Goal: Task Accomplishment & Management: Manage account settings

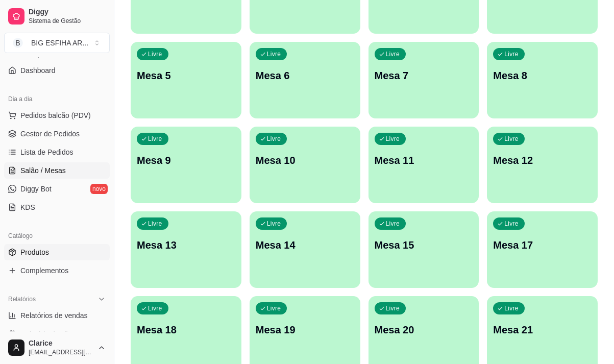
scroll to position [64, 0]
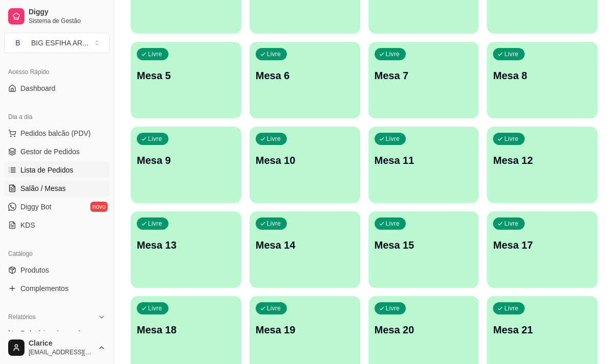
click at [65, 165] on span "Lista de Pedidos" at bounding box center [46, 170] width 53 height 10
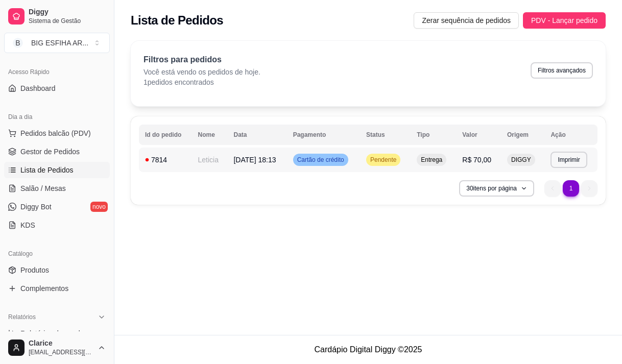
click at [216, 164] on td "Leticia" at bounding box center [209, 160] width 36 height 25
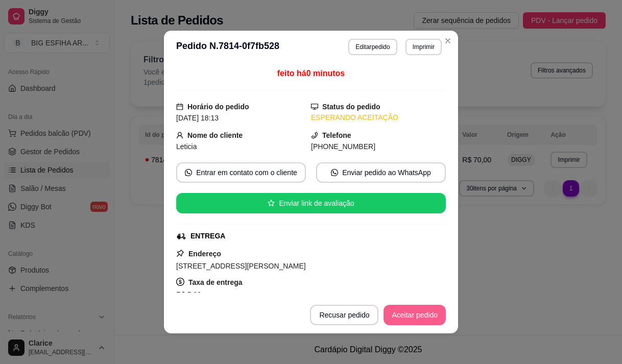
click at [438, 315] on button "Aceitar pedido" at bounding box center [414, 315] width 62 height 20
click at [423, 316] on button "Mover para preparo" at bounding box center [406, 315] width 79 height 20
click at [417, 42] on button "Imprimir" at bounding box center [423, 47] width 36 height 16
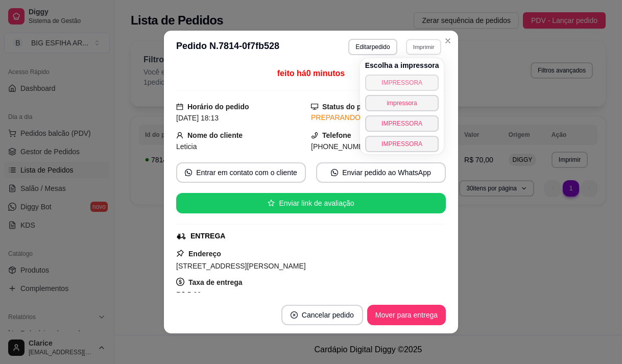
click at [419, 78] on button "IMPRESSORA" at bounding box center [402, 83] width 74 height 16
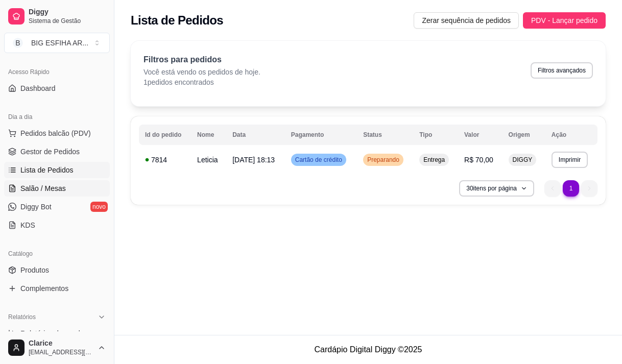
click at [64, 184] on span "Salão / Mesas" at bounding box center [42, 188] width 45 height 10
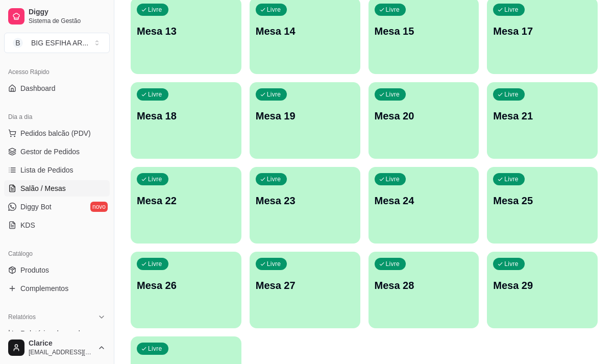
scroll to position [458, 0]
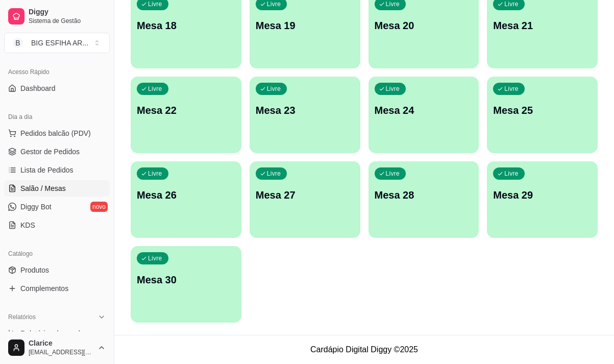
click at [185, 280] on p "Mesa 30" at bounding box center [186, 280] width 99 height 14
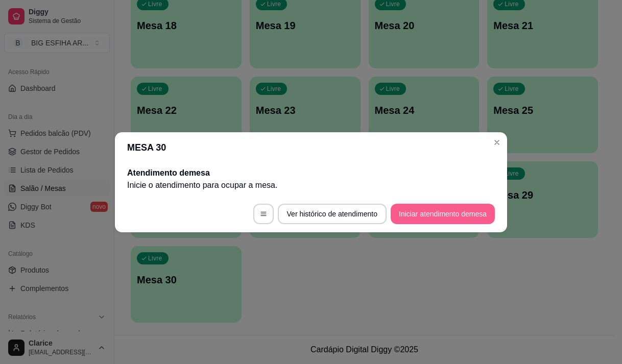
click at [430, 215] on button "Iniciar atendimento de mesa" at bounding box center [443, 214] width 104 height 20
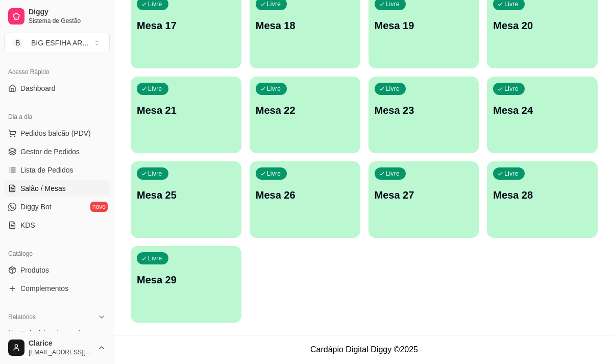
click at [165, 303] on div "Livre Mesa 29" at bounding box center [186, 278] width 111 height 64
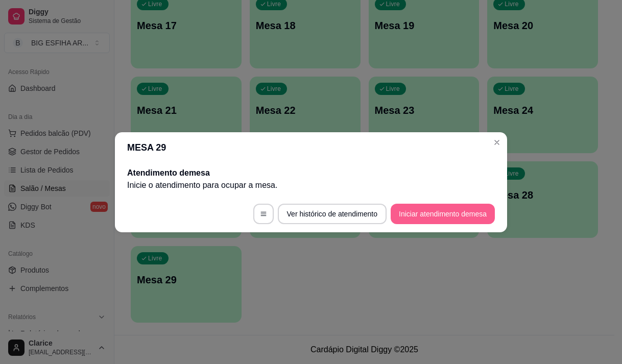
click at [415, 209] on button "Iniciar atendimento de mesa" at bounding box center [443, 214] width 104 height 20
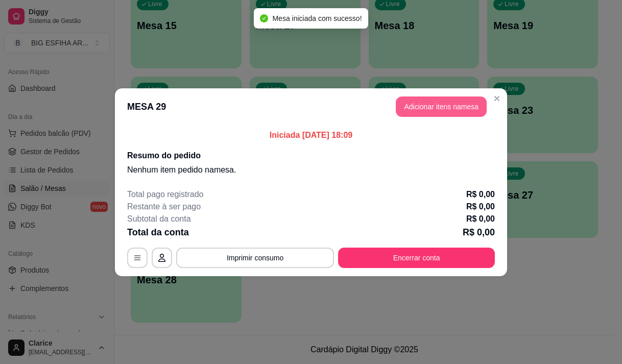
click at [436, 109] on button "Adicionar itens na mesa" at bounding box center [441, 107] width 91 height 20
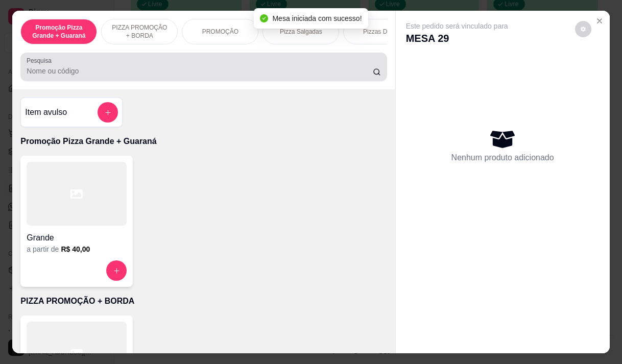
click at [177, 77] on div at bounding box center [204, 67] width 354 height 20
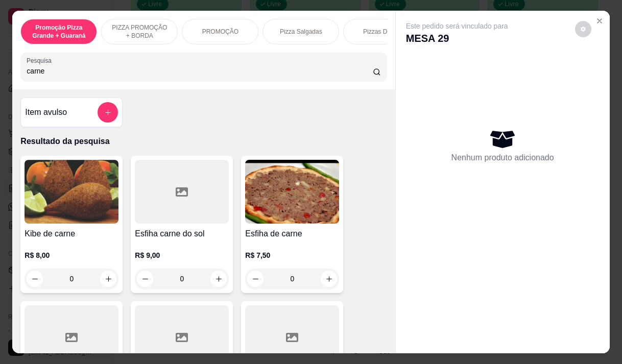
type input "carne"
click at [280, 247] on div "R$ 7,50 0" at bounding box center [292, 264] width 94 height 49
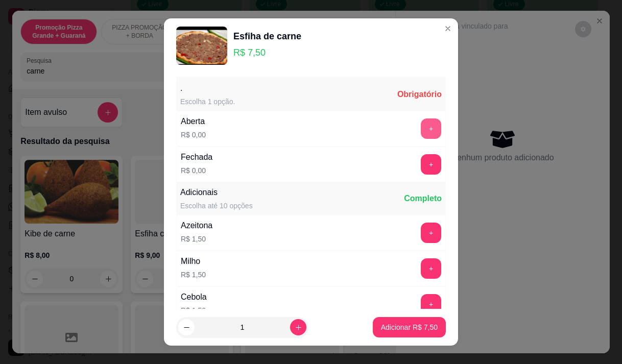
click at [421, 129] on button "+" at bounding box center [431, 128] width 20 height 20
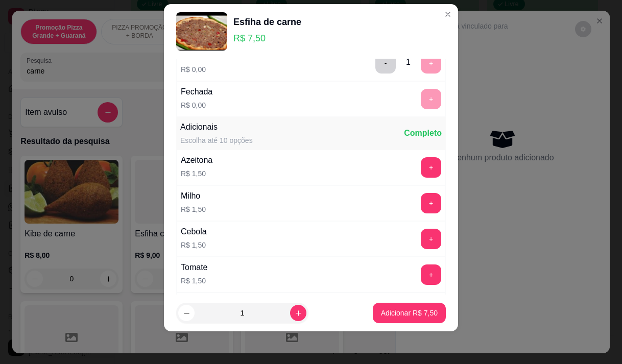
scroll to position [109, 0]
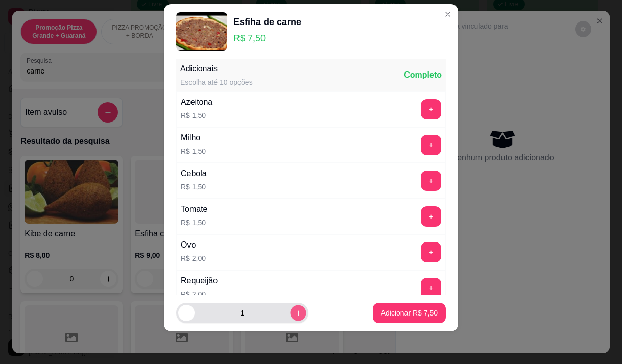
click at [290, 308] on button "increase-product-quantity" at bounding box center [298, 313] width 16 height 16
type input "3"
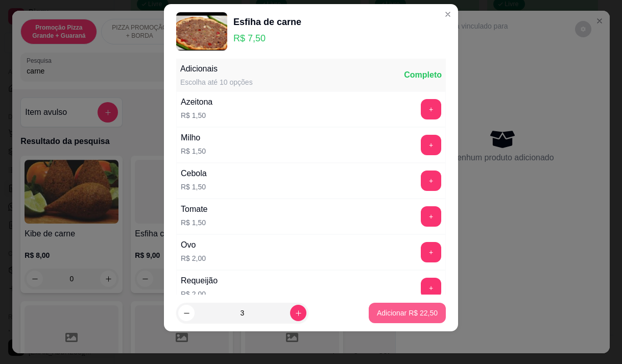
click at [387, 308] on p "Adicionar R$ 22,50" at bounding box center [407, 313] width 61 height 10
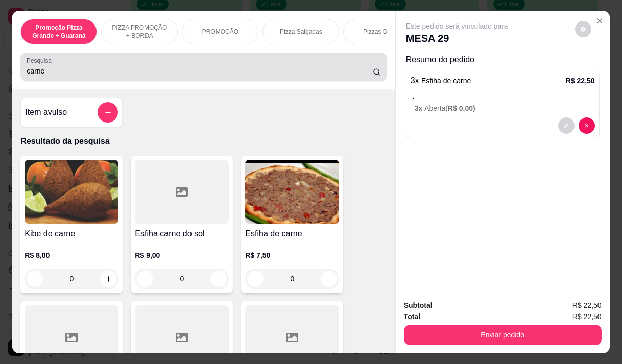
scroll to position [224, 0]
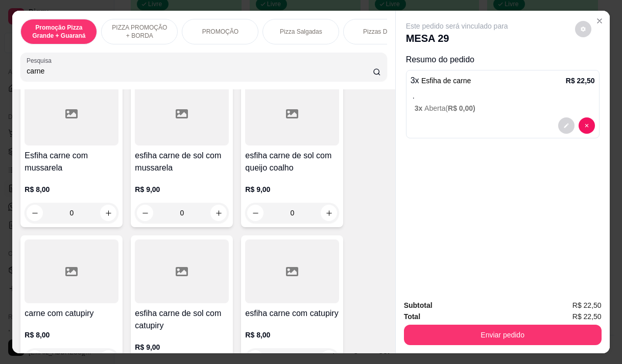
click at [42, 71] on input "carne" at bounding box center [200, 71] width 346 height 10
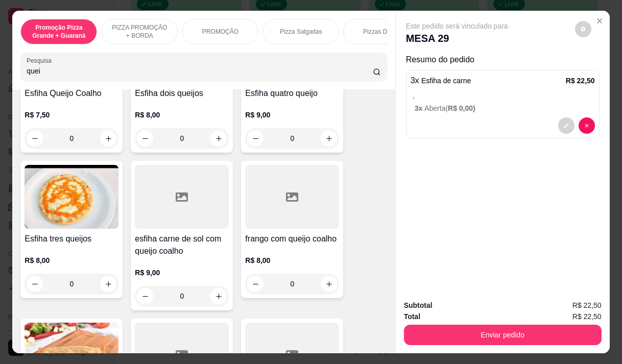
scroll to position [0, 0]
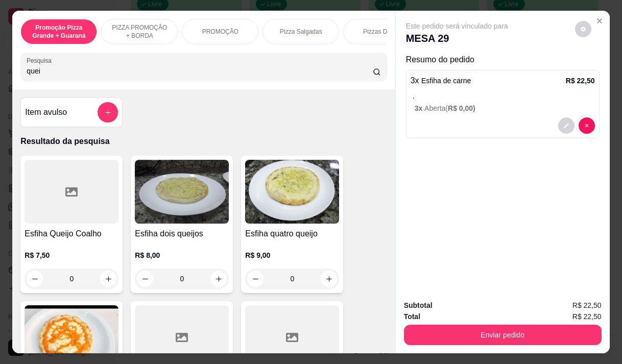
type input "quei"
click at [51, 245] on div "R$ 7,50 0" at bounding box center [72, 264] width 94 height 49
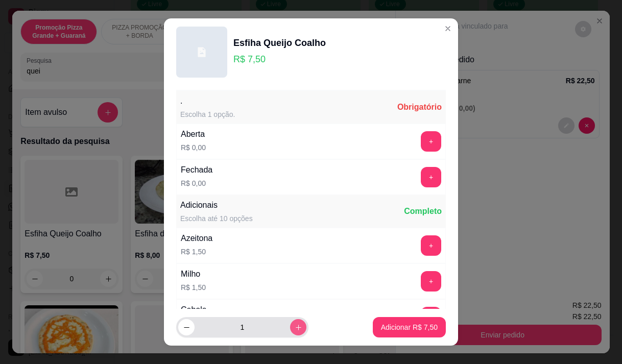
click at [295, 324] on icon "increase-product-quantity" at bounding box center [299, 328] width 8 height 8
type input "3"
click at [421, 139] on button "+" at bounding box center [431, 141] width 20 height 20
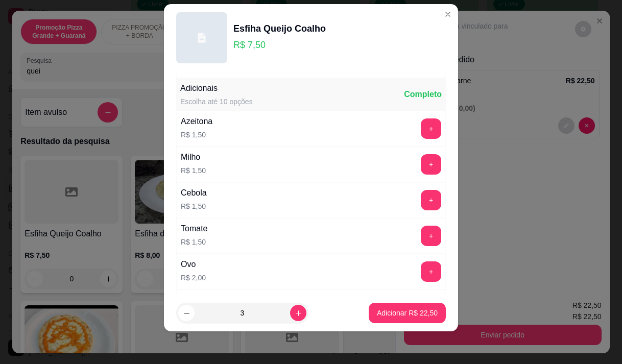
scroll to position [109, 0]
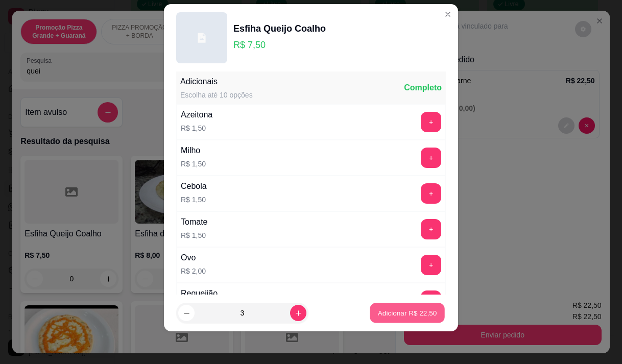
click at [394, 308] on p "Adicionar R$ 22,50" at bounding box center [407, 313] width 59 height 10
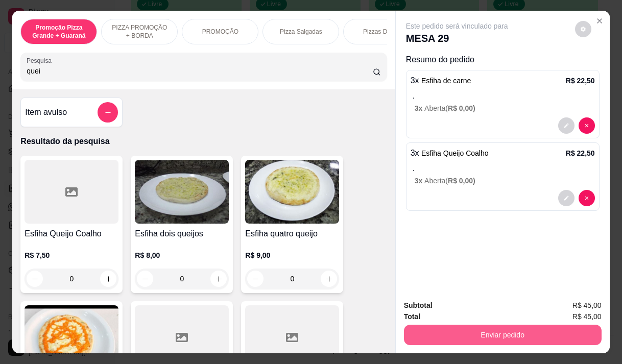
click at [508, 331] on button "Enviar pedido" at bounding box center [503, 335] width 198 height 20
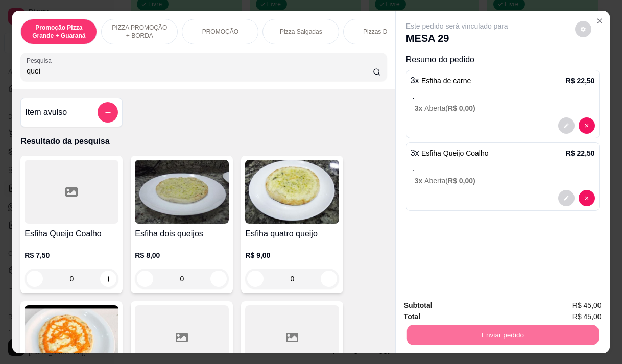
click at [482, 308] on button "Não registrar e enviar pedido" at bounding box center [469, 305] width 106 height 19
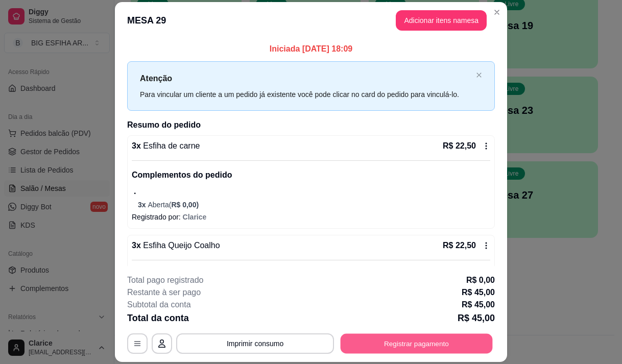
click at [356, 339] on button "Registrar pagamento" at bounding box center [417, 344] width 152 height 20
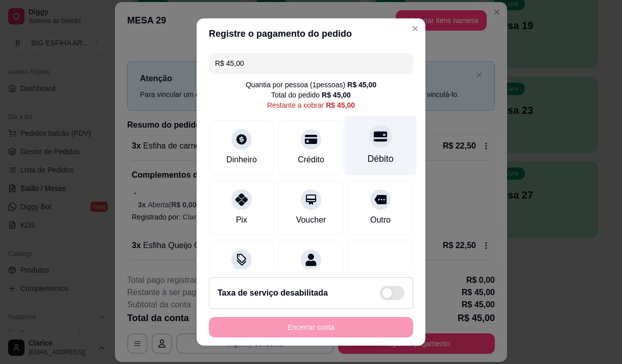
click at [376, 156] on div "Débito" at bounding box center [381, 158] width 26 height 13
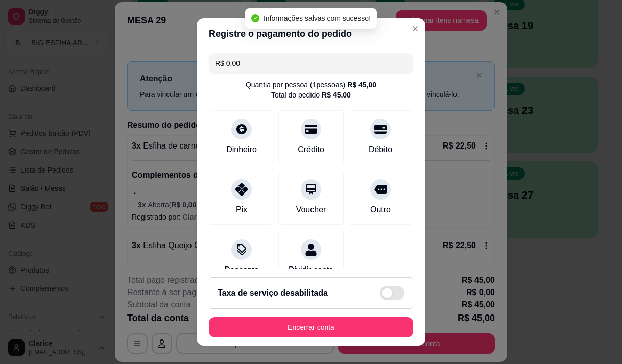
type input "R$ 0,00"
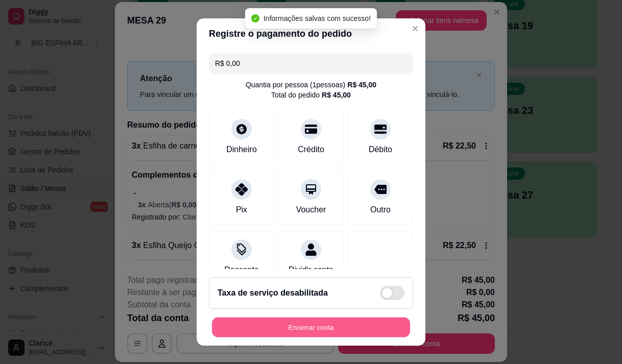
click at [329, 326] on button "Encerrar conta" at bounding box center [311, 328] width 198 height 20
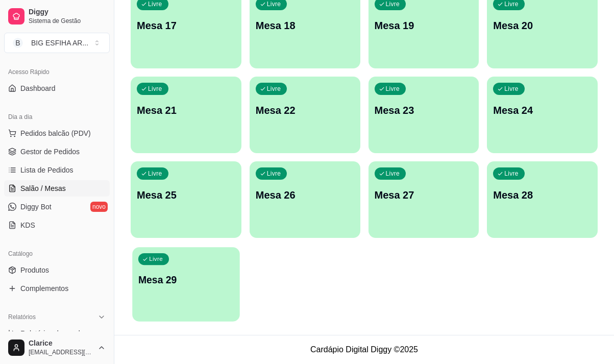
click at [195, 282] on p "Mesa 29" at bounding box center [185, 280] width 95 height 14
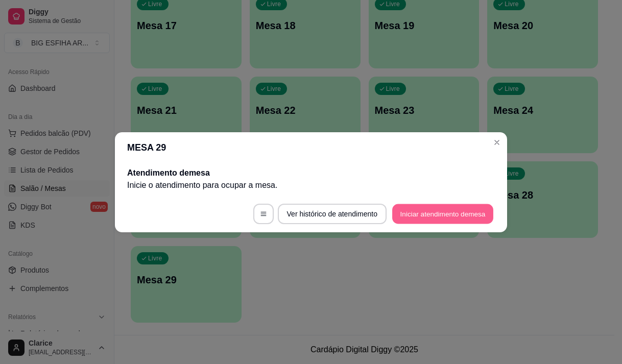
click at [465, 212] on button "Iniciar atendimento de mesa" at bounding box center [442, 214] width 101 height 20
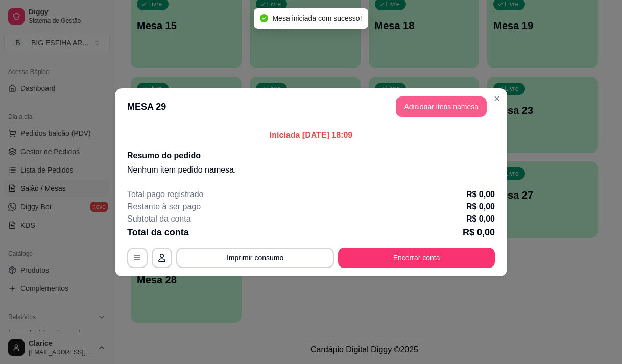
click at [416, 102] on button "Adicionar itens na mesa" at bounding box center [441, 107] width 91 height 20
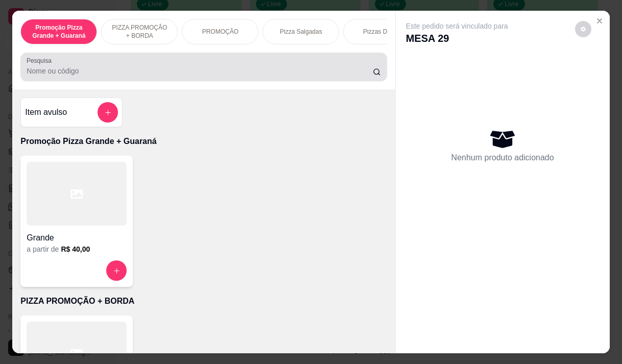
click at [279, 66] on div at bounding box center [204, 67] width 354 height 20
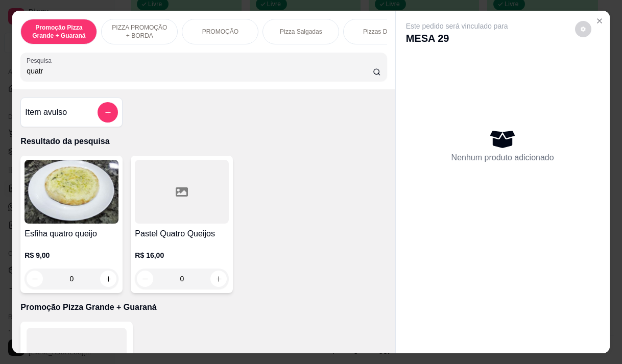
type input "quatr"
click at [80, 252] on div "R$ 9,00 0" at bounding box center [72, 264] width 94 height 49
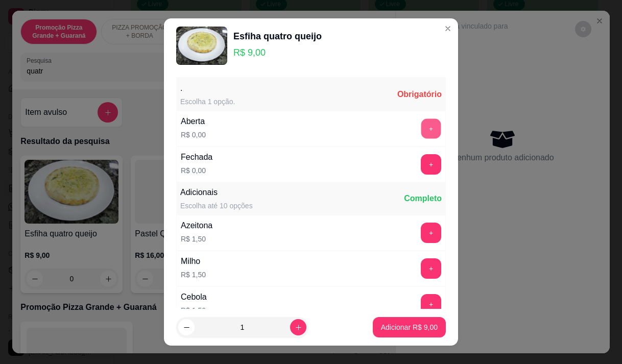
click at [421, 128] on button "+" at bounding box center [431, 128] width 20 height 20
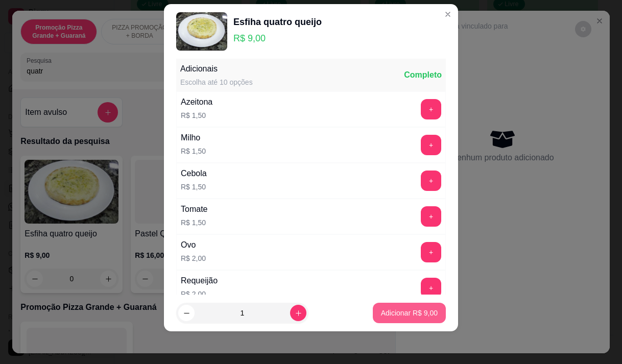
click at [415, 309] on p "Adicionar R$ 9,00" at bounding box center [409, 313] width 57 height 10
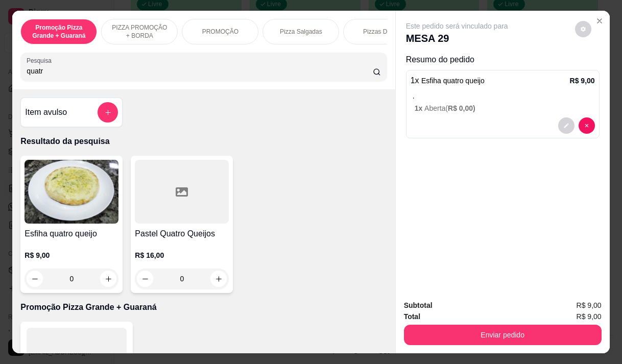
click at [62, 76] on input "quatr" at bounding box center [200, 71] width 346 height 10
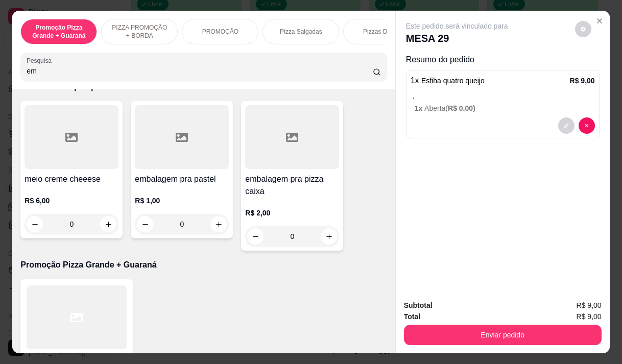
scroll to position [51, 0]
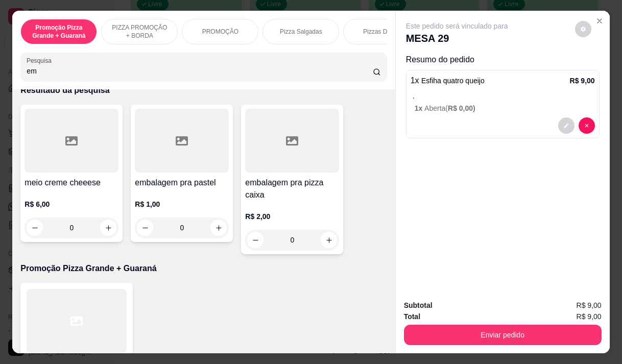
type input "em"
click at [159, 209] on p "R$ 1,00" at bounding box center [182, 204] width 94 height 10
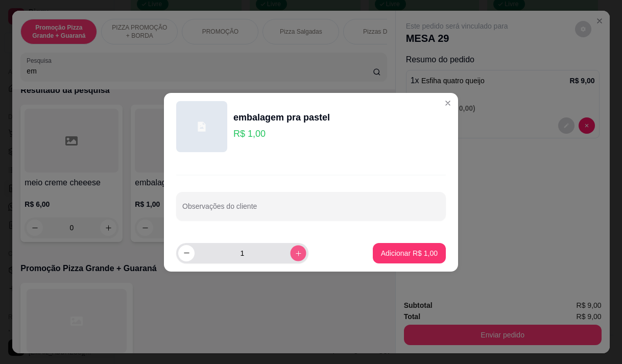
click at [295, 253] on icon "increase-product-quantity" at bounding box center [299, 253] width 8 height 8
type input "3"
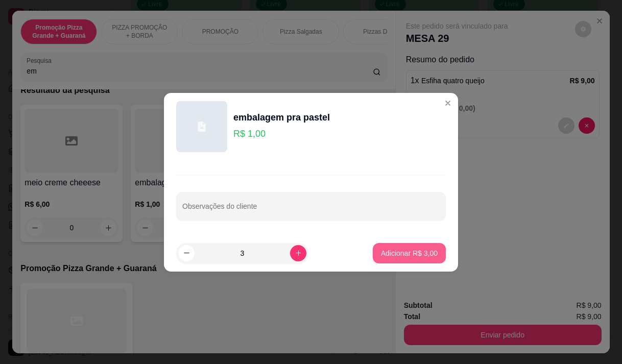
click at [406, 254] on p "Adicionar R$ 3,00" at bounding box center [409, 253] width 57 height 10
type input "3"
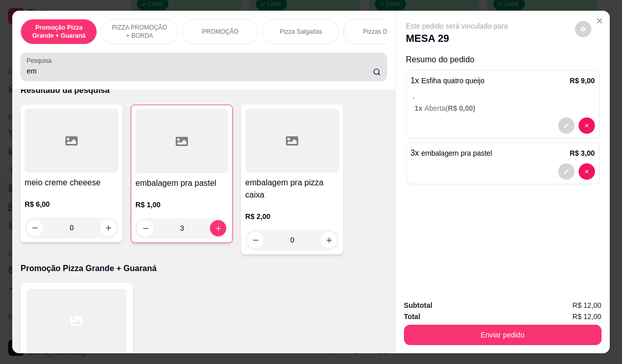
click at [70, 71] on input "em" at bounding box center [200, 71] width 346 height 10
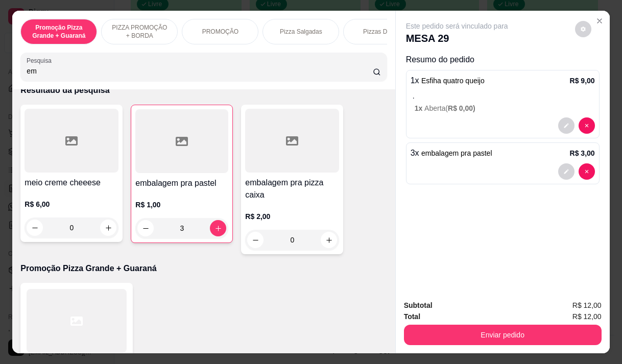
click at [70, 71] on input "em" at bounding box center [200, 71] width 346 height 10
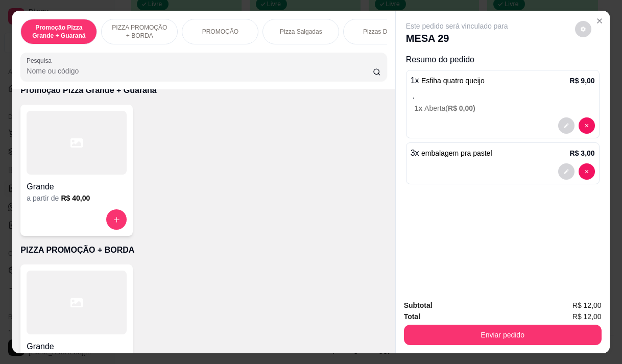
scroll to position [0, 0]
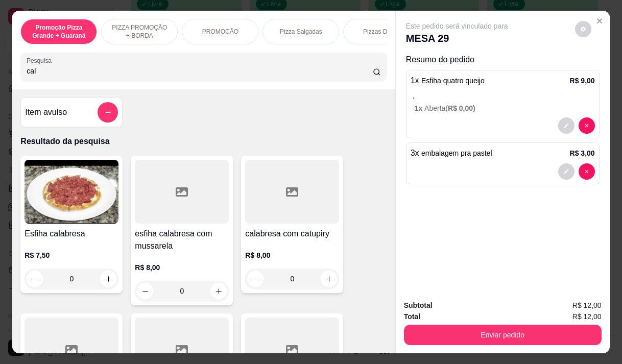
type input "cal"
click at [202, 252] on h4 "esfiha calabresa com mussarela" at bounding box center [182, 240] width 94 height 25
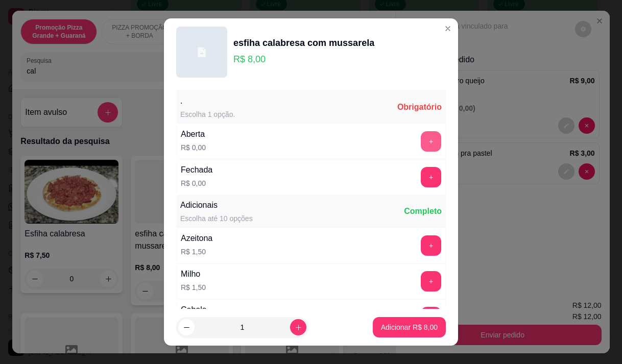
click at [421, 137] on button "+" at bounding box center [431, 141] width 20 height 20
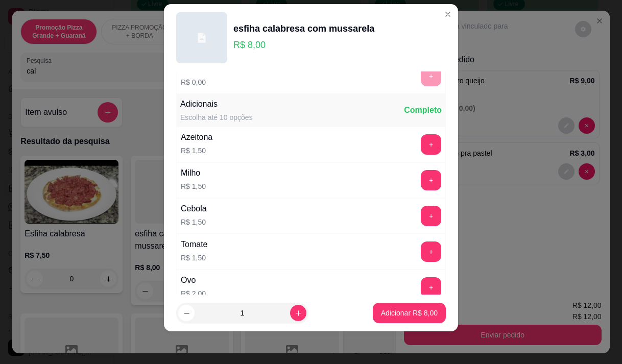
scroll to position [109, 0]
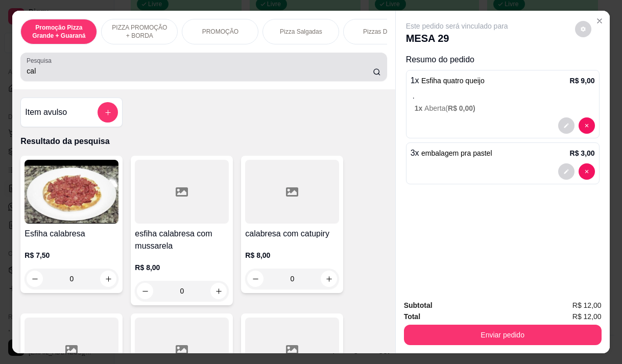
click at [65, 76] on input "cal" at bounding box center [200, 71] width 346 height 10
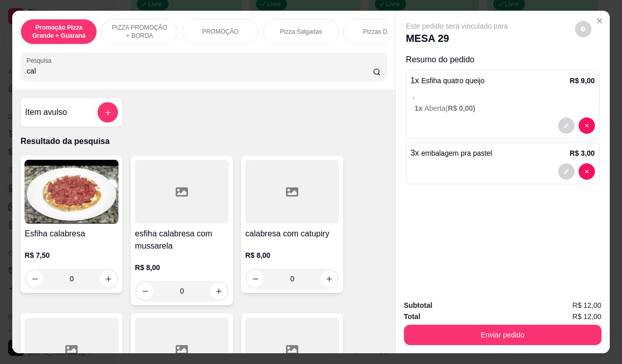
click at [65, 76] on input "cal" at bounding box center [200, 71] width 346 height 10
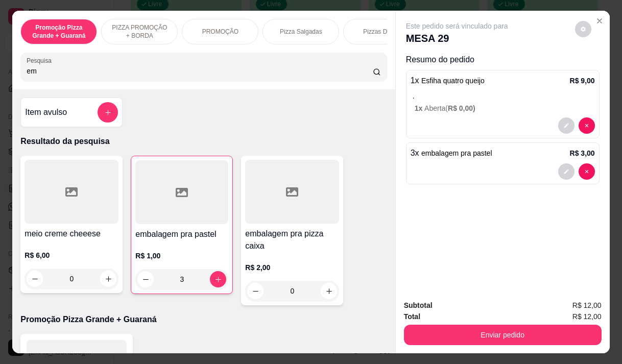
type input "em"
click at [299, 264] on div "R$ 2,00 0" at bounding box center [292, 276] width 94 height 49
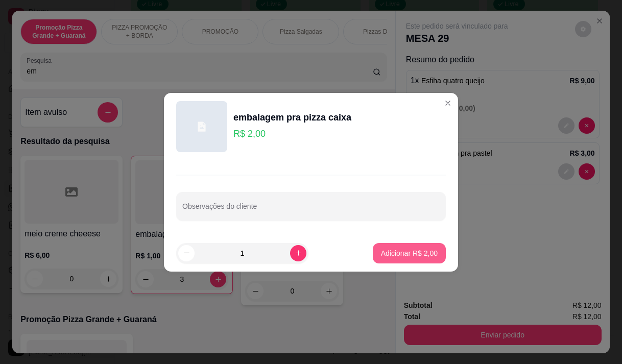
click at [381, 254] on p "Adicionar R$ 2,00" at bounding box center [409, 253] width 57 height 10
type input "1"
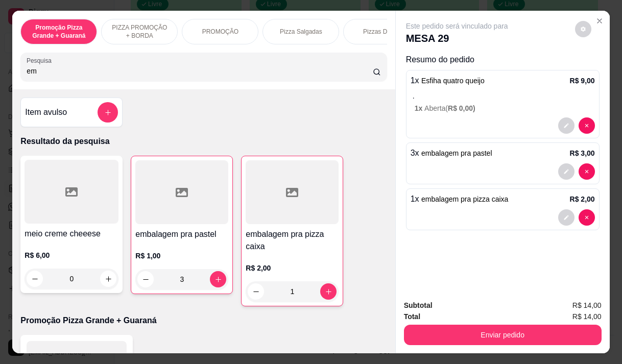
click at [174, 233] on h4 "embalagem pra pastel" at bounding box center [181, 234] width 93 height 12
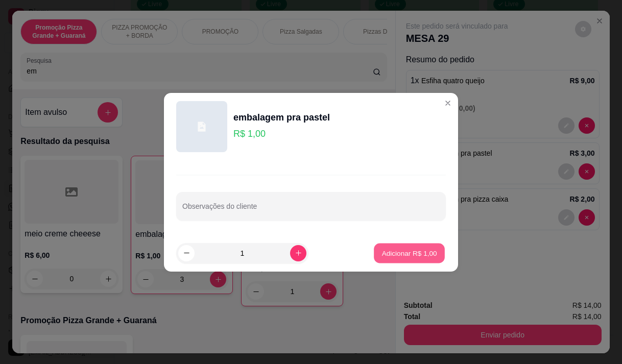
click at [381, 253] on p "Adicionar R$ 1,00" at bounding box center [408, 253] width 55 height 10
type input "4"
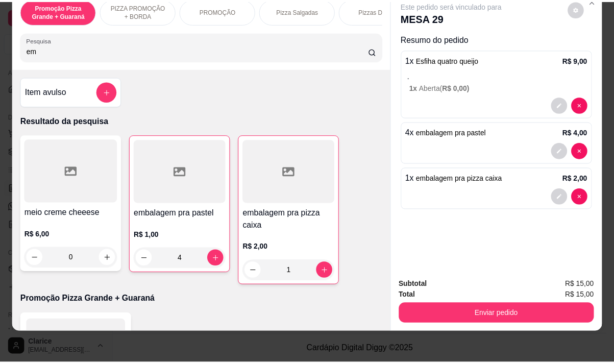
scroll to position [26, 0]
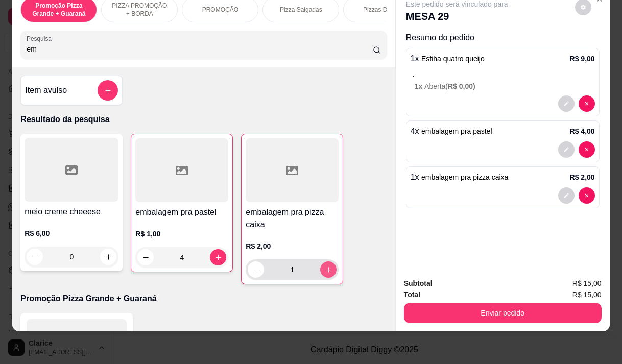
click at [325, 273] on icon "increase-product-quantity" at bounding box center [329, 270] width 8 height 8
type input "3"
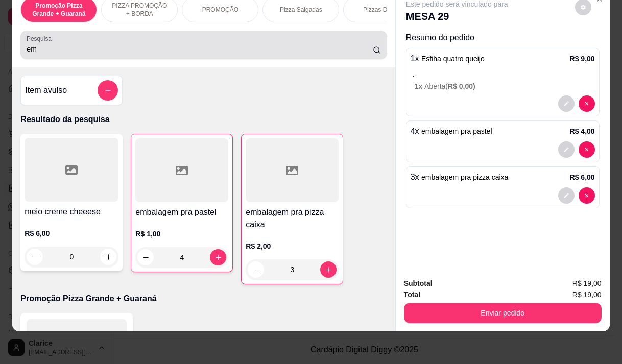
click at [103, 49] on input "em" at bounding box center [200, 49] width 346 height 10
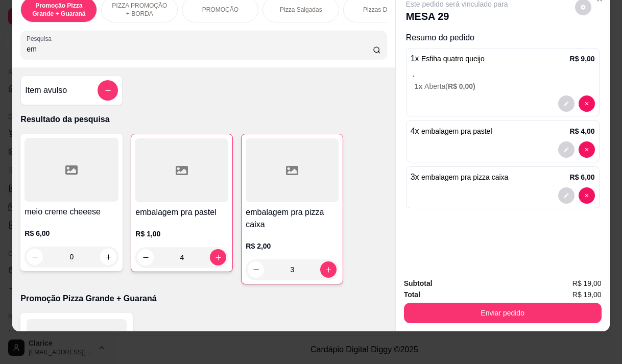
click at [103, 49] on input "em" at bounding box center [200, 49] width 346 height 10
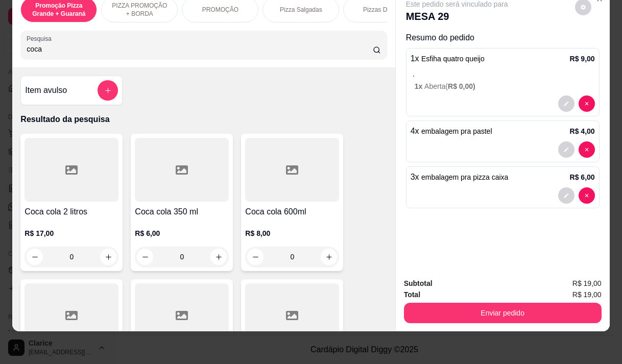
type input "coca"
click at [167, 215] on h4 "Coca cola 350 ml" at bounding box center [182, 212] width 94 height 12
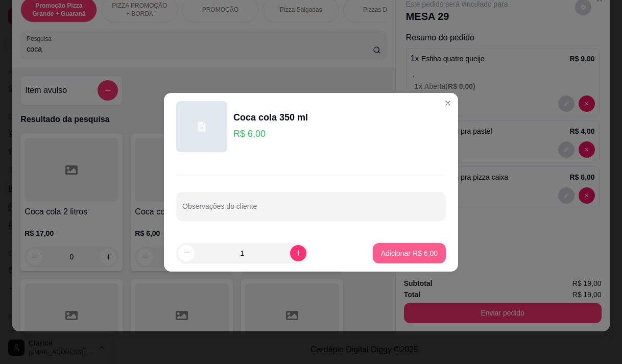
click at [411, 253] on p "Adicionar R$ 6,00" at bounding box center [409, 253] width 57 height 10
type input "1"
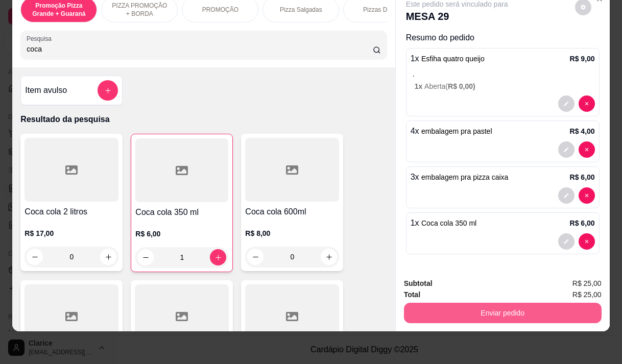
click at [462, 303] on button "Enviar pedido" at bounding box center [503, 313] width 198 height 20
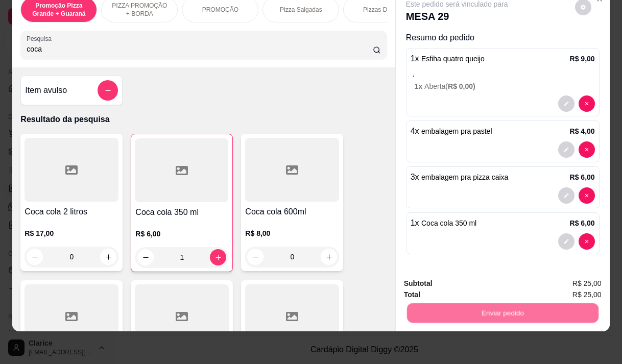
click at [466, 283] on button "Não registrar e enviar pedido" at bounding box center [469, 280] width 106 height 19
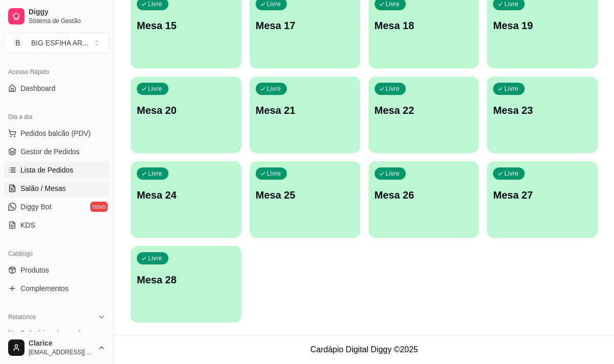
click at [68, 166] on span "Lista de Pedidos" at bounding box center [46, 170] width 53 height 10
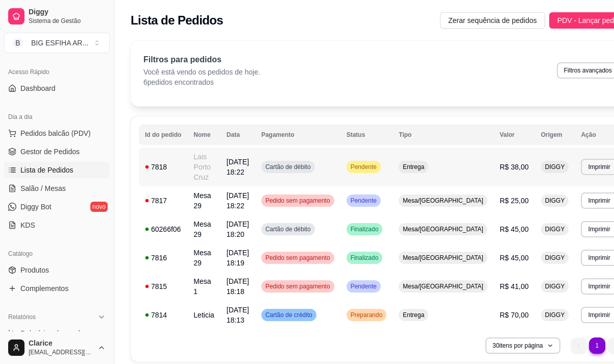
click at [222, 169] on td "09/09/25 às 18:22" at bounding box center [238, 167] width 35 height 39
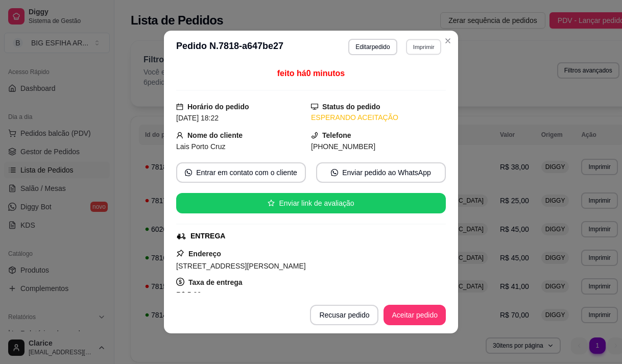
click at [415, 47] on button "Imprimir" at bounding box center [423, 47] width 35 height 16
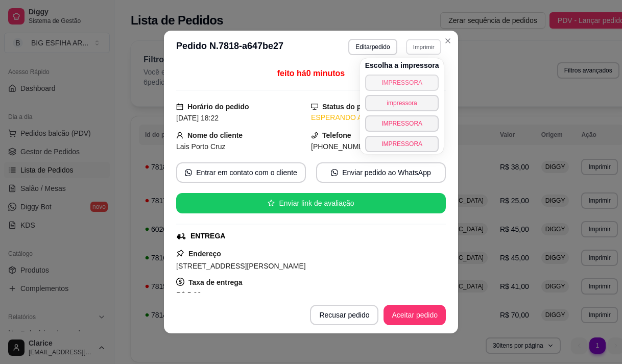
click at [398, 78] on button "IMPRESSORA" at bounding box center [402, 83] width 74 height 16
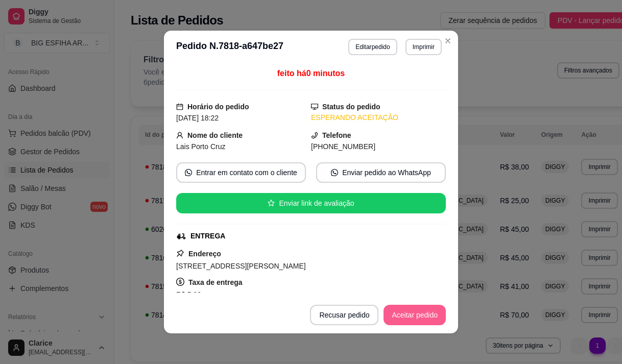
click at [425, 311] on button "Aceitar pedido" at bounding box center [414, 315] width 62 height 20
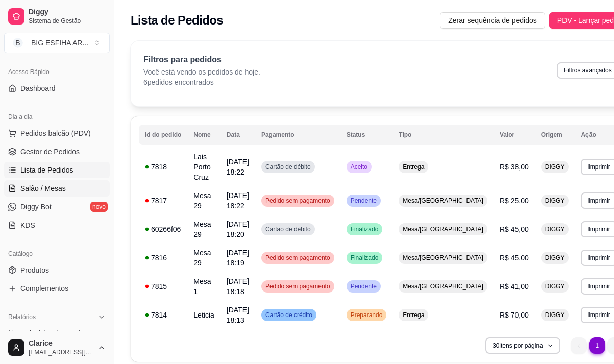
click at [52, 186] on span "Salão / Mesas" at bounding box center [42, 188] width 45 height 10
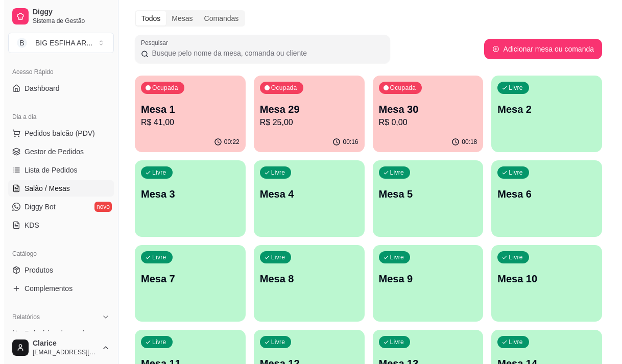
scroll to position [51, 0]
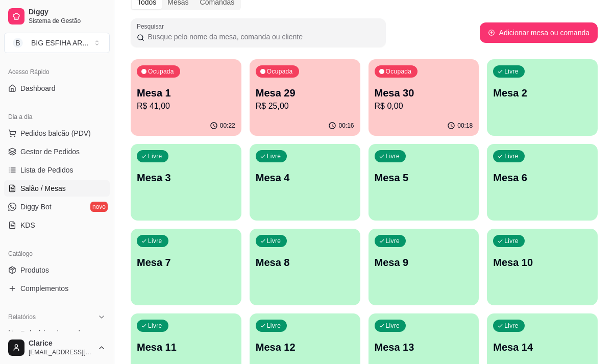
click at [405, 102] on p "R$ 0,00" at bounding box center [424, 106] width 99 height 12
click at [309, 88] on p "Mesa 29" at bounding box center [304, 93] width 95 height 14
click at [409, 112] on div "Ocupada Mesa 30 R$ 0,00" at bounding box center [424, 87] width 111 height 57
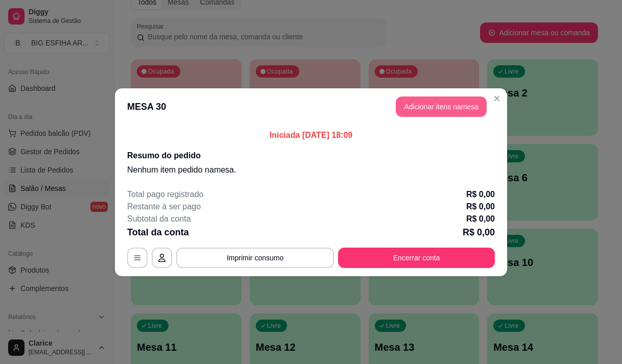
click at [438, 109] on button "Adicionar itens na mesa" at bounding box center [441, 107] width 91 height 20
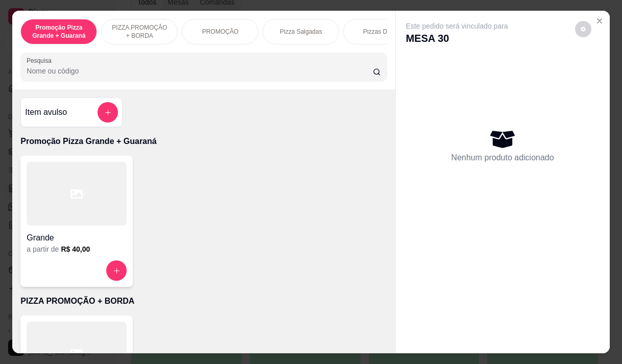
click at [161, 74] on input "Pesquisa" at bounding box center [200, 71] width 346 height 10
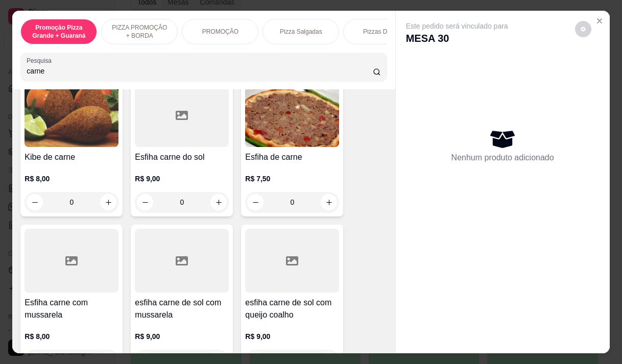
scroll to position [102, 0]
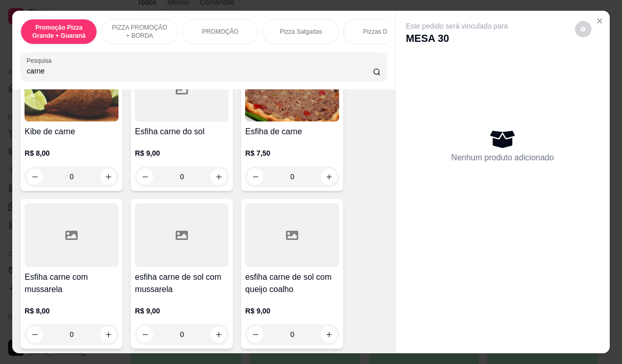
type input "carne"
click at [66, 277] on h4 "Esfiha carne com mussarela" at bounding box center [72, 283] width 94 height 25
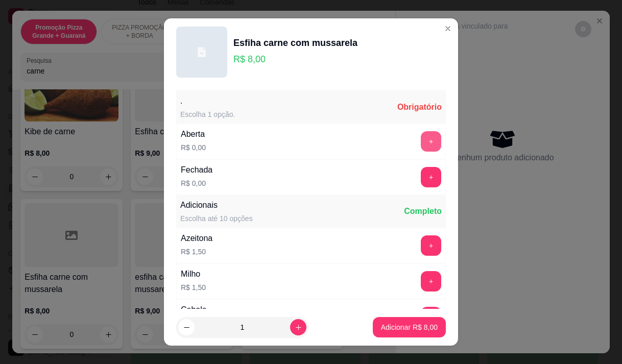
click at [424, 137] on div "+" at bounding box center [431, 141] width 29 height 20
click at [421, 143] on button "+" at bounding box center [431, 141] width 20 height 20
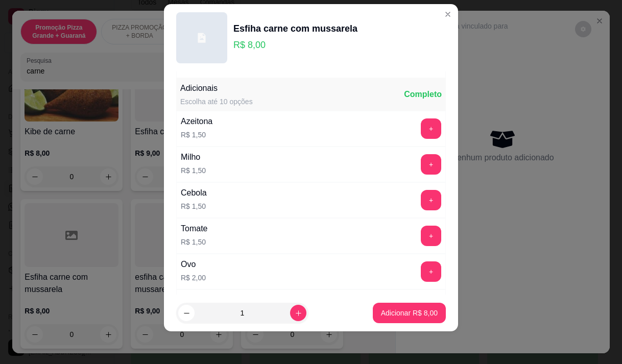
scroll to position [109, 0]
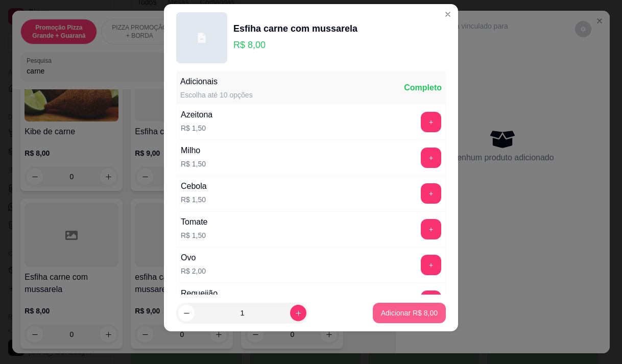
click at [394, 314] on p "Adicionar R$ 8,00" at bounding box center [409, 313] width 57 height 10
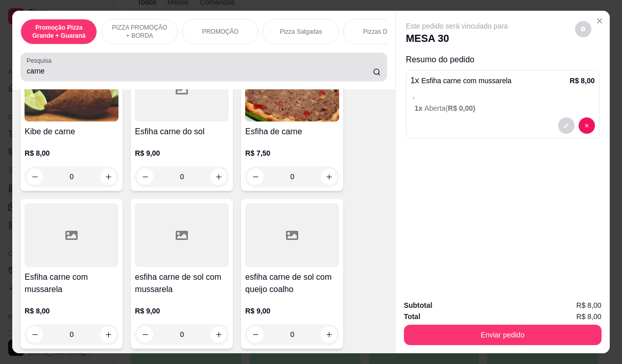
click at [69, 72] on input "carne" at bounding box center [200, 71] width 346 height 10
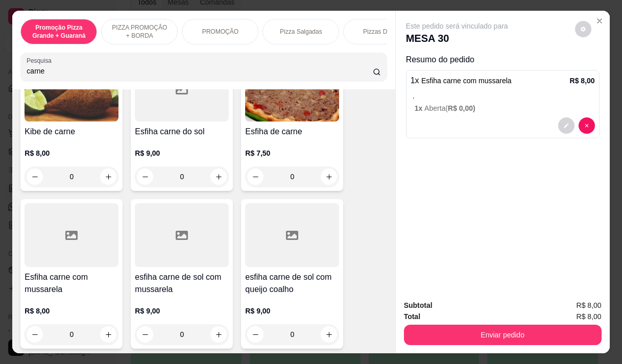
click at [69, 72] on input "carne" at bounding box center [200, 71] width 346 height 10
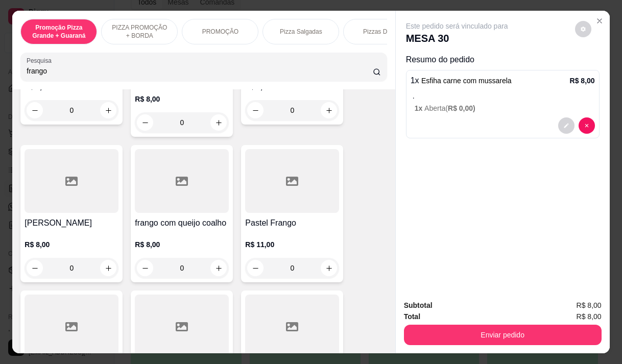
scroll to position [167, 0]
type input "frango"
click at [68, 230] on div "R$ 8,00 0" at bounding box center [72, 254] width 94 height 49
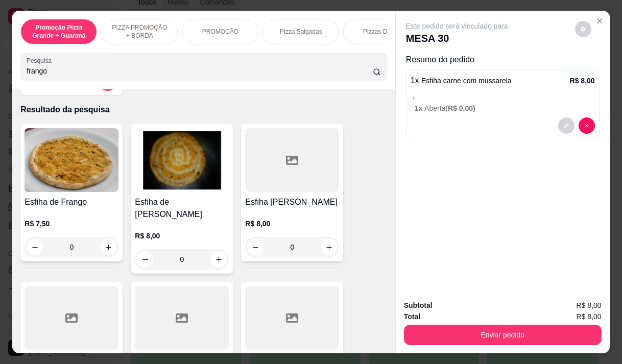
scroll to position [14, 0]
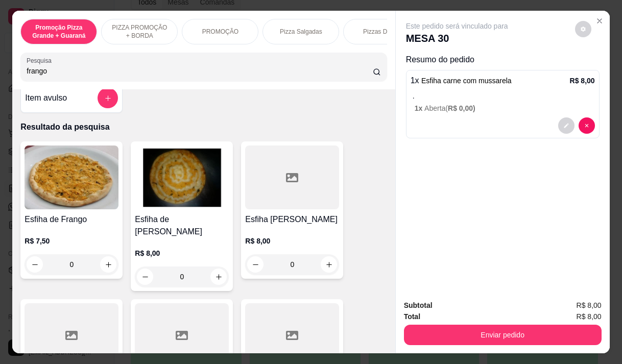
click at [71, 220] on h4 "Esfiha de Frango" at bounding box center [72, 219] width 94 height 12
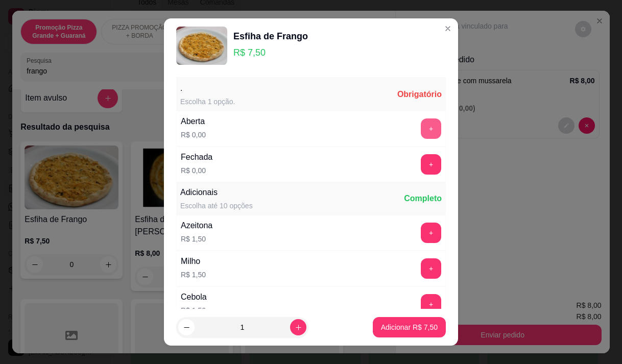
click at [421, 125] on button "+" at bounding box center [431, 128] width 20 height 20
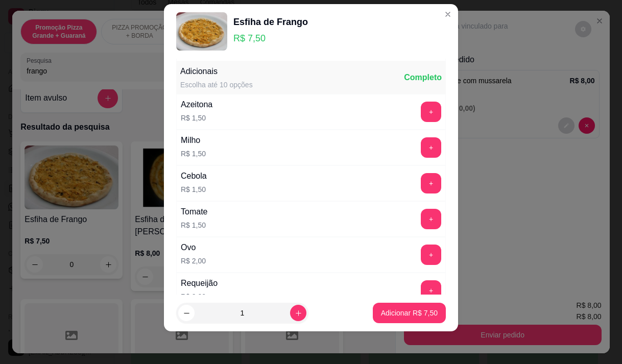
scroll to position [109, 0]
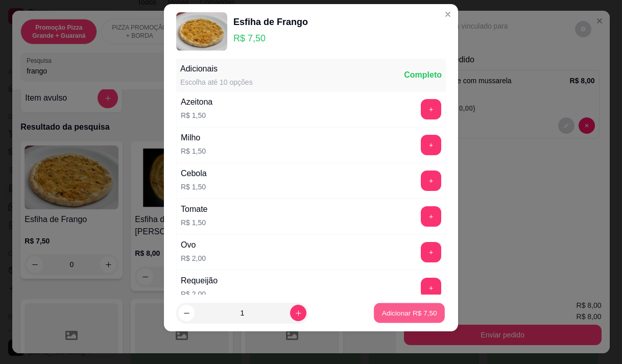
click at [398, 313] on p "Adicionar R$ 7,50" at bounding box center [408, 313] width 55 height 10
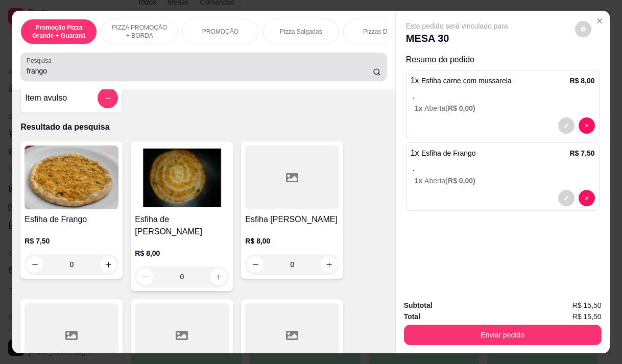
click at [47, 74] on input "frango" at bounding box center [200, 71] width 346 height 10
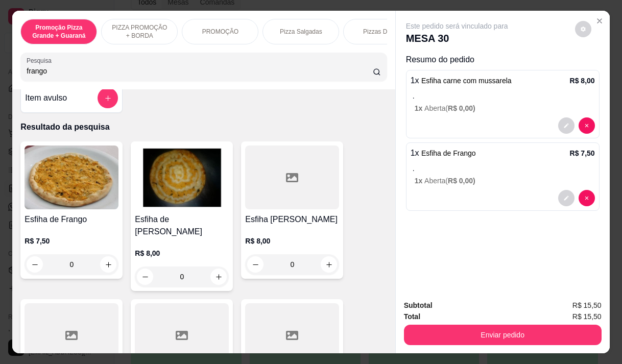
click at [47, 74] on input "frango" at bounding box center [200, 71] width 346 height 10
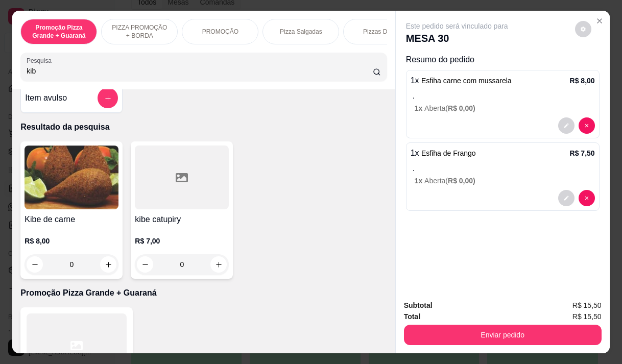
type input "kib"
click at [76, 246] on p "R$ 8,00" at bounding box center [72, 241] width 94 height 10
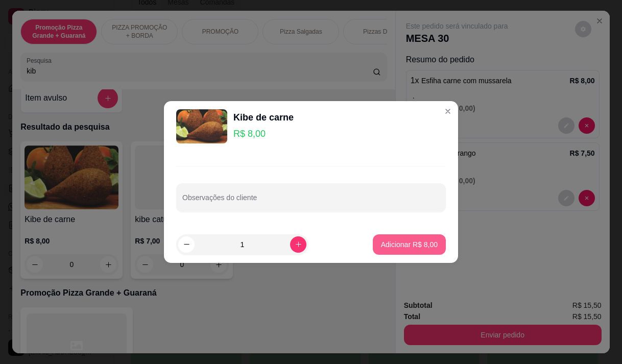
click at [381, 246] on p "Adicionar R$ 8,00" at bounding box center [409, 244] width 57 height 10
type input "1"
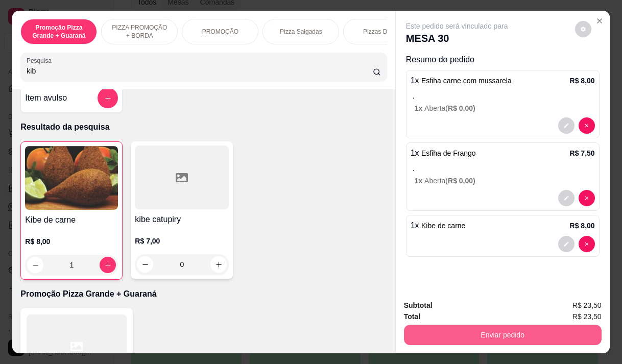
click at [487, 332] on button "Enviar pedido" at bounding box center [503, 335] width 198 height 20
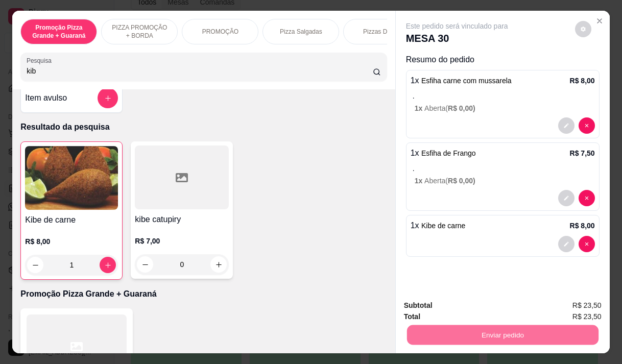
click at [477, 301] on button "Não registrar e enviar pedido" at bounding box center [469, 305] width 106 height 19
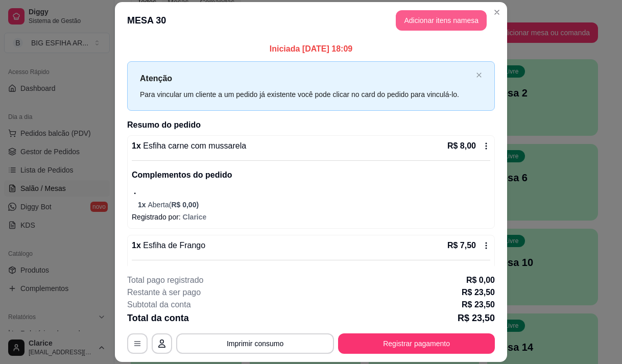
click at [412, 21] on button "Adicionar itens na mesa" at bounding box center [441, 20] width 91 height 20
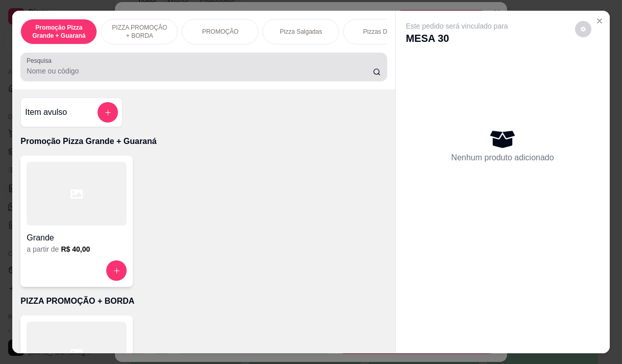
click at [76, 76] on input "Pesquisa" at bounding box center [200, 71] width 346 height 10
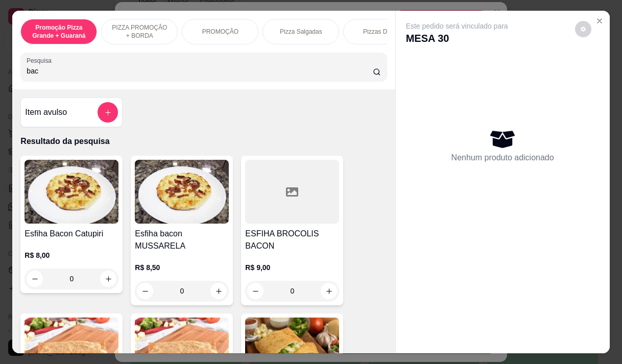
type input "bac"
click at [83, 219] on img at bounding box center [72, 192] width 94 height 64
click at [177, 263] on p "R$ 8,50" at bounding box center [182, 267] width 94 height 10
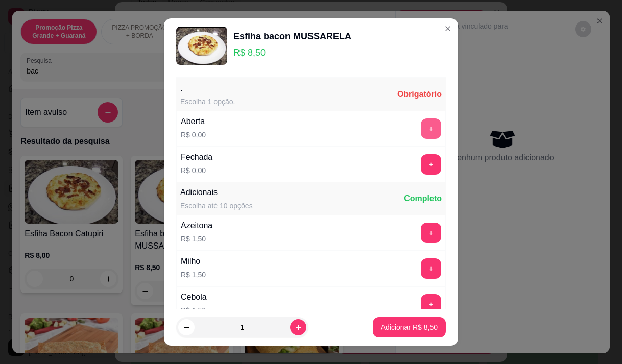
click at [421, 132] on button "+" at bounding box center [431, 128] width 20 height 20
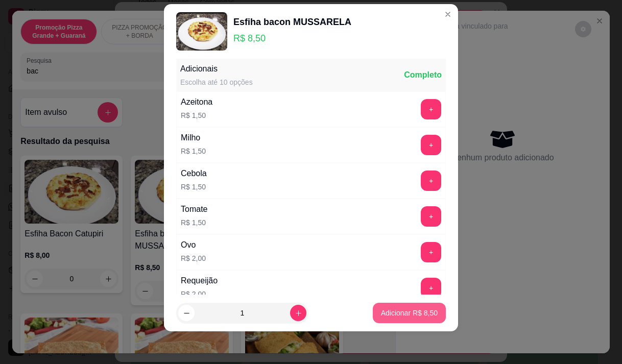
click at [394, 311] on p "Adicionar R$ 8,50" at bounding box center [409, 313] width 57 height 10
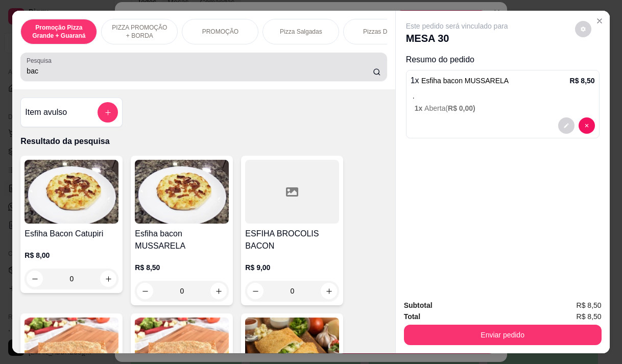
click at [69, 77] on div "bac" at bounding box center [204, 67] width 354 height 20
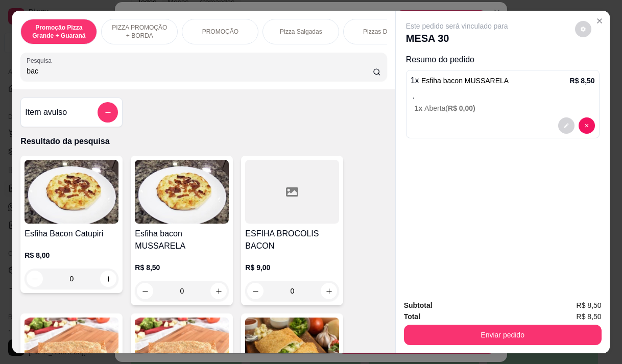
click at [69, 77] on div "bac" at bounding box center [204, 67] width 354 height 20
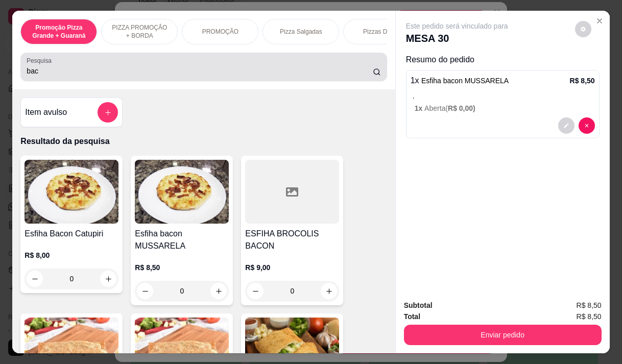
click at [69, 77] on div "bac" at bounding box center [204, 67] width 354 height 20
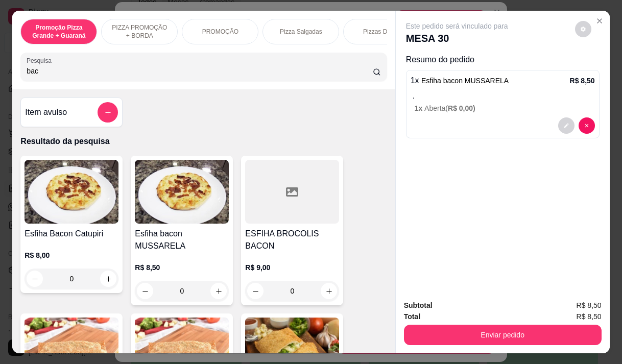
click at [35, 76] on input "bac" at bounding box center [200, 71] width 346 height 10
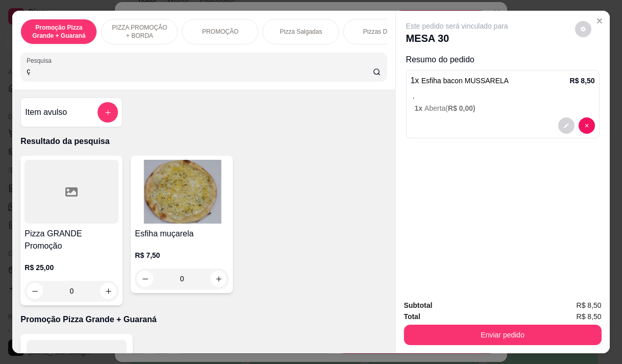
type input "ç"
click at [157, 251] on div "R$ 7,50 0" at bounding box center [182, 264] width 94 height 49
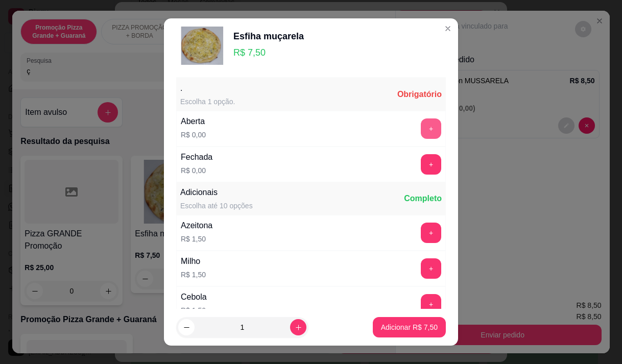
click at [421, 131] on button "+" at bounding box center [431, 128] width 20 height 20
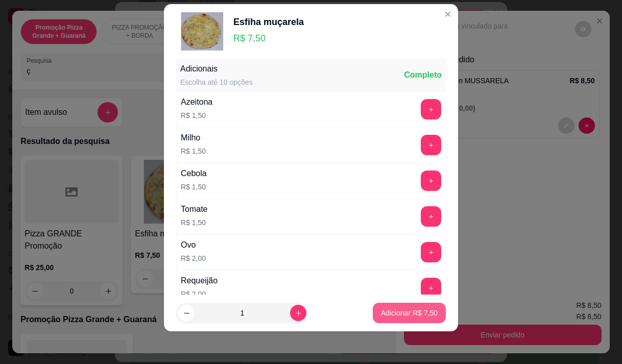
click at [398, 313] on p "Adicionar R$ 7,50" at bounding box center [409, 313] width 57 height 10
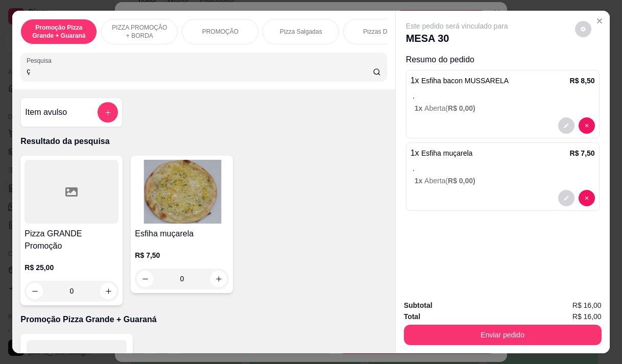
click at [482, 327] on button "Enviar pedido" at bounding box center [503, 335] width 198 height 20
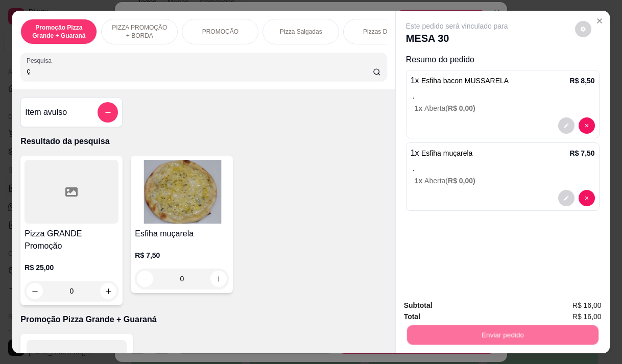
click at [438, 308] on button "Não registrar e enviar pedido" at bounding box center [468, 305] width 103 height 19
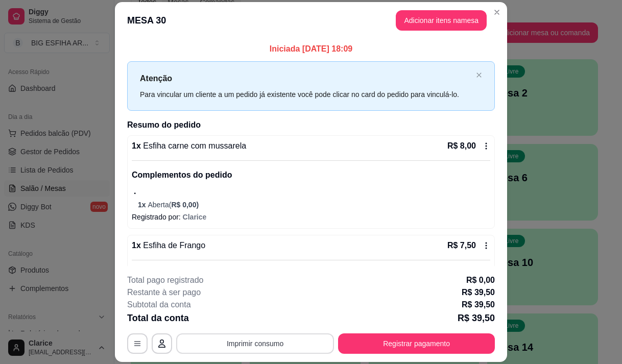
click at [290, 343] on button "Imprimir consumo" at bounding box center [255, 343] width 158 height 20
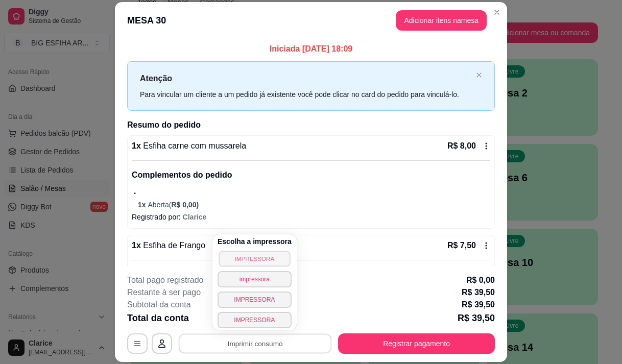
click at [248, 261] on button "IMPRESSORA" at bounding box center [254, 259] width 71 height 16
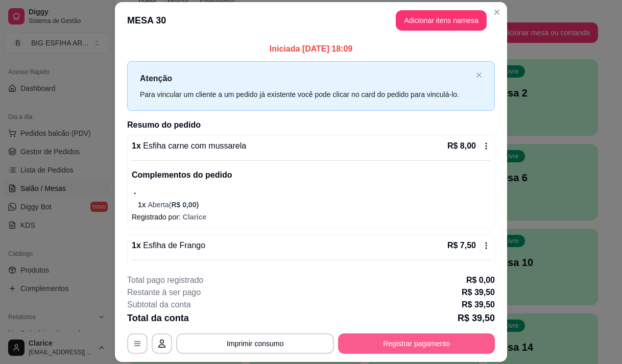
click at [363, 345] on button "Registrar pagamento" at bounding box center [416, 343] width 157 height 20
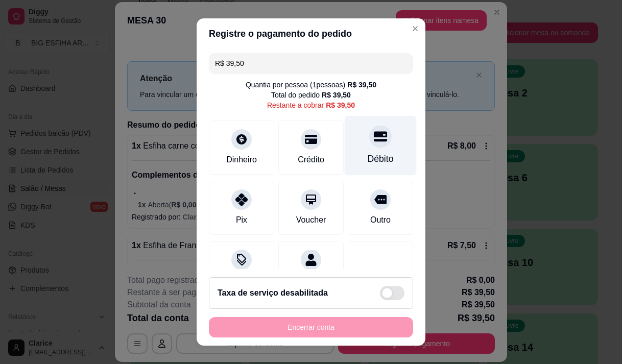
click at [368, 155] on div "Débito" at bounding box center [381, 158] width 26 height 13
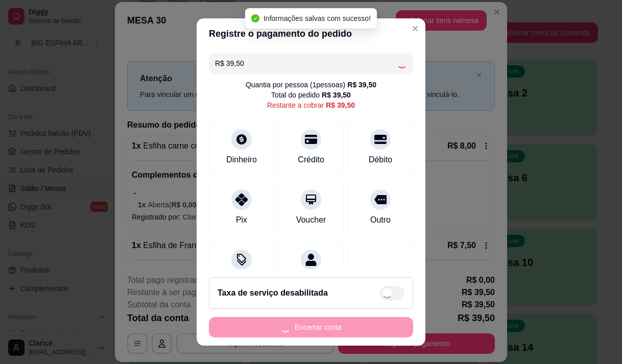
type input "R$ 0,00"
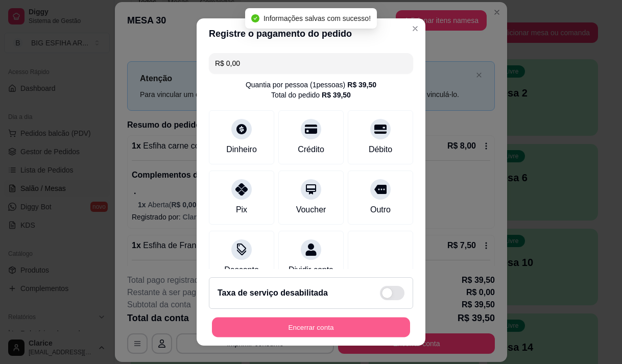
click at [325, 325] on button "Encerrar conta" at bounding box center [311, 328] width 198 height 20
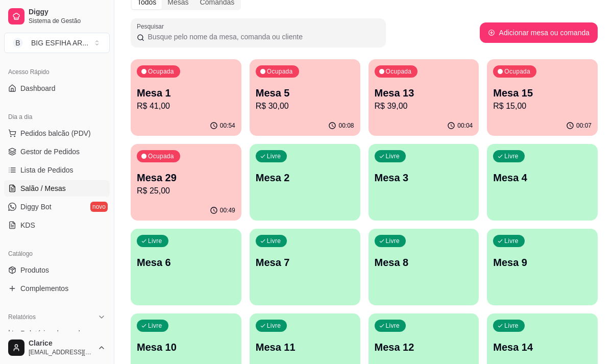
click at [551, 88] on p "Mesa 15" at bounding box center [542, 93] width 99 height 14
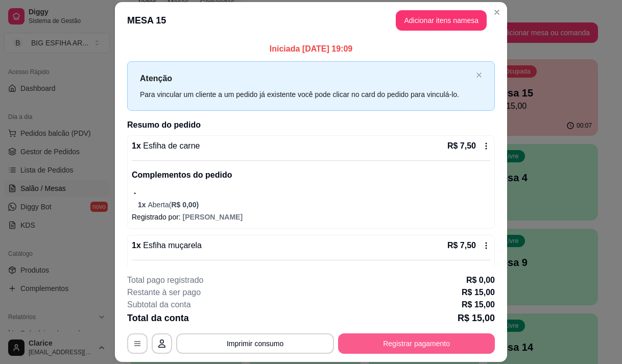
click at [425, 341] on button "Registrar pagamento" at bounding box center [416, 343] width 157 height 20
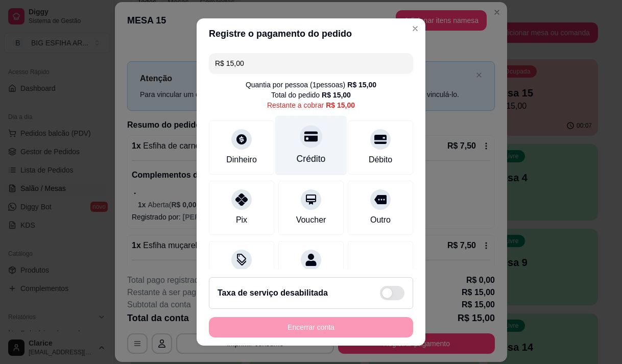
click at [304, 141] on icon at bounding box center [310, 136] width 13 height 10
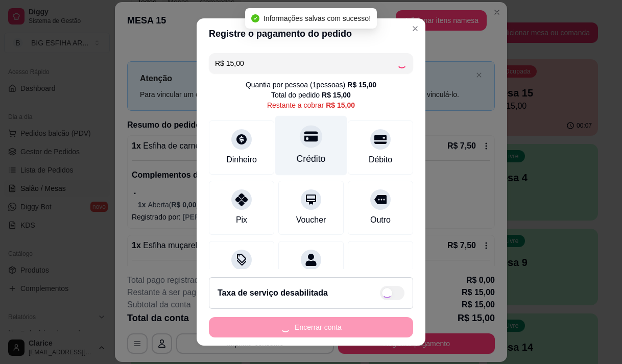
type input "R$ 0,00"
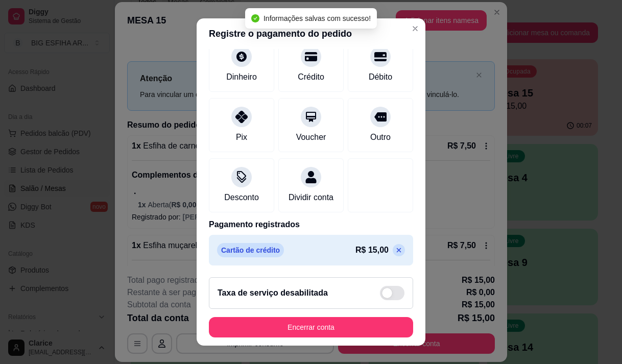
scroll to position [14, 0]
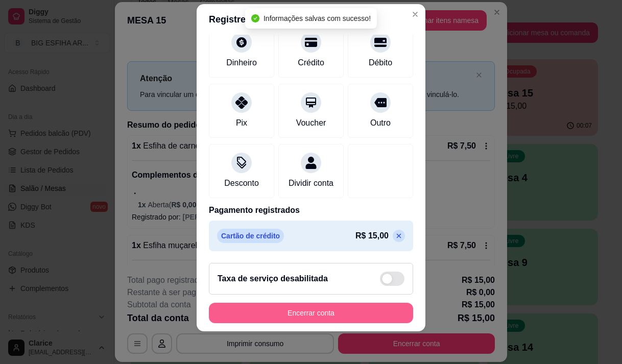
click at [307, 318] on button "Encerrar conta" at bounding box center [311, 313] width 204 height 20
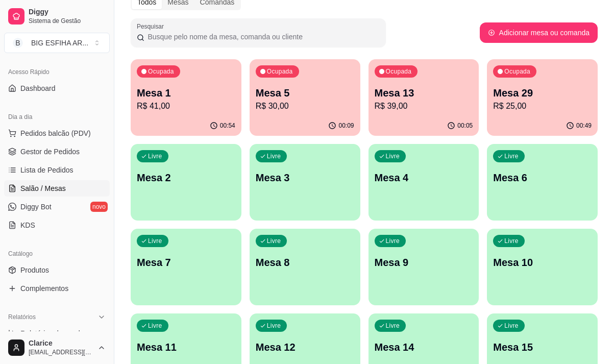
click at [441, 117] on div "00:05" at bounding box center [424, 126] width 111 height 20
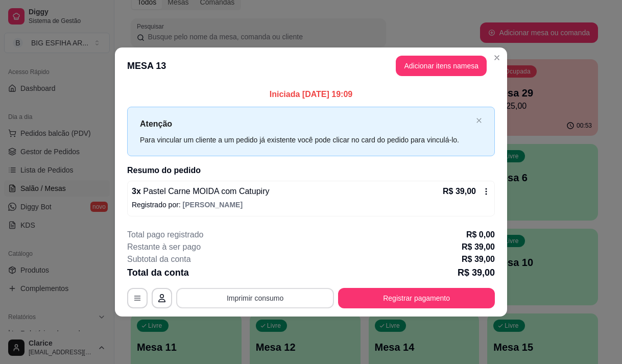
click at [293, 300] on button "Imprimir consumo" at bounding box center [255, 298] width 158 height 20
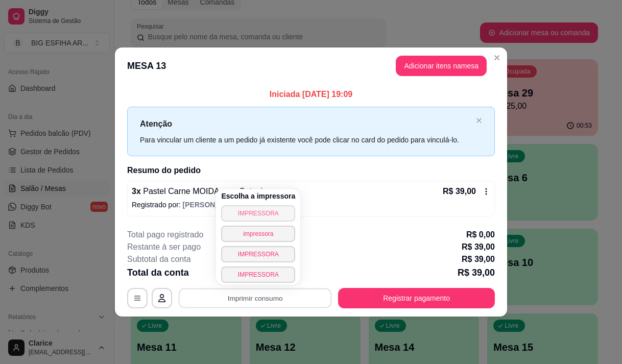
click at [276, 206] on button "IMPRESSORA" at bounding box center [258, 213] width 74 height 16
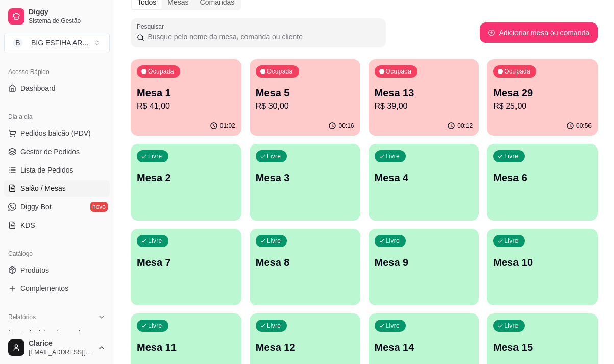
click at [406, 79] on div "Ocupada Mesa 13 R$ 39,00" at bounding box center [424, 87] width 111 height 57
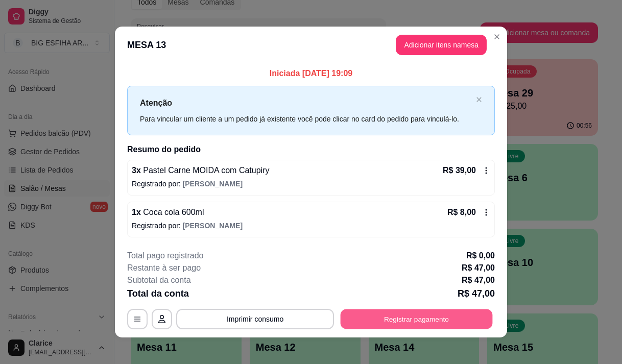
click at [374, 314] on button "Registrar pagamento" at bounding box center [417, 319] width 152 height 20
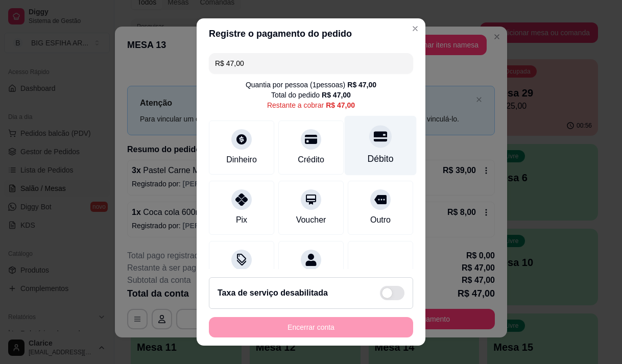
click at [374, 139] on icon at bounding box center [380, 136] width 13 height 13
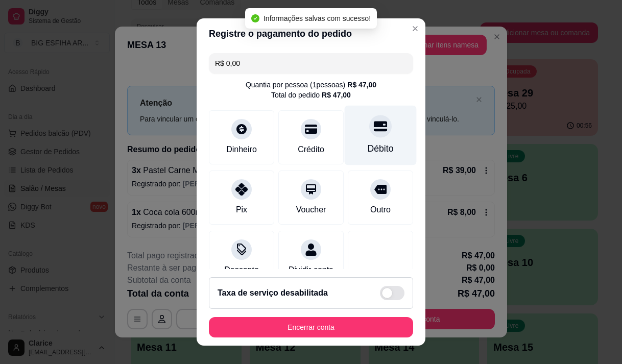
type input "R$ 0,00"
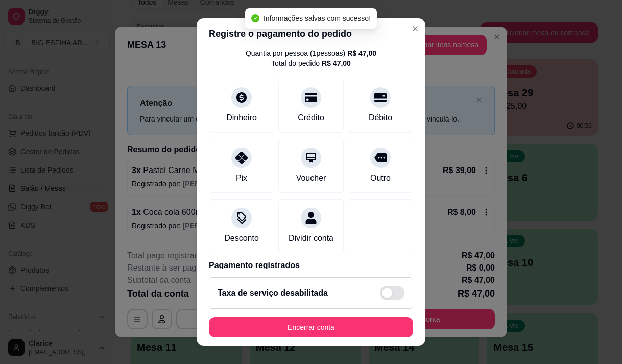
scroll to position [85, 0]
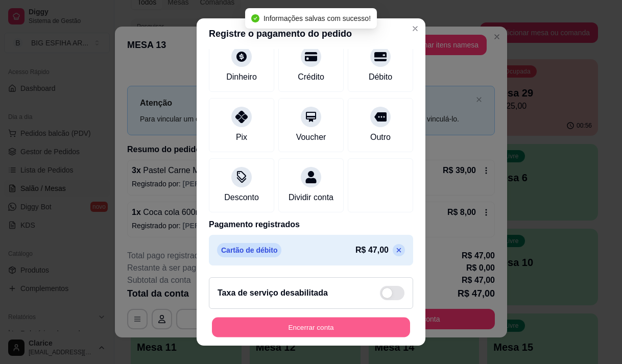
click at [323, 330] on button "Encerrar conta" at bounding box center [311, 328] width 198 height 20
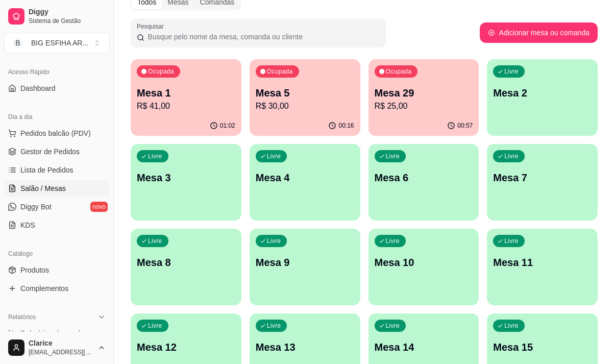
click at [319, 101] on p "R$ 30,00" at bounding box center [305, 106] width 99 height 12
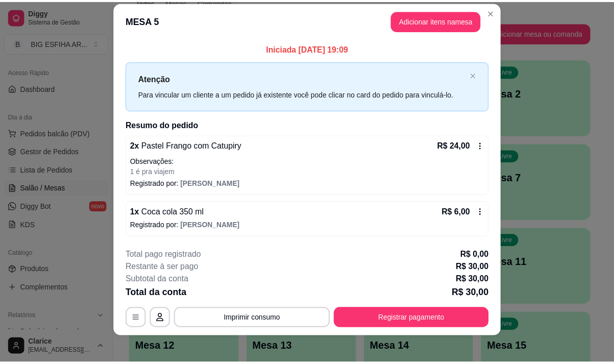
scroll to position [18, 0]
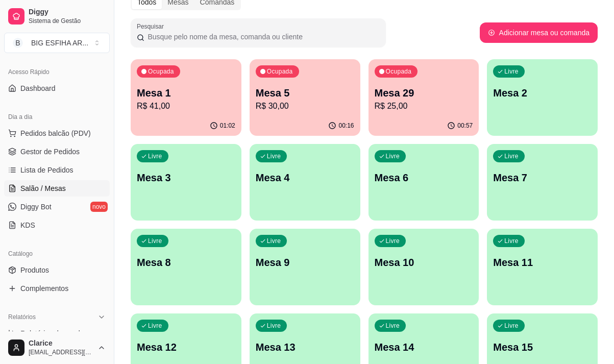
click at [192, 107] on p "R$ 41,00" at bounding box center [186, 106] width 99 height 12
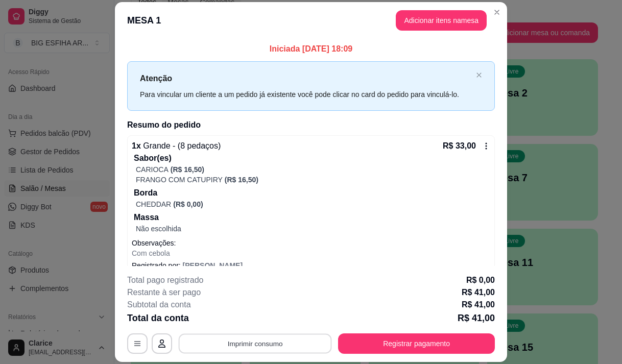
click at [259, 336] on button "Imprimir consumo" at bounding box center [255, 344] width 153 height 20
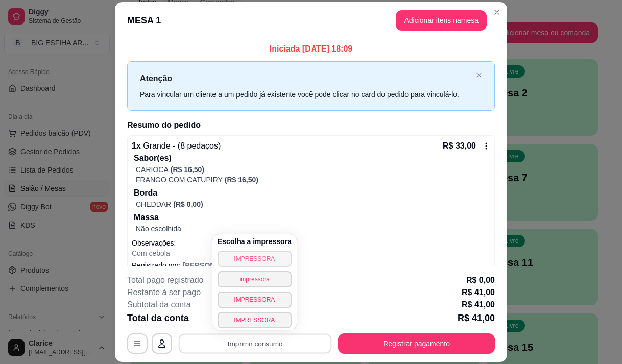
click at [257, 256] on button "IMPRESSORA" at bounding box center [255, 259] width 74 height 16
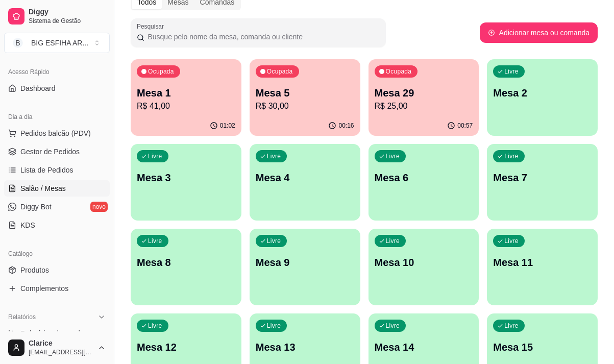
click at [331, 113] on div "Ocupada Mesa 5 R$ 30,00" at bounding box center [305, 87] width 111 height 57
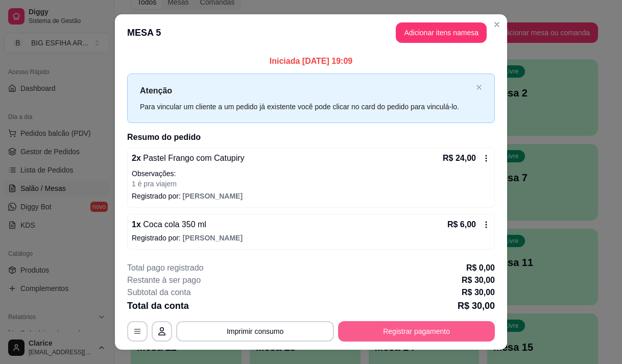
click at [404, 337] on button "Registrar pagamento" at bounding box center [416, 331] width 157 height 20
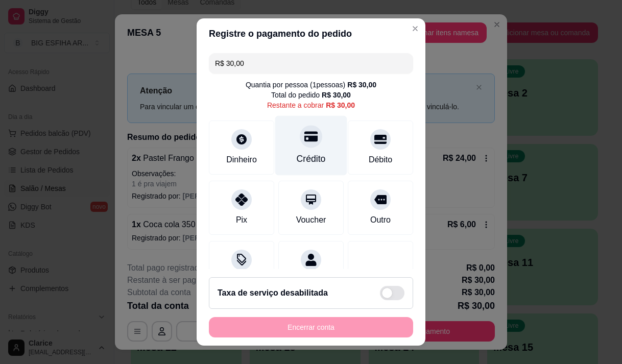
click at [297, 158] on div "Crédito" at bounding box center [311, 158] width 29 height 13
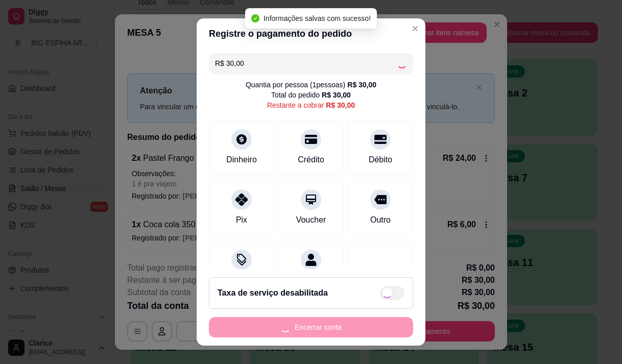
type input "R$ 0,00"
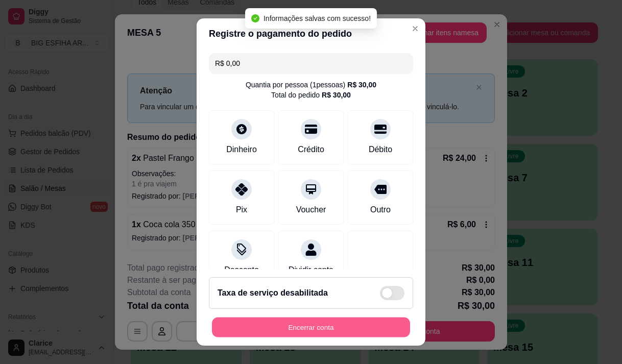
click at [340, 325] on button "Encerrar conta" at bounding box center [311, 328] width 198 height 20
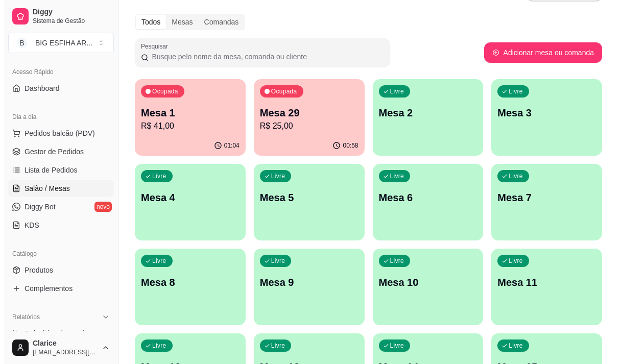
scroll to position [0, 0]
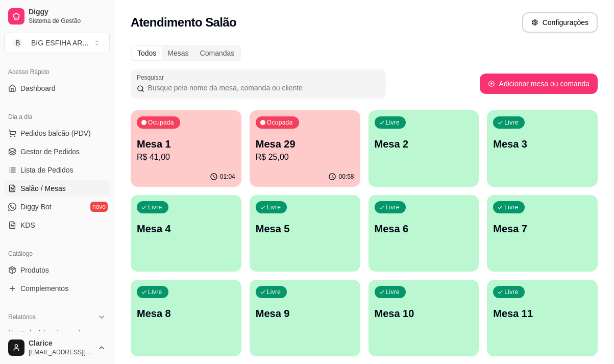
click at [182, 139] on p "Mesa 1" at bounding box center [186, 144] width 99 height 14
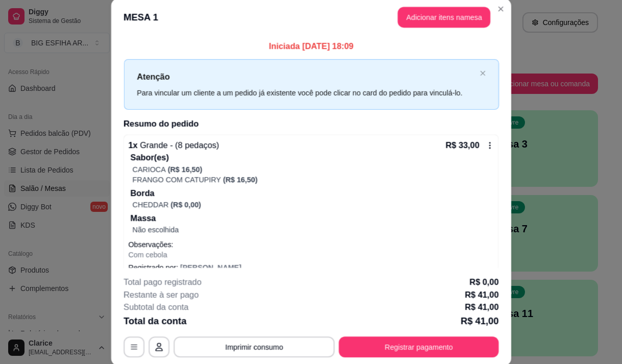
click at [182, 142] on span "Grande - (8 pedaços)" at bounding box center [178, 144] width 82 height 9
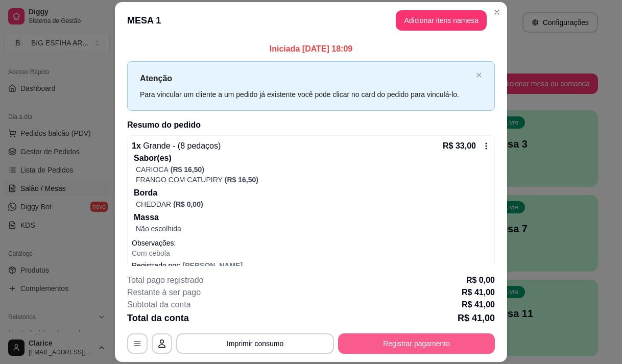
click at [395, 340] on button "Registrar pagamento" at bounding box center [416, 343] width 157 height 20
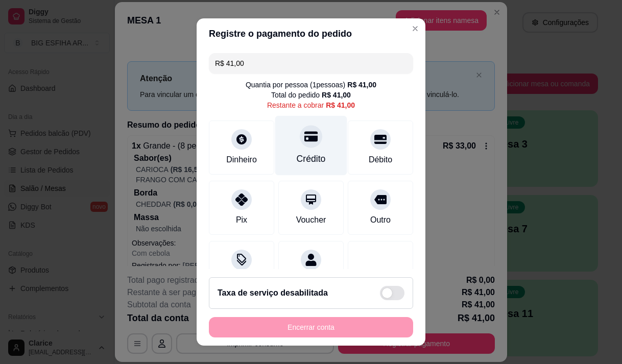
click at [304, 134] on icon at bounding box center [310, 136] width 13 height 13
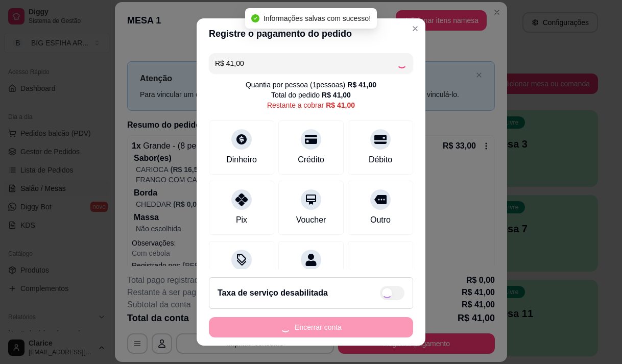
type input "R$ 0,00"
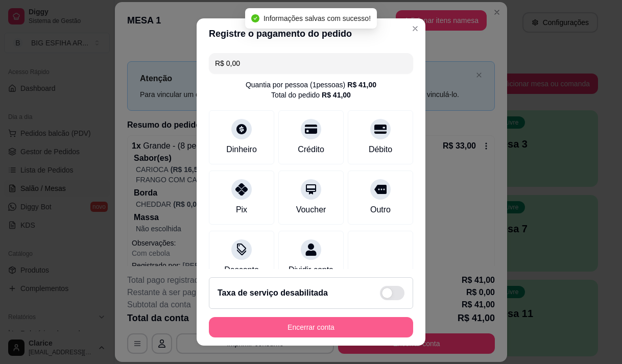
click at [346, 327] on button "Encerrar conta" at bounding box center [311, 327] width 204 height 20
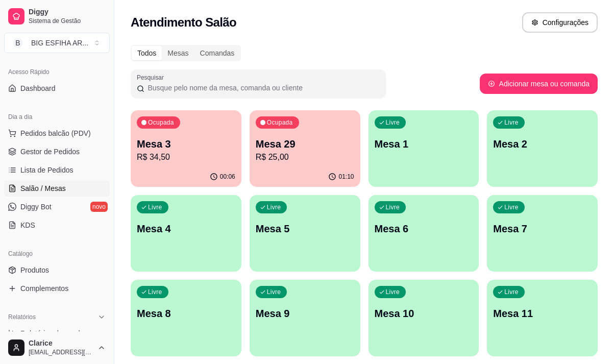
click at [396, 155] on div "Livre Mesa 1" at bounding box center [424, 142] width 111 height 64
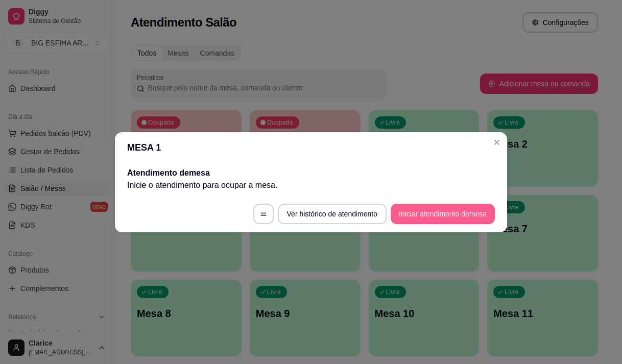
click at [462, 219] on button "Iniciar atendimento de mesa" at bounding box center [443, 214] width 104 height 20
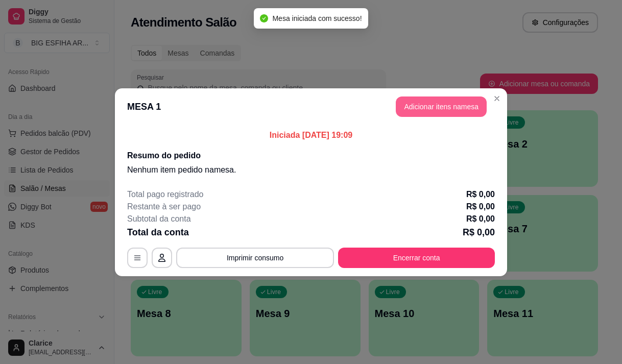
click at [444, 99] on button "Adicionar itens na mesa" at bounding box center [441, 107] width 91 height 20
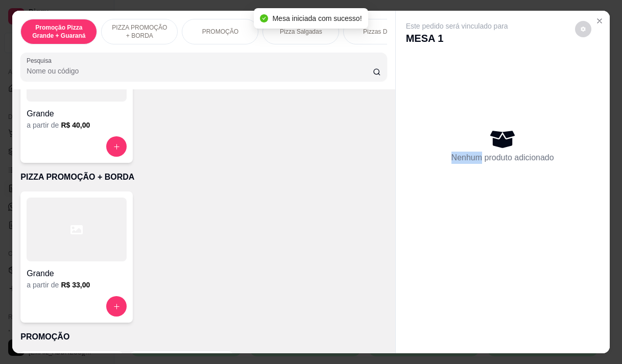
scroll to position [153, 0]
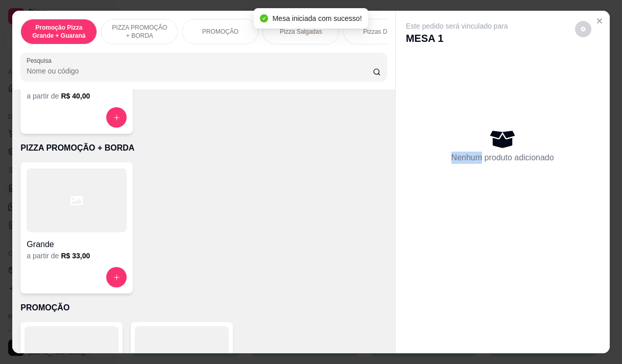
click at [55, 91] on h4 "Grande" at bounding box center [77, 85] width 100 height 12
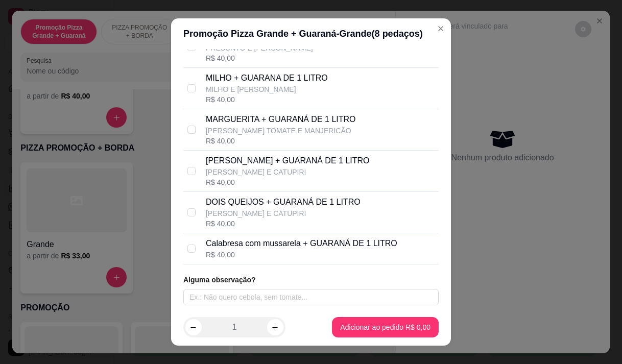
scroll to position [148, 0]
click at [260, 253] on div "R$ 40,00" at bounding box center [301, 255] width 191 height 10
checkbox input "false"
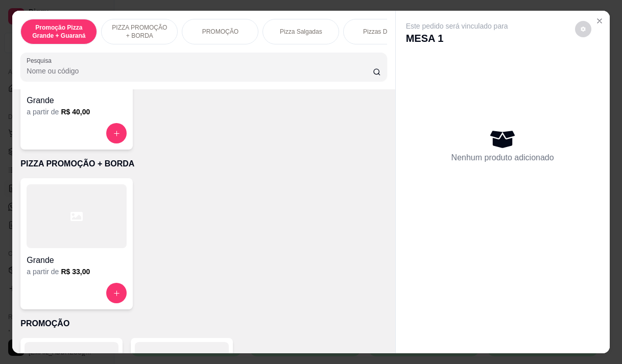
scroll to position [102, 0]
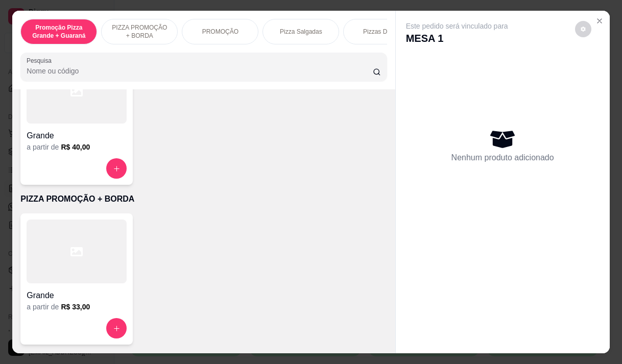
click at [66, 152] on h6 "R$ 40,00" at bounding box center [75, 147] width 29 height 10
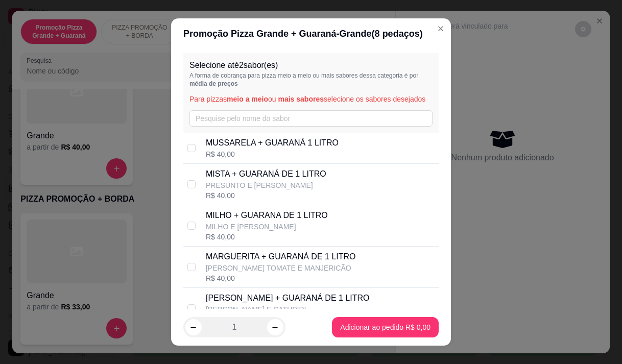
scroll to position [148, 0]
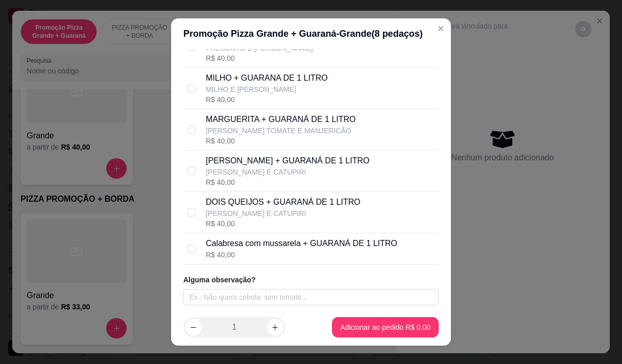
click at [239, 252] on div "R$ 40,00" at bounding box center [301, 255] width 191 height 10
checkbox input "true"
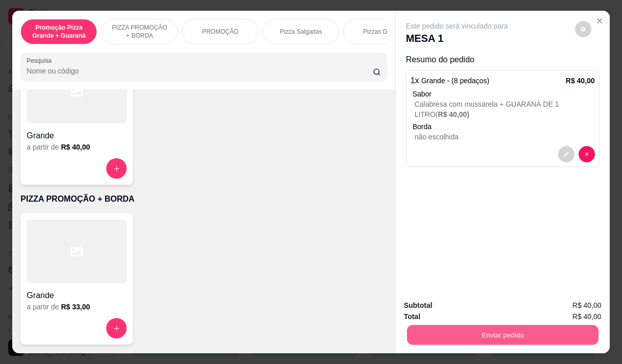
click at [540, 325] on button "Enviar pedido" at bounding box center [501, 335] width 191 height 20
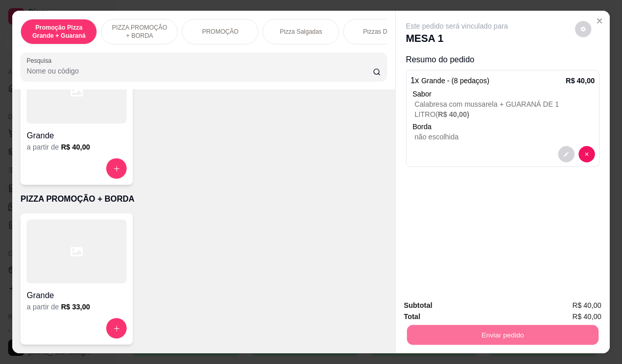
click at [478, 304] on button "Não registrar e enviar pedido" at bounding box center [468, 305] width 103 height 19
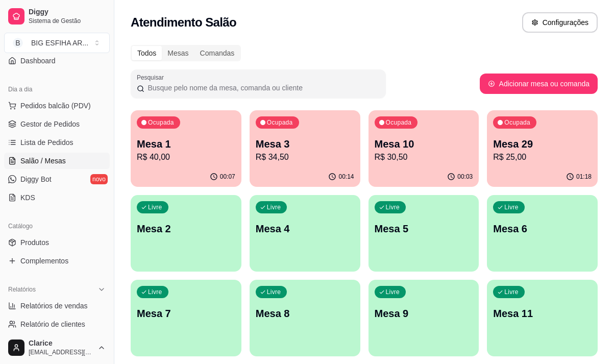
scroll to position [115, 0]
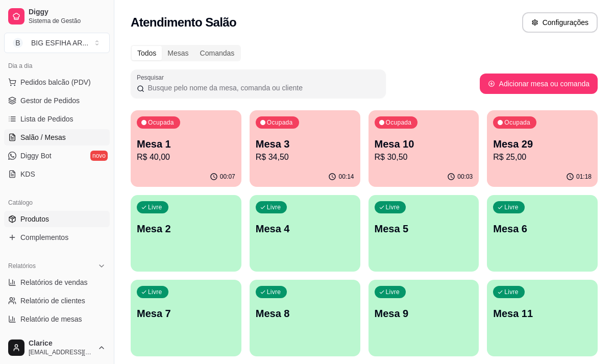
click at [54, 214] on link "Produtos" at bounding box center [57, 219] width 106 height 16
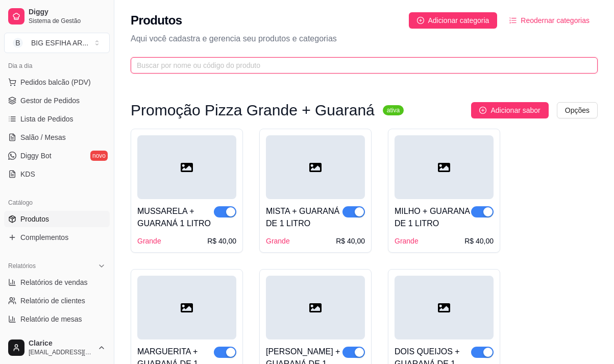
click at [228, 60] on input "text" at bounding box center [360, 65] width 447 height 11
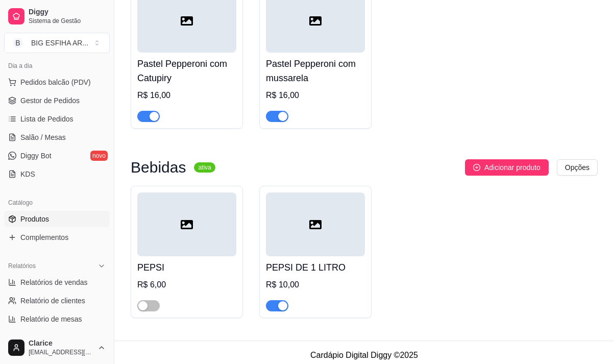
scroll to position [533, 0]
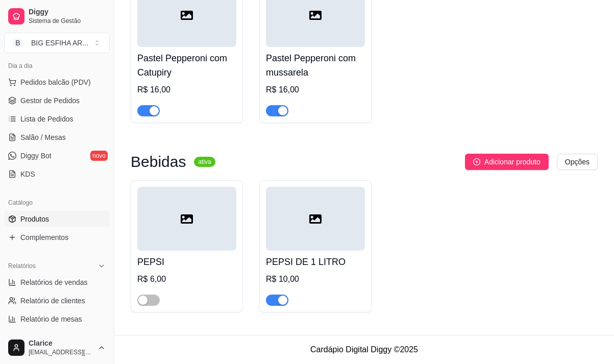
type input "pep"
click at [272, 300] on span "button" at bounding box center [277, 300] width 22 height 11
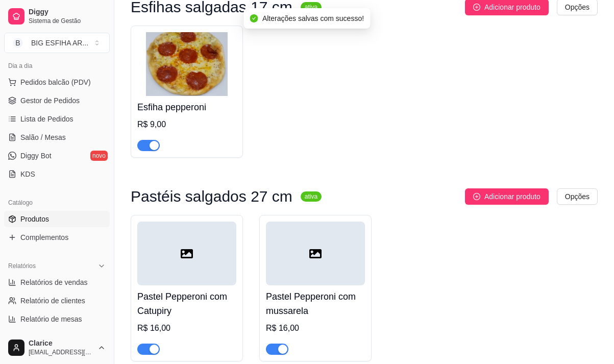
scroll to position [278, 0]
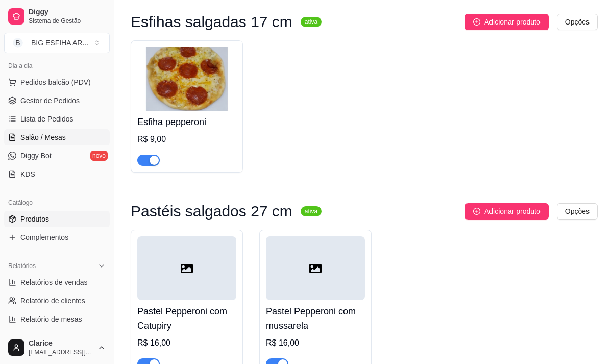
click at [36, 133] on span "Salão / Mesas" at bounding box center [42, 137] width 45 height 10
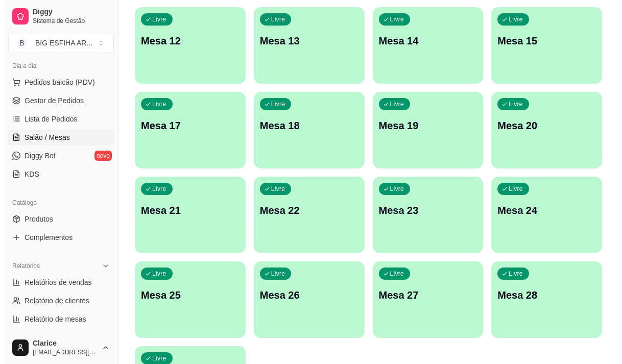
scroll to position [458, 0]
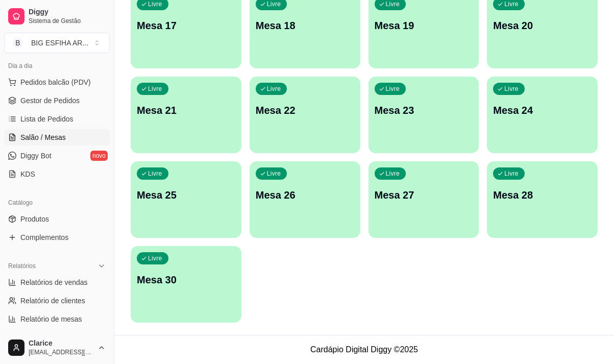
click at [204, 296] on div "Livre Mesa 30" at bounding box center [186, 278] width 111 height 64
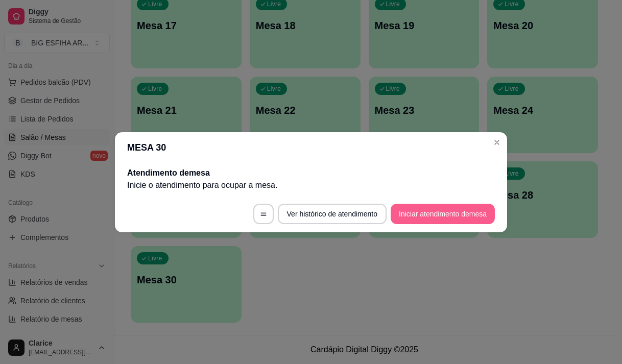
click at [451, 208] on button "Iniciar atendimento de mesa" at bounding box center [443, 214] width 104 height 20
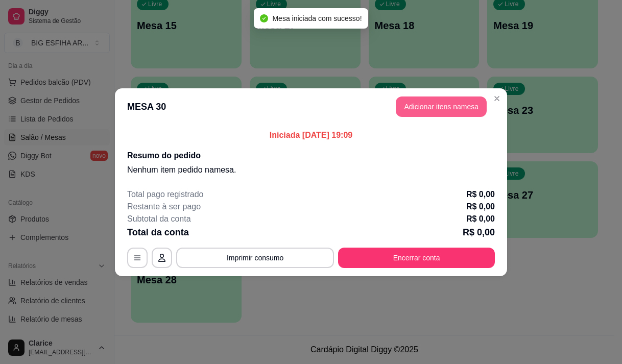
click at [458, 101] on button "Adicionar itens na mesa" at bounding box center [441, 107] width 91 height 20
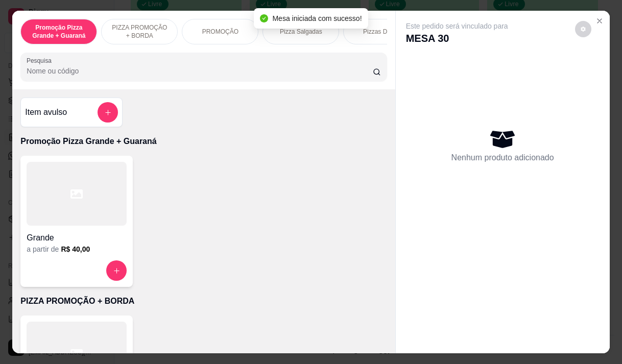
click at [208, 71] on input "Pesquisa" at bounding box center [200, 71] width 346 height 10
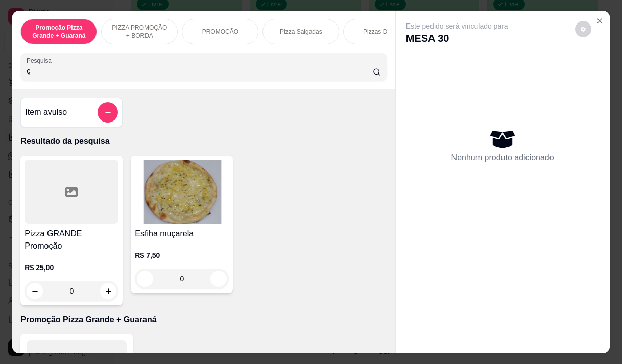
type input "ç"
click at [186, 234] on h4 "Esfiha muçarela" at bounding box center [182, 234] width 94 height 12
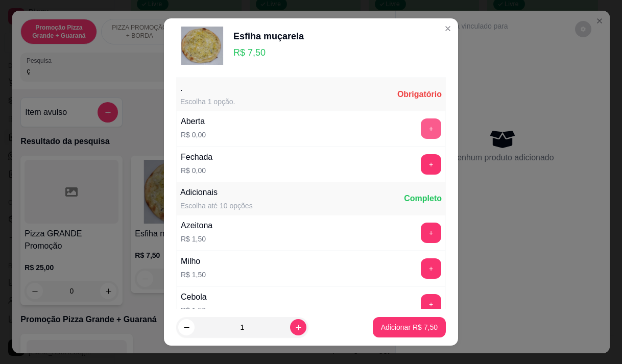
click at [421, 128] on button "+" at bounding box center [431, 128] width 20 height 20
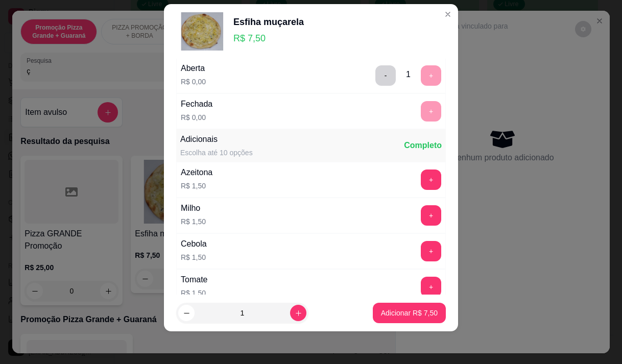
scroll to position [109, 0]
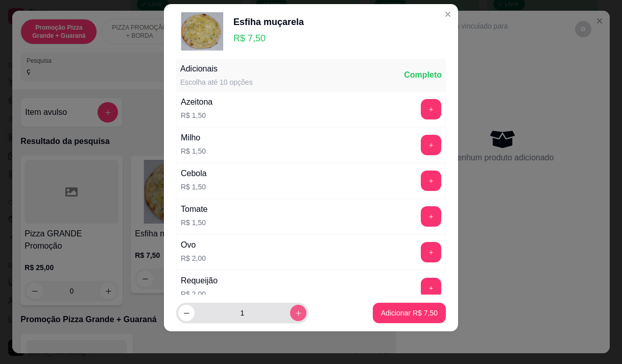
click at [295, 315] on icon "increase-product-quantity" at bounding box center [299, 313] width 8 height 8
type input "2"
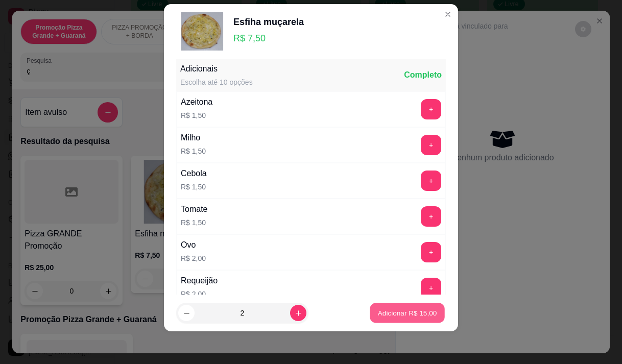
click at [392, 311] on p "Adicionar R$ 15,00" at bounding box center [407, 313] width 59 height 10
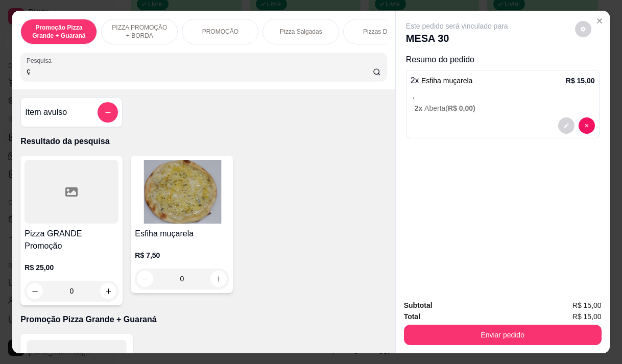
click at [98, 195] on div at bounding box center [72, 192] width 94 height 64
click at [33, 76] on input "ç" at bounding box center [200, 71] width 346 height 10
click at [38, 70] on input "ç" at bounding box center [200, 71] width 346 height 10
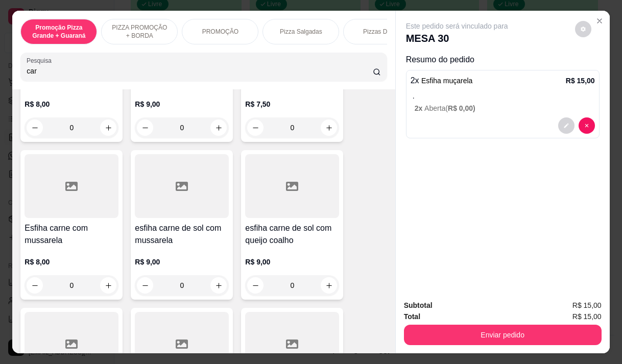
scroll to position [153, 0]
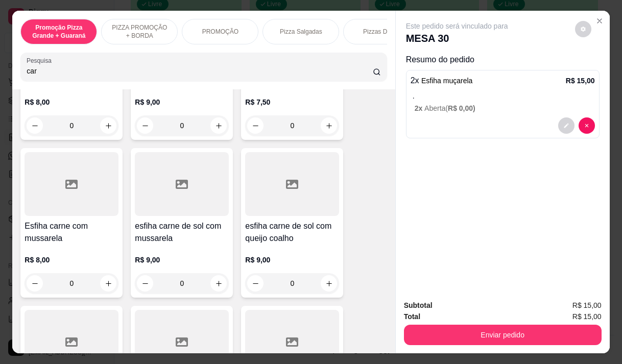
type input "car"
click at [30, 239] on h4 "Esfiha carne com mussarela" at bounding box center [72, 232] width 94 height 25
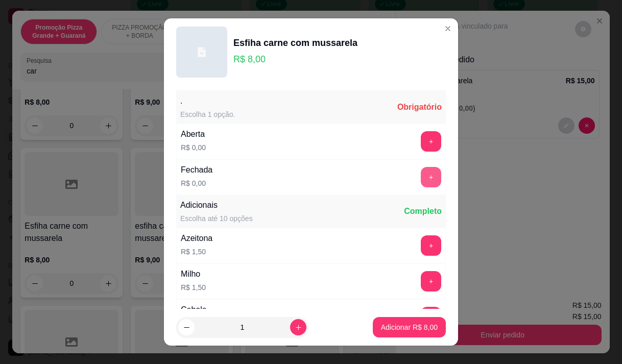
click at [421, 176] on button "+" at bounding box center [431, 177] width 20 height 20
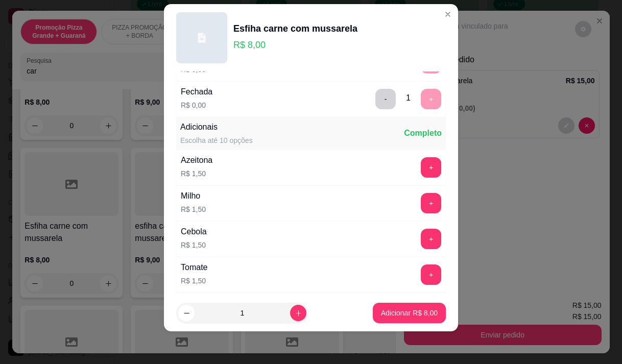
scroll to position [109, 0]
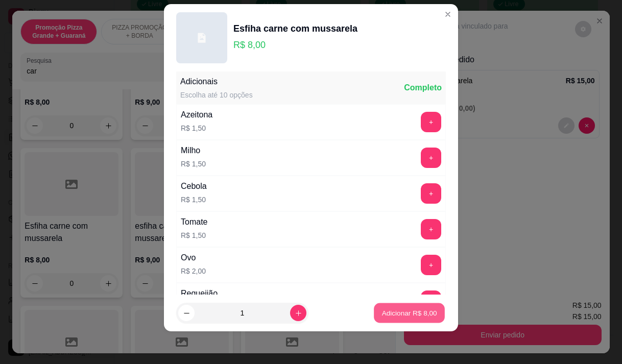
click at [388, 311] on p "Adicionar R$ 8,00" at bounding box center [408, 313] width 55 height 10
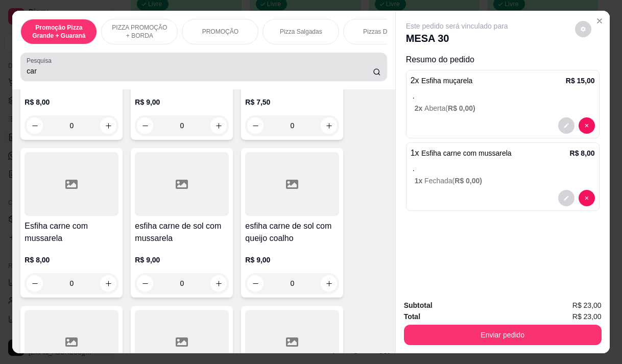
click at [39, 75] on input "car" at bounding box center [200, 71] width 346 height 10
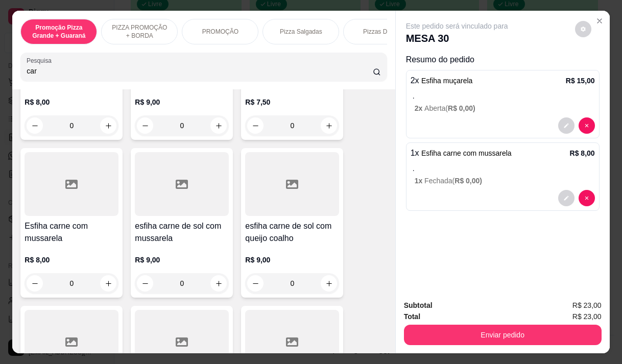
click at [39, 75] on input "car" at bounding box center [200, 71] width 346 height 10
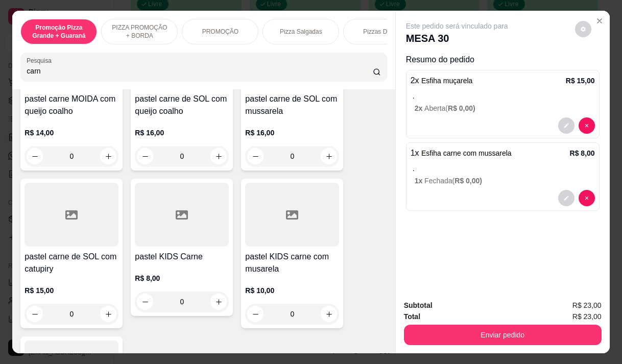
scroll to position [760, 0]
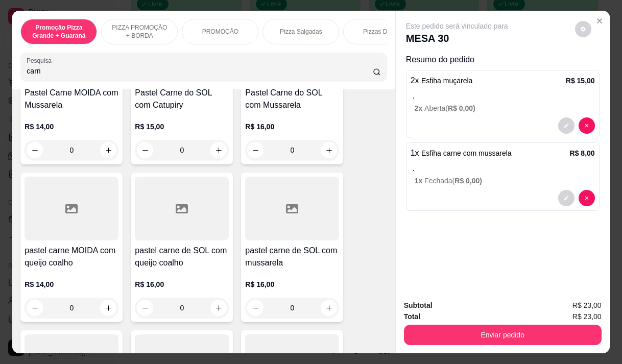
type input "carn"
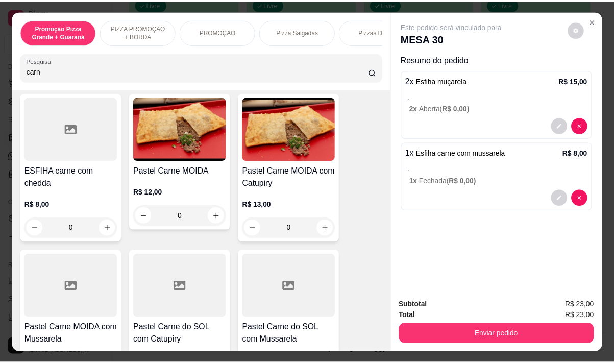
scroll to position [664, 0]
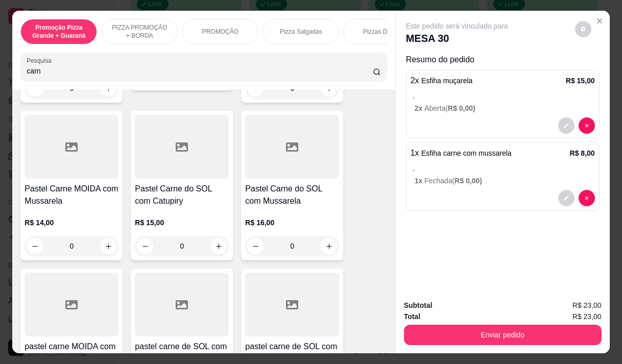
click at [62, 201] on h4 "Pastel Carne MOIDA com Mussarela" at bounding box center [72, 195] width 94 height 25
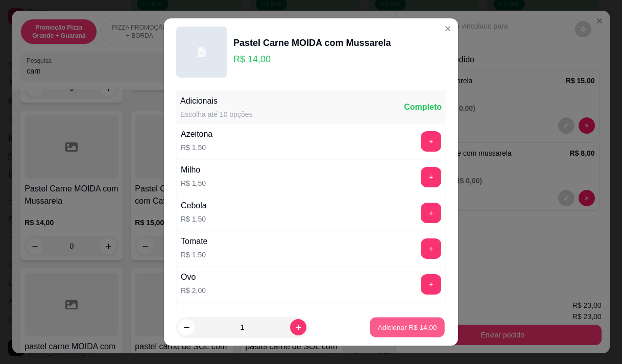
click at [378, 330] on p "Adicionar R$ 14,00" at bounding box center [407, 328] width 59 height 10
type input "1"
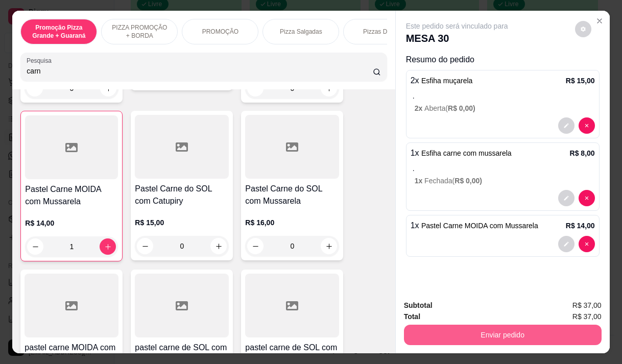
click at [431, 337] on button "Enviar pedido" at bounding box center [503, 335] width 198 height 20
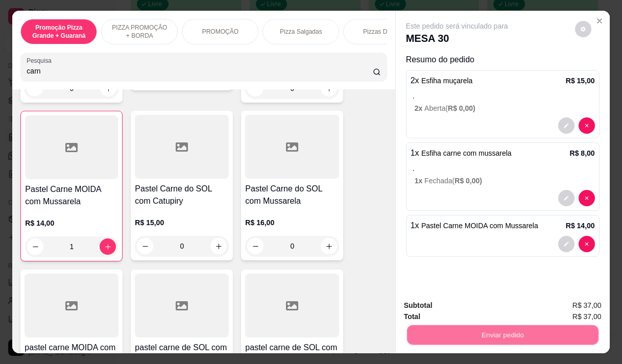
click at [431, 308] on button "Não registrar e enviar pedido" at bounding box center [468, 305] width 103 height 19
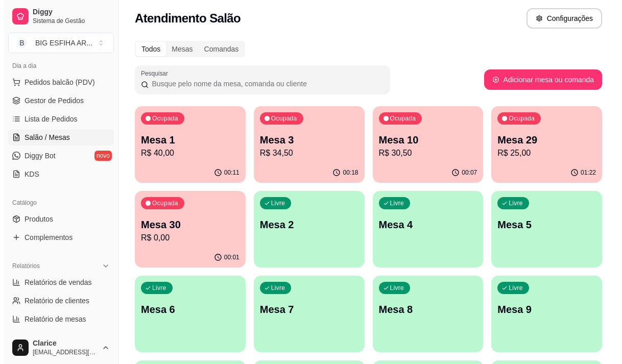
scroll to position [0, 0]
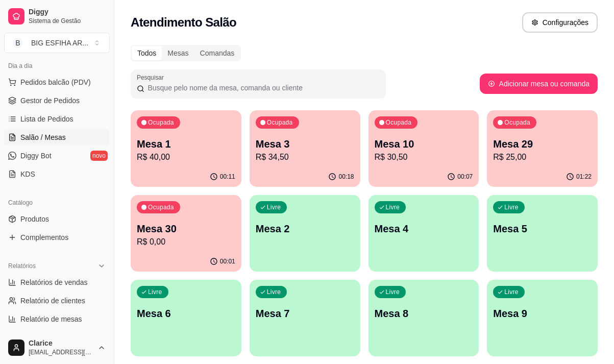
click at [169, 248] on div "Ocupada Mesa 30 R$ 0,00" at bounding box center [186, 223] width 111 height 57
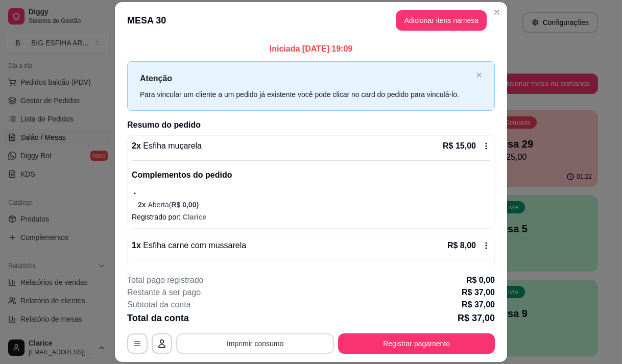
click at [279, 341] on button "Imprimir consumo" at bounding box center [255, 343] width 158 height 20
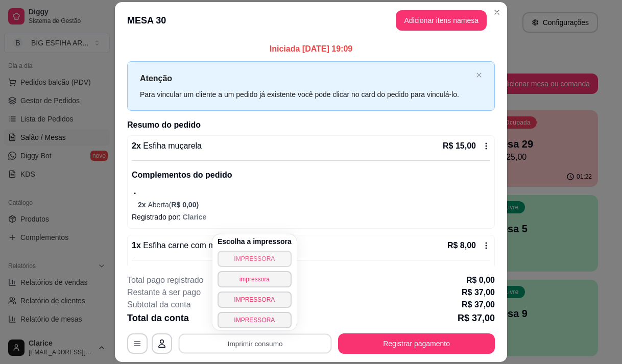
click at [255, 265] on button "IMPRESSORA" at bounding box center [255, 259] width 74 height 16
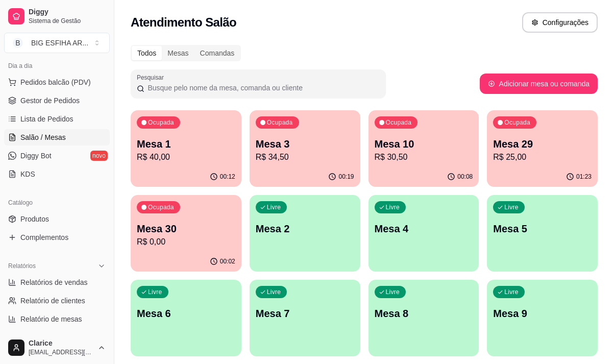
click at [396, 146] on p "Mesa 10" at bounding box center [424, 144] width 99 height 14
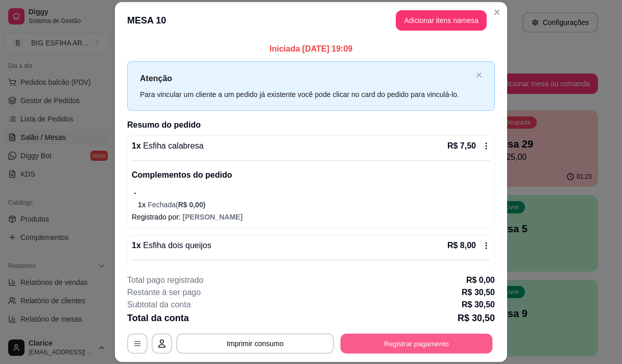
click at [398, 344] on button "Registrar pagamento" at bounding box center [417, 344] width 152 height 20
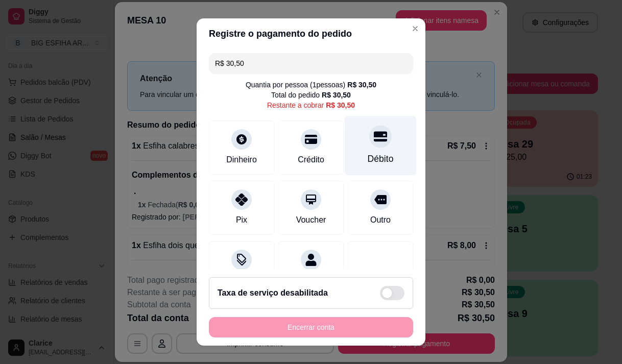
click at [358, 150] on div "Débito" at bounding box center [381, 145] width 72 height 60
type input "R$ 0,00"
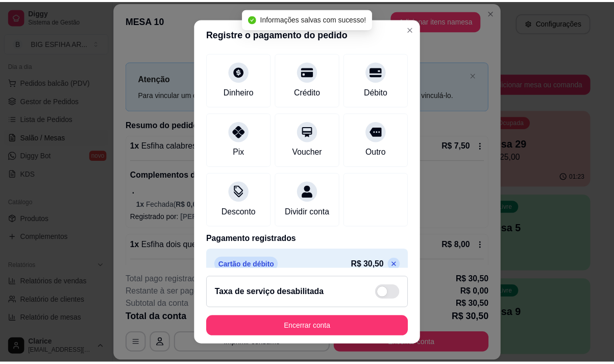
scroll to position [85, 0]
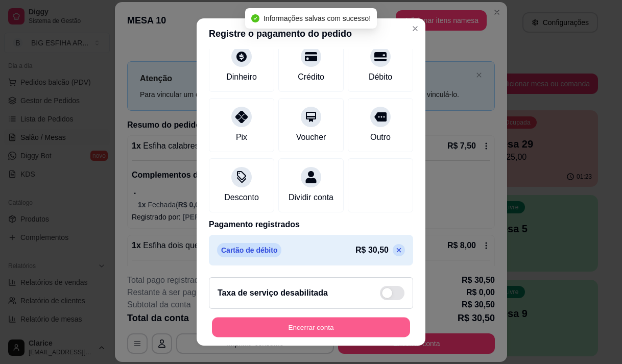
click at [321, 320] on button "Encerrar conta" at bounding box center [311, 328] width 198 height 20
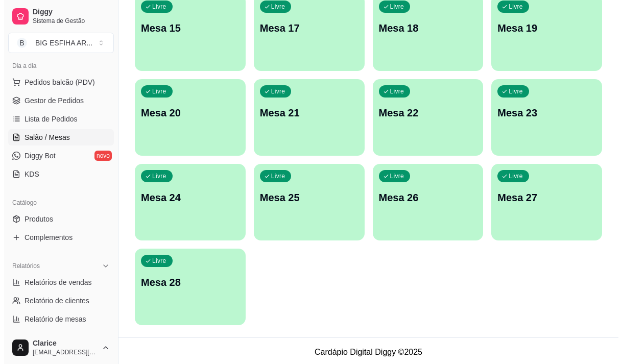
scroll to position [458, 0]
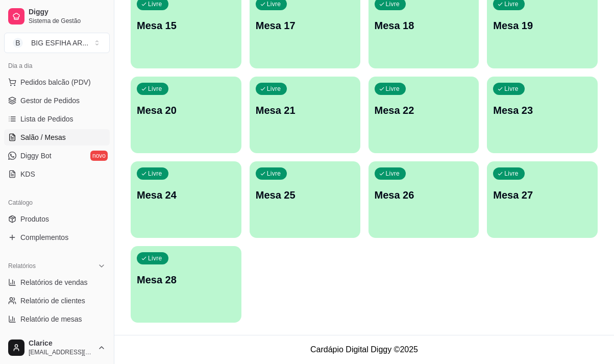
click at [210, 292] on div "Livre Mesa 28" at bounding box center [186, 278] width 111 height 64
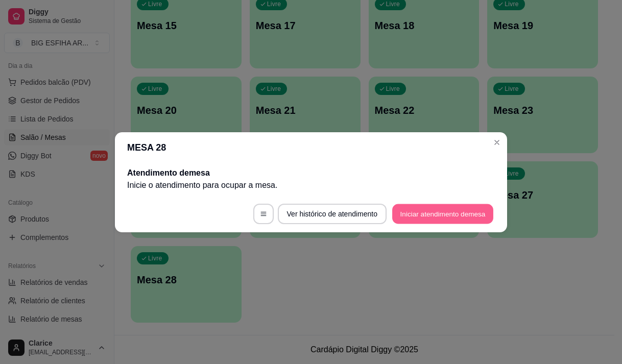
click at [405, 210] on button "Iniciar atendimento de mesa" at bounding box center [442, 214] width 101 height 20
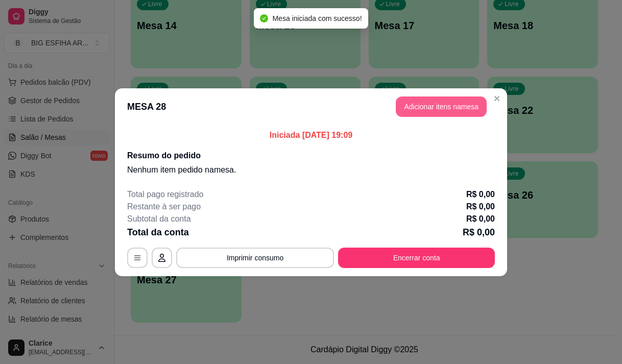
click at [458, 106] on button "Adicionar itens na mesa" at bounding box center [441, 107] width 91 height 20
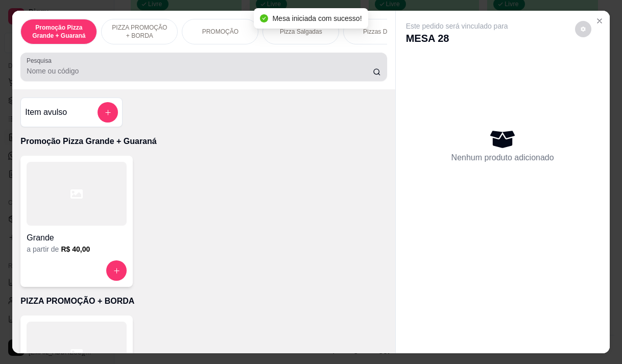
click at [146, 68] on div at bounding box center [204, 67] width 354 height 20
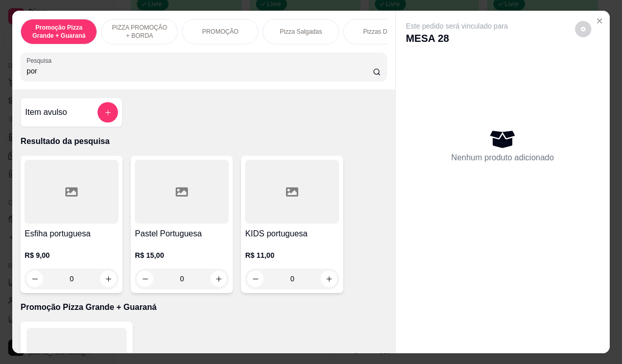
type input "por"
click at [84, 237] on h4 "Esfiha portuguesa" at bounding box center [72, 234] width 94 height 12
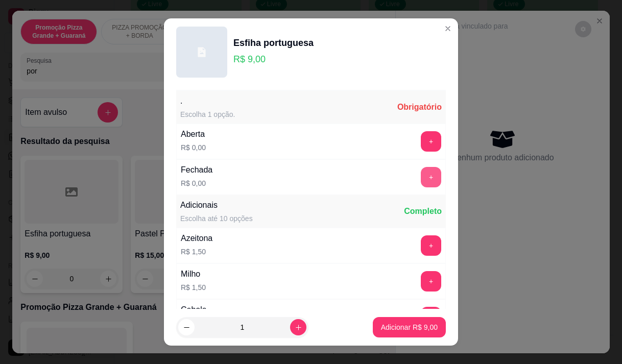
click at [421, 176] on button "+" at bounding box center [431, 177] width 20 height 20
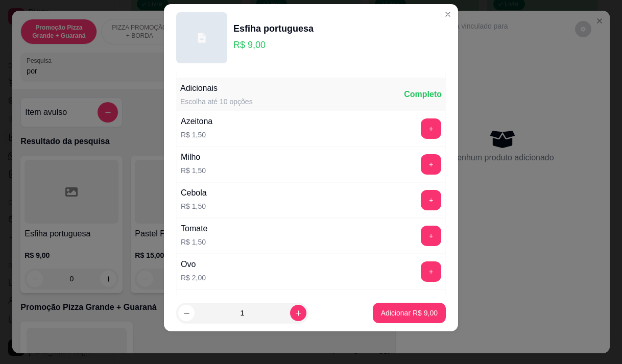
scroll to position [109, 0]
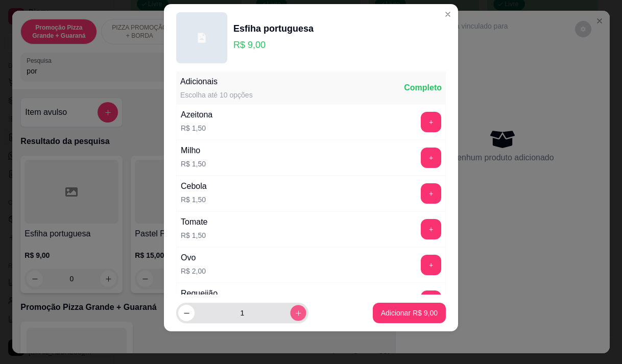
click at [295, 309] on icon "increase-product-quantity" at bounding box center [299, 313] width 8 height 8
type input "2"
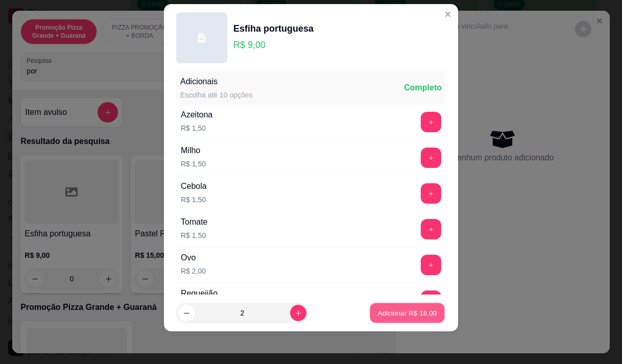
click at [406, 307] on button "Adicionar R$ 18,00" at bounding box center [407, 313] width 75 height 20
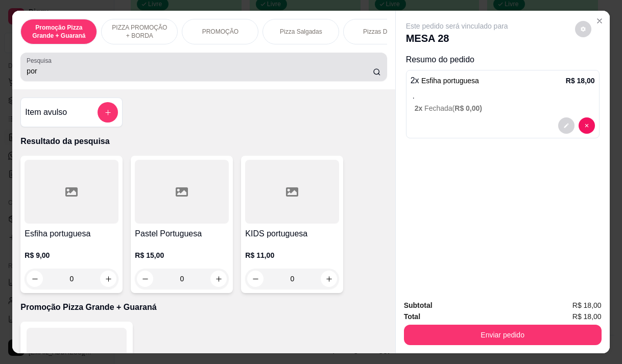
click at [54, 81] on div "Pesquisa por" at bounding box center [203, 67] width 366 height 29
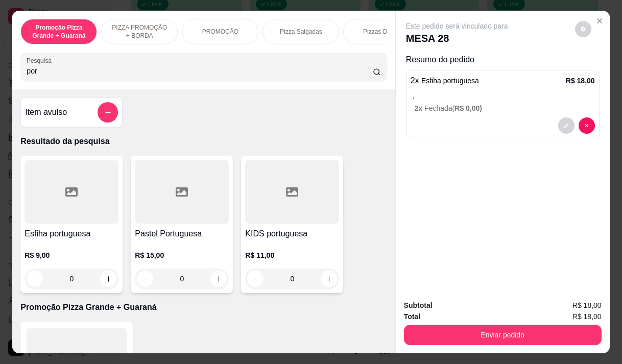
click at [54, 81] on div "Pesquisa por" at bounding box center [203, 67] width 366 height 29
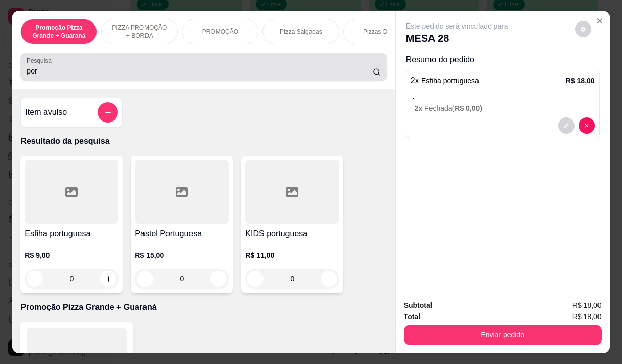
click at [54, 81] on div "Pesquisa por" at bounding box center [203, 67] width 366 height 29
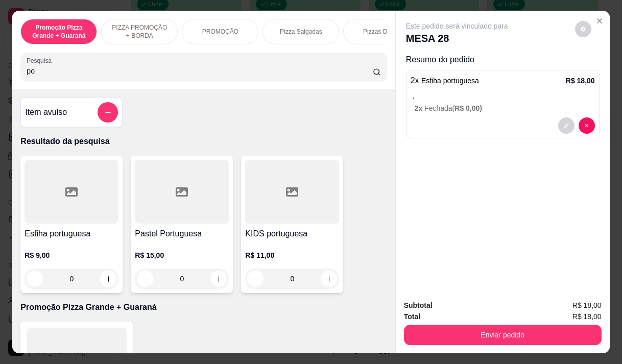
type input "p"
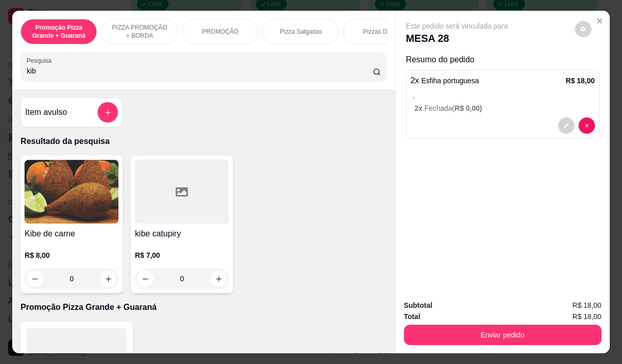
type input "kib"
click at [158, 246] on div "R$ 7,00 0" at bounding box center [182, 264] width 94 height 49
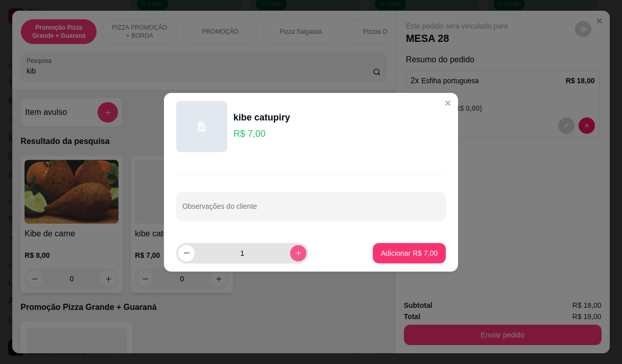
click at [295, 251] on icon "increase-product-quantity" at bounding box center [299, 253] width 8 height 8
type input "2"
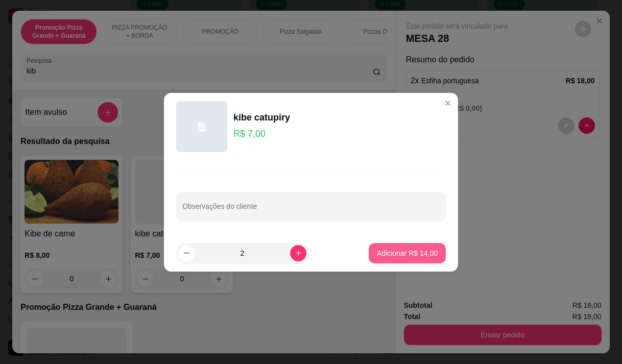
click at [407, 251] on p "Adicionar R$ 14,00" at bounding box center [407, 253] width 61 height 10
type input "2"
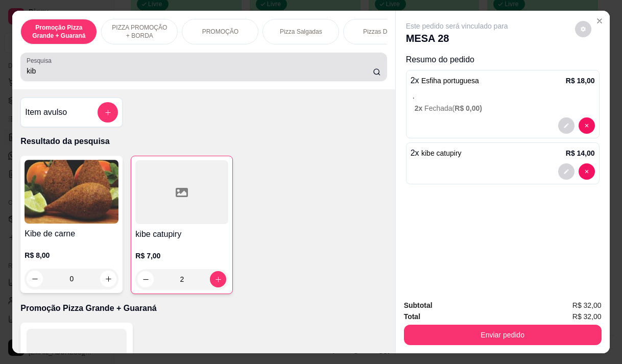
click at [44, 74] on input "kib" at bounding box center [200, 71] width 346 height 10
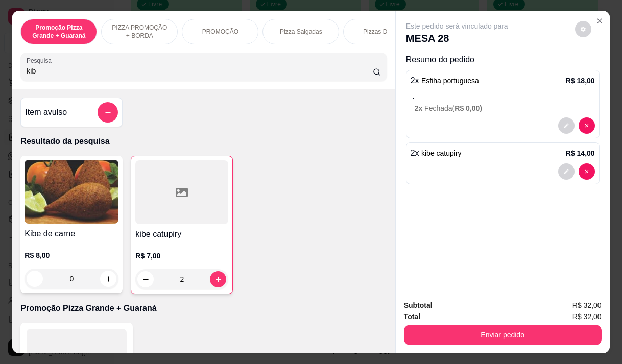
click at [44, 74] on input "kib" at bounding box center [200, 71] width 346 height 10
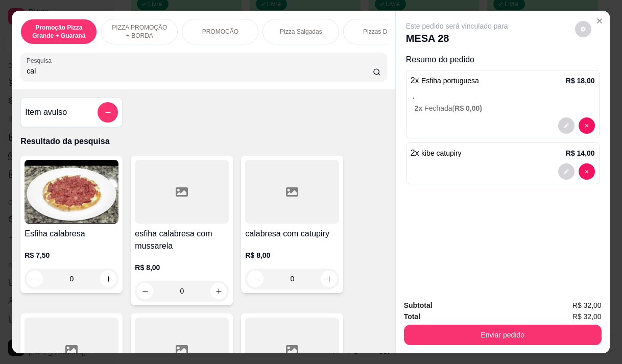
type input "cal"
click at [290, 244] on div "R$ 8,00 0" at bounding box center [292, 264] width 94 height 49
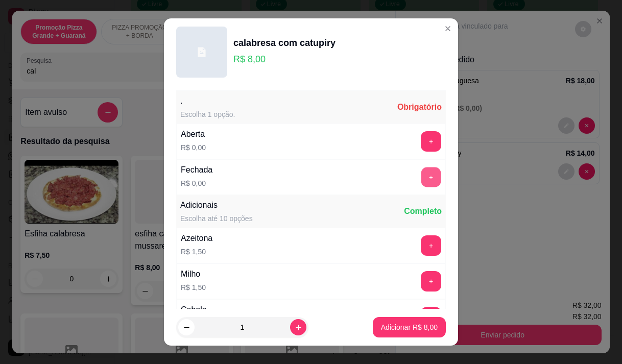
click at [421, 179] on button "+" at bounding box center [431, 177] width 20 height 20
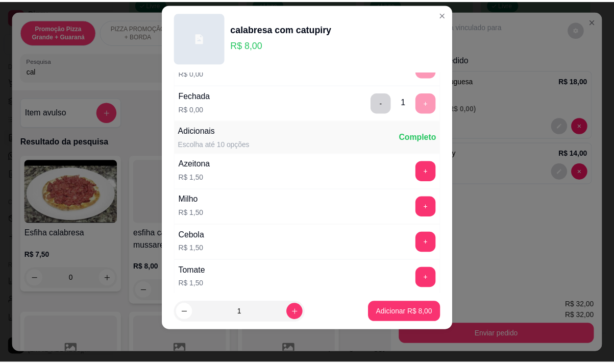
scroll to position [0, 0]
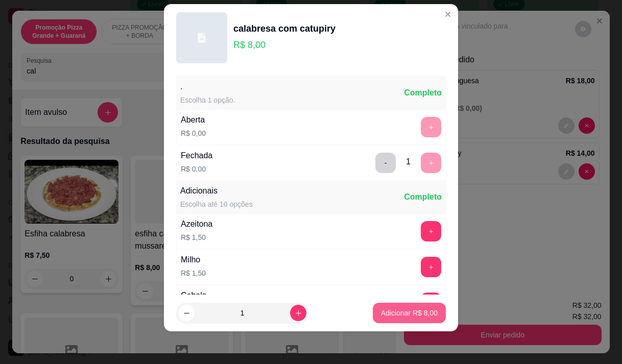
click at [417, 307] on button "Adicionar R$ 8,00" at bounding box center [409, 313] width 73 height 20
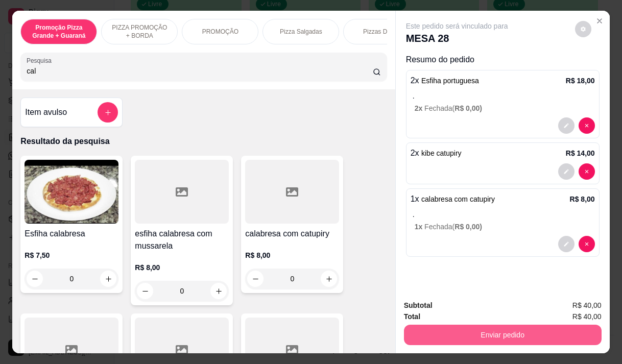
click at [507, 328] on button "Enviar pedido" at bounding box center [503, 335] width 198 height 20
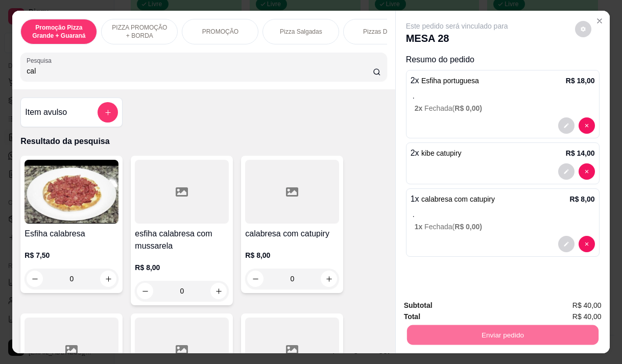
click at [444, 302] on button "Não registrar e enviar pedido" at bounding box center [469, 305] width 106 height 19
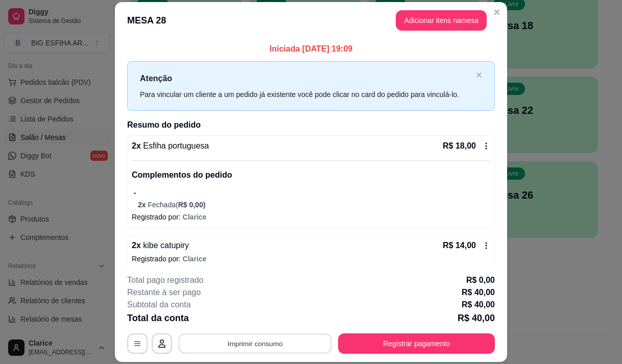
click at [250, 340] on button "Imprimir consumo" at bounding box center [255, 344] width 153 height 20
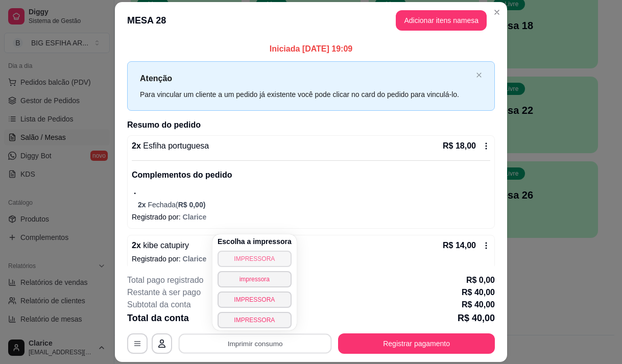
click at [265, 254] on button "IMPRESSORA" at bounding box center [255, 259] width 74 height 16
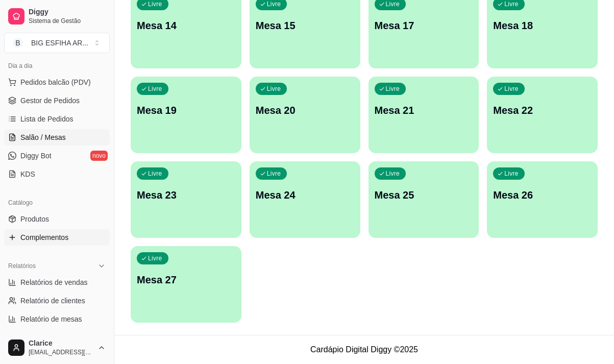
click at [56, 230] on link "Complementos" at bounding box center [57, 237] width 106 height 16
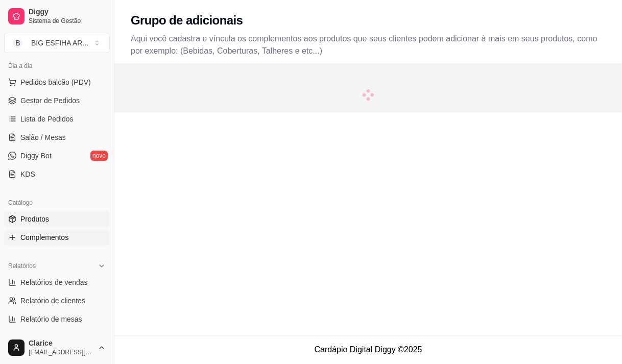
click at [56, 223] on link "Produtos" at bounding box center [57, 219] width 106 height 16
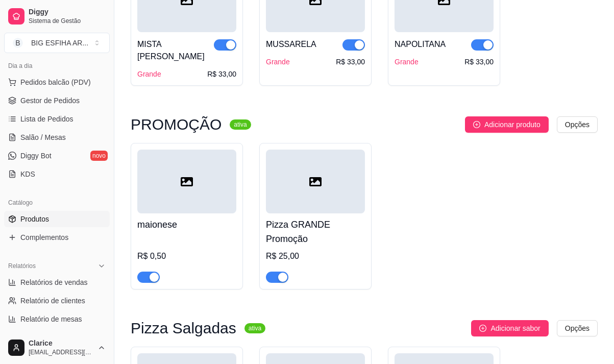
scroll to position [919, 0]
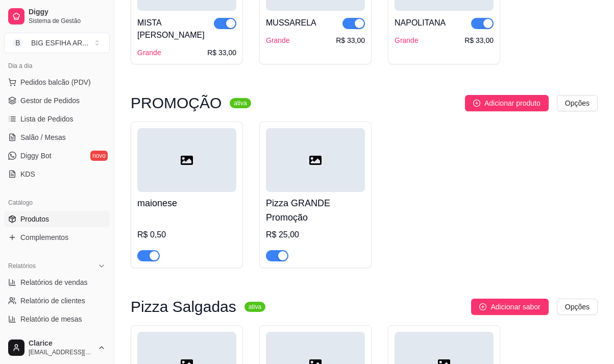
click at [271, 250] on span "button" at bounding box center [277, 255] width 22 height 11
click at [34, 137] on span "Salão / Mesas" at bounding box center [42, 137] width 45 height 10
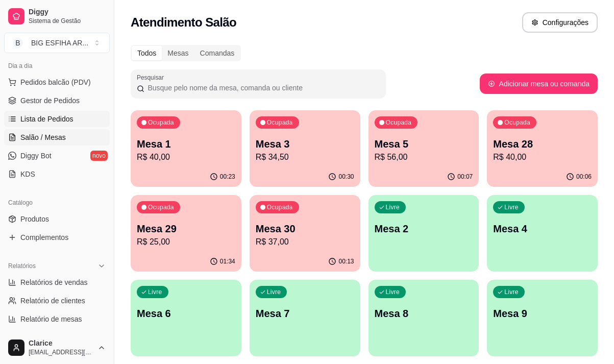
click at [56, 121] on span "Lista de Pedidos" at bounding box center [46, 119] width 53 height 10
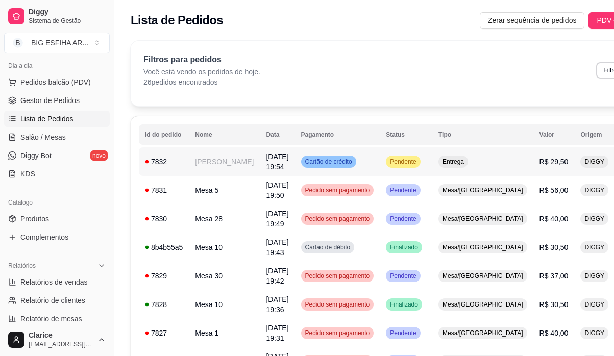
click at [205, 162] on td "Isac Carneiro Feiozo Neto" at bounding box center [224, 162] width 71 height 29
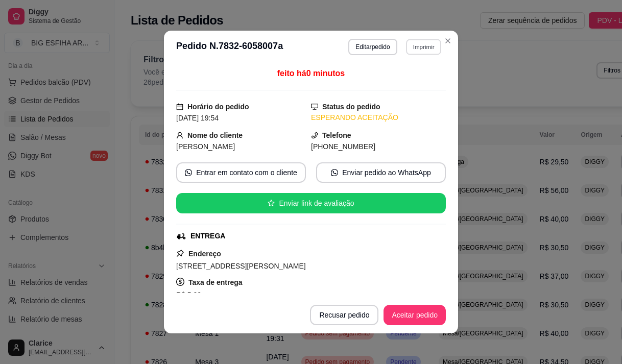
click at [414, 46] on button "Imprimir" at bounding box center [423, 47] width 35 height 16
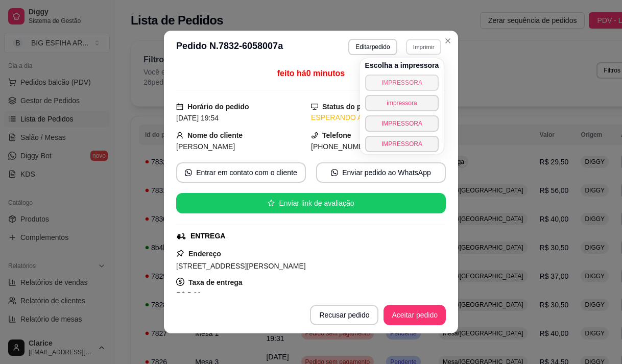
click at [410, 78] on button "IMPRESSORA" at bounding box center [402, 83] width 74 height 16
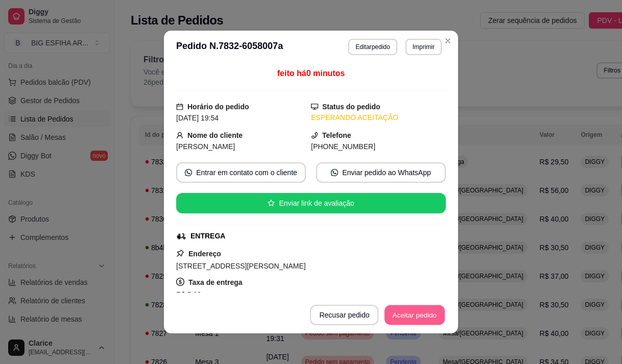
click at [398, 309] on button "Aceitar pedido" at bounding box center [415, 315] width 60 height 20
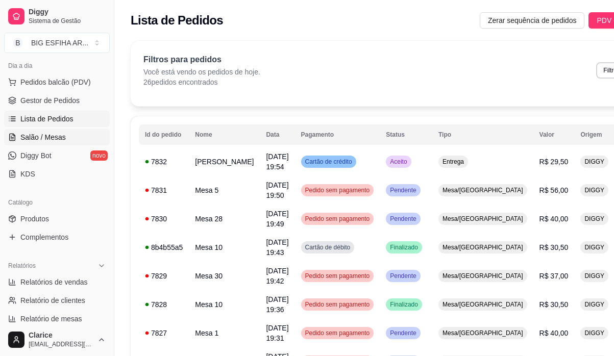
click at [56, 139] on span "Salão / Mesas" at bounding box center [42, 137] width 45 height 10
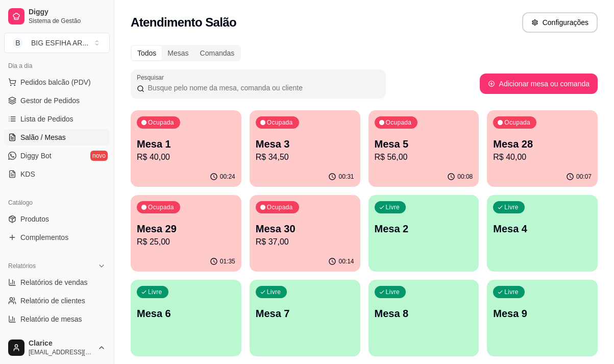
click at [187, 153] on p "R$ 40,00" at bounding box center [186, 157] width 99 height 12
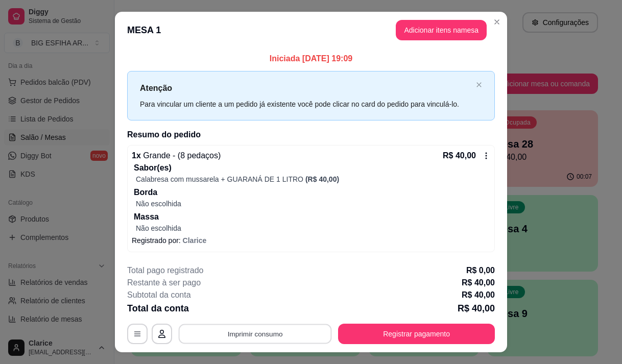
click at [305, 341] on button "Imprimir consumo" at bounding box center [255, 334] width 153 height 20
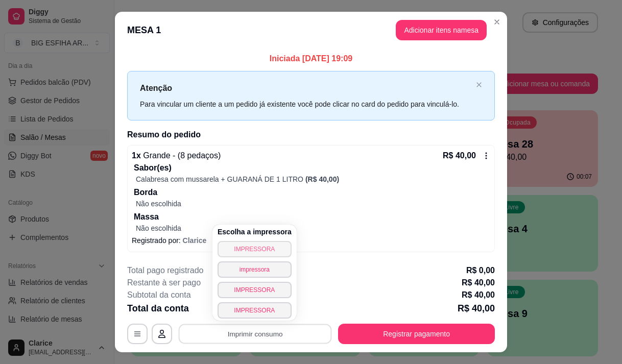
click at [261, 248] on button "IMPRESSORA" at bounding box center [255, 249] width 74 height 16
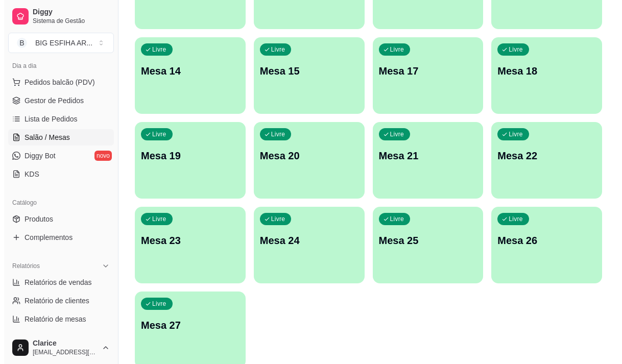
scroll to position [458, 0]
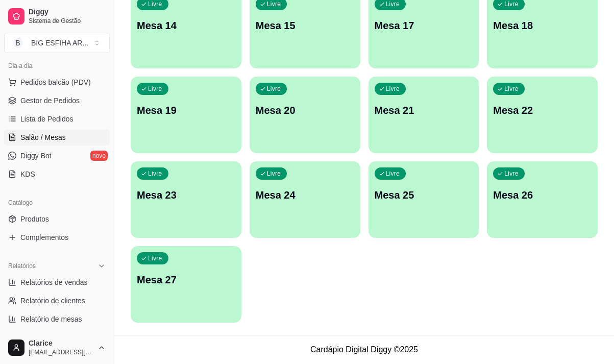
click at [176, 288] on div "Livre Mesa 27" at bounding box center [186, 278] width 111 height 64
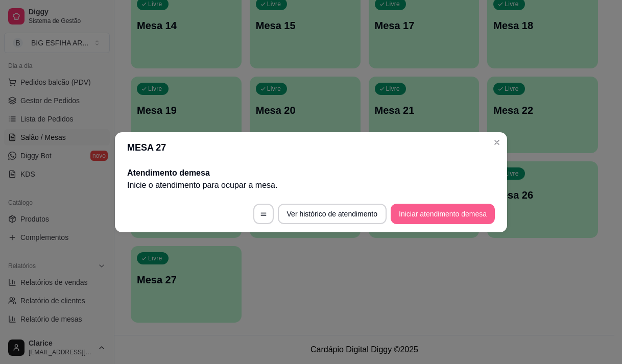
click at [423, 212] on button "Iniciar atendimento de mesa" at bounding box center [443, 214] width 104 height 20
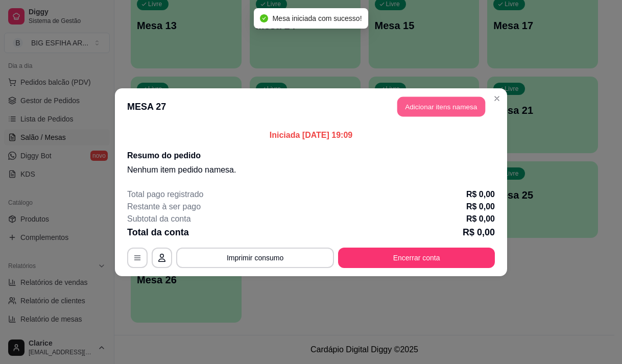
click at [420, 107] on button "Adicionar itens na mesa" at bounding box center [441, 107] width 88 height 20
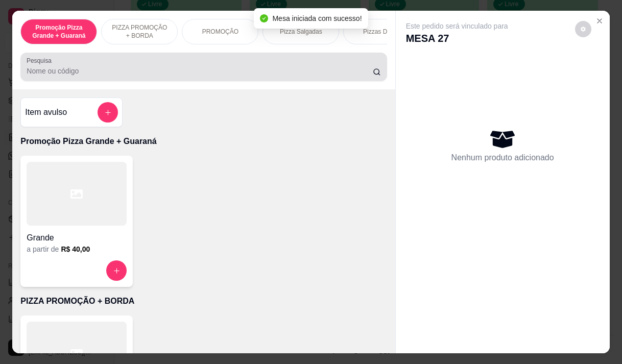
click at [160, 75] on input "Pesquisa" at bounding box center [200, 71] width 346 height 10
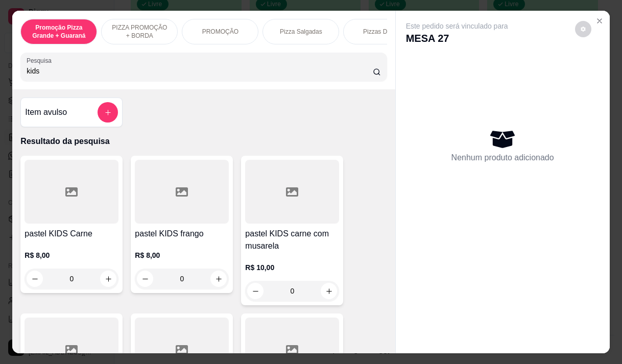
type input "kids"
click at [193, 253] on div "R$ 8,00 0" at bounding box center [182, 264] width 94 height 49
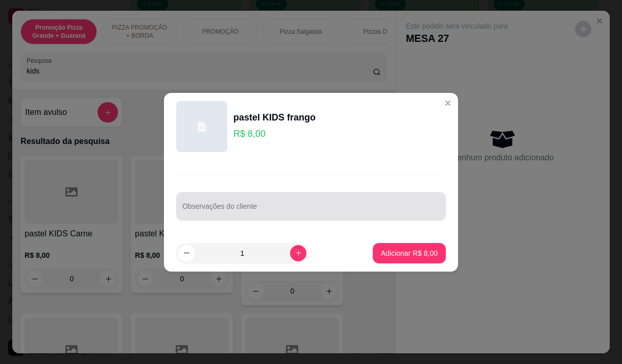
click at [340, 212] on input "Observações do cliente" at bounding box center [310, 210] width 257 height 10
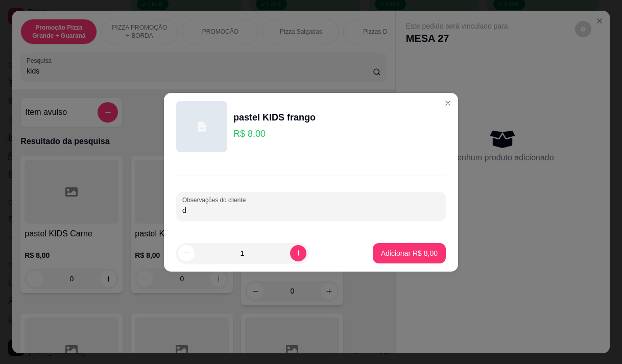
type input "d"
type input "ad de presunto"
click at [423, 252] on p "Adicionar R$ 8,00" at bounding box center [409, 253] width 57 height 10
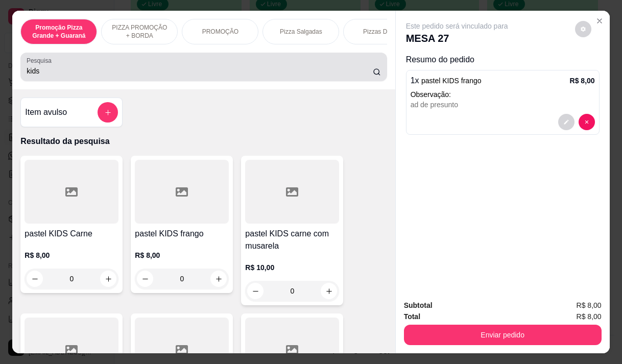
click at [41, 75] on input "kids" at bounding box center [200, 71] width 346 height 10
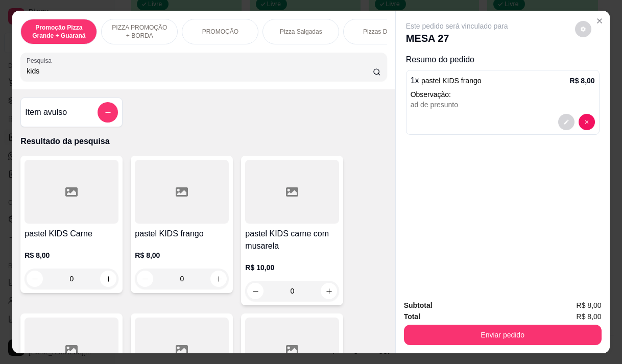
click at [41, 75] on input "kids" at bounding box center [200, 71] width 346 height 10
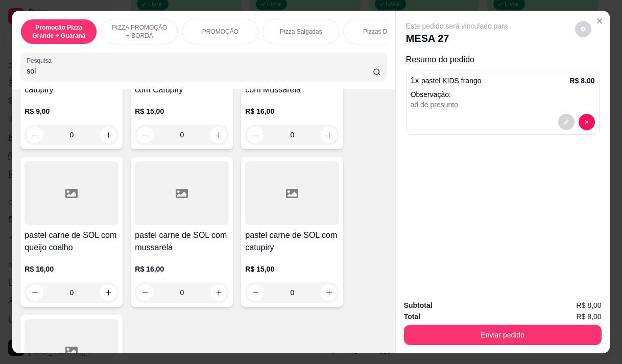
scroll to position [306, 0]
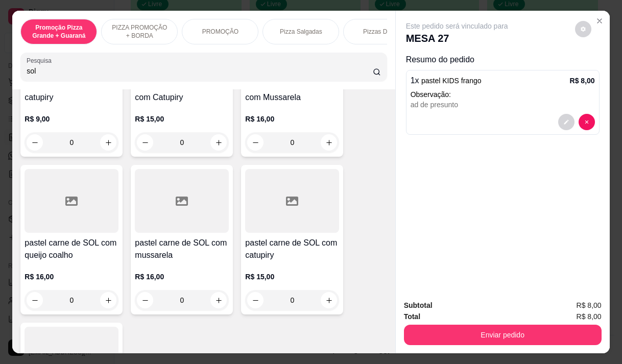
type input "sol"
click at [53, 273] on div "R$ 16,00 0" at bounding box center [72, 285] width 94 height 49
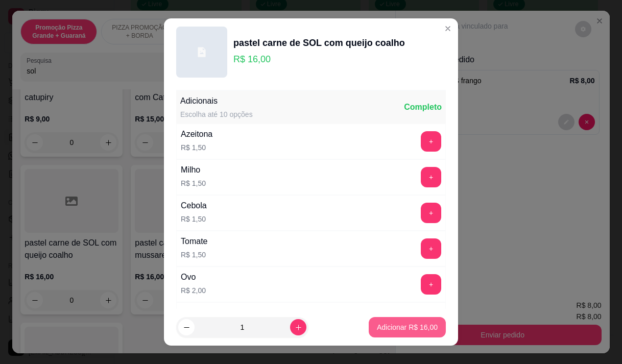
click at [391, 326] on p "Adicionar R$ 16,00" at bounding box center [407, 327] width 61 height 10
type input "1"
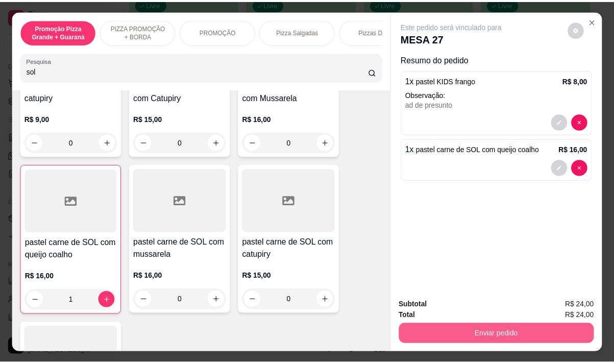
scroll to position [530, 0]
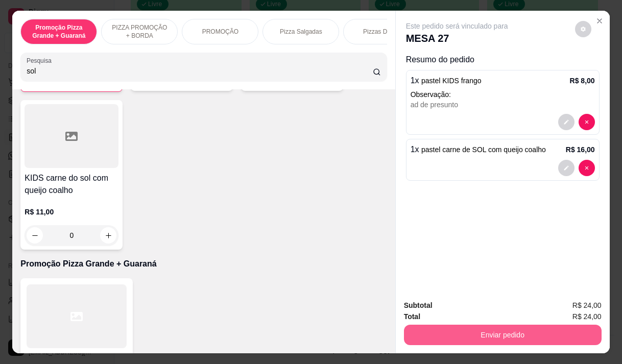
click at [503, 326] on button "Enviar pedido" at bounding box center [503, 335] width 198 height 20
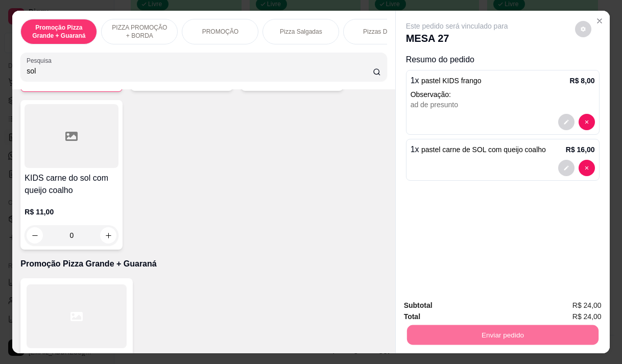
click at [488, 307] on button "Não registrar e enviar pedido" at bounding box center [469, 305] width 106 height 19
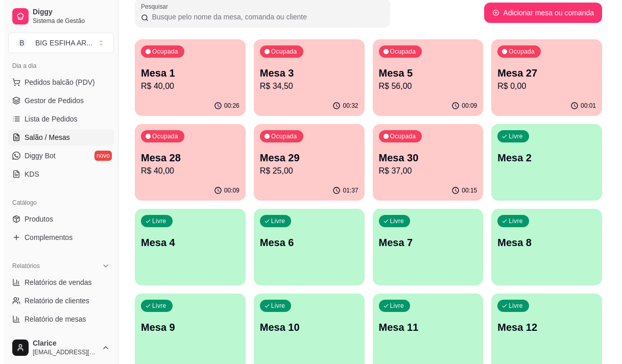
scroll to position [49, 0]
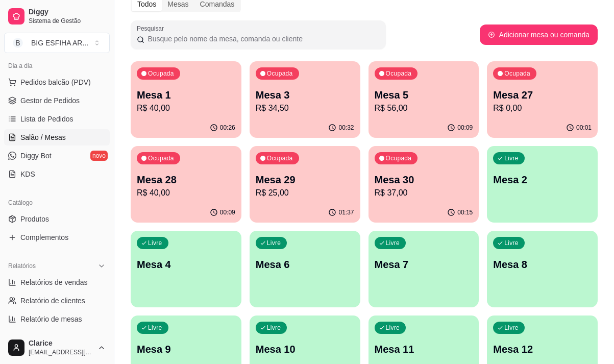
click at [529, 109] on p "R$ 0,00" at bounding box center [542, 108] width 99 height 12
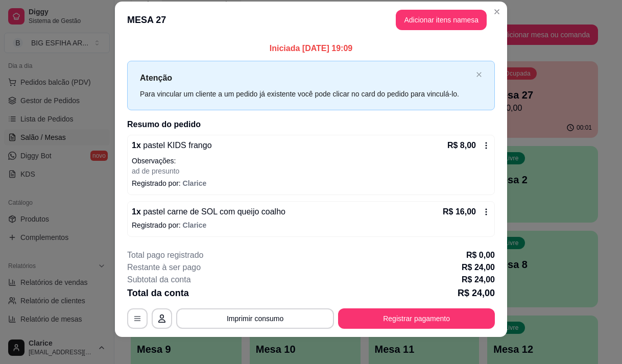
scroll to position [18, 0]
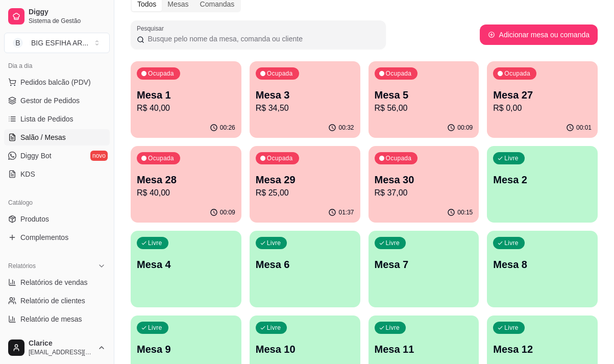
click at [515, 105] on p "R$ 0,00" at bounding box center [542, 108] width 99 height 12
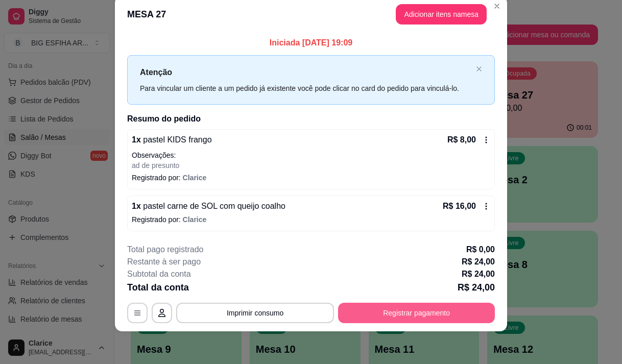
click at [380, 314] on button "Registrar pagamento" at bounding box center [416, 313] width 157 height 20
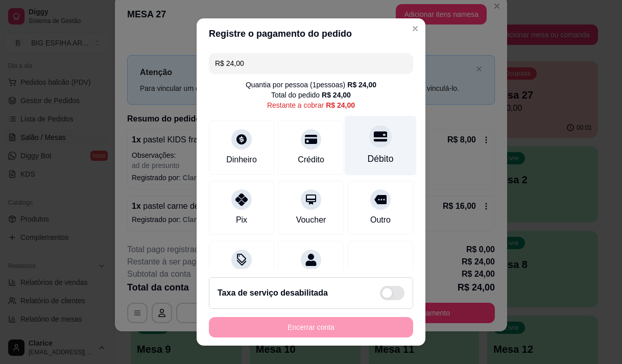
click at [368, 156] on div "Débito" at bounding box center [381, 158] width 26 height 13
type input "R$ 0,00"
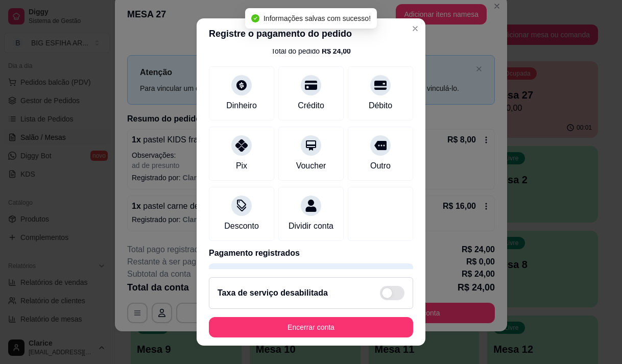
scroll to position [85, 0]
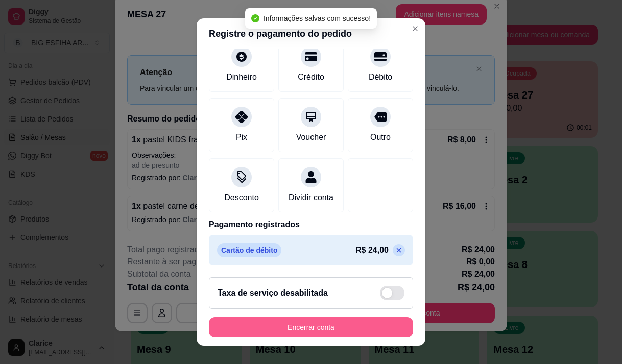
click at [323, 324] on button "Encerrar conta" at bounding box center [311, 327] width 204 height 20
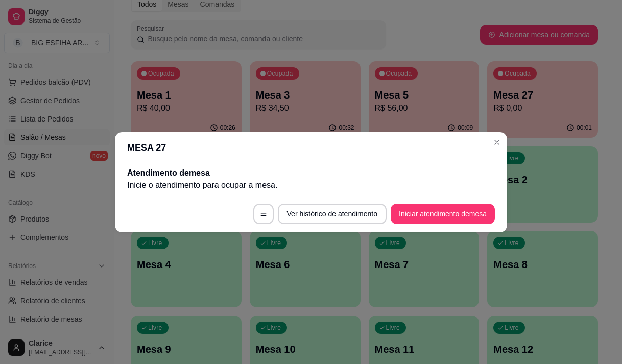
scroll to position [0, 0]
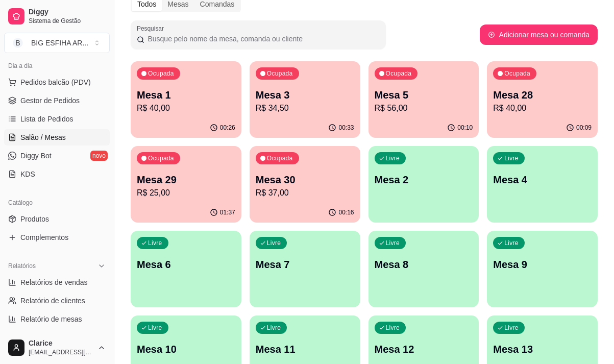
click at [154, 89] on p "Mesa 1" at bounding box center [186, 95] width 99 height 14
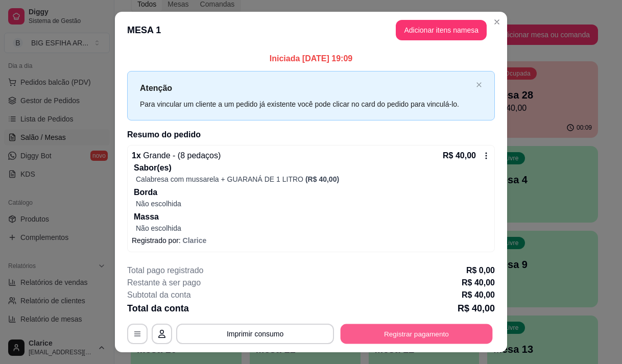
click at [458, 330] on button "Registrar pagamento" at bounding box center [417, 334] width 152 height 20
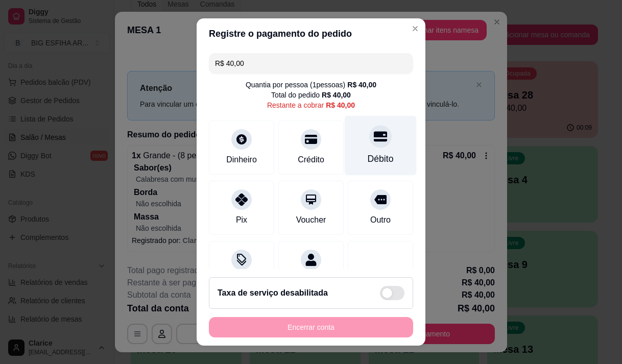
click at [368, 160] on div "Débito" at bounding box center [381, 158] width 26 height 13
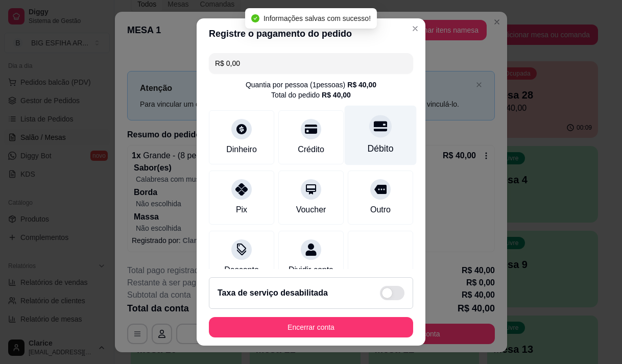
type input "R$ 0,00"
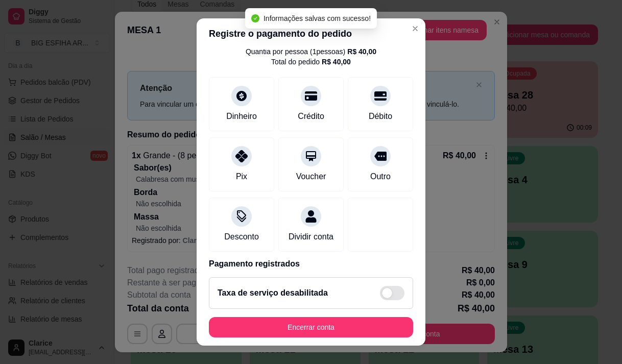
scroll to position [85, 0]
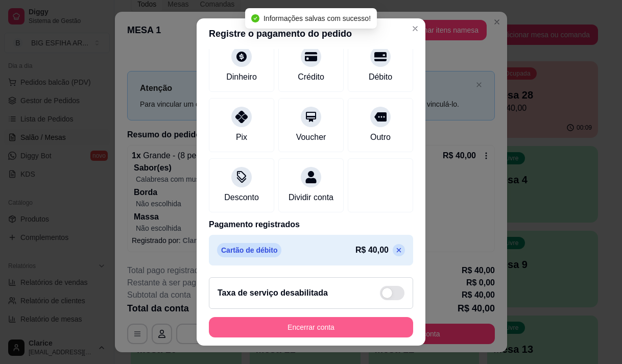
click at [334, 326] on button "Encerrar conta" at bounding box center [311, 327] width 204 height 20
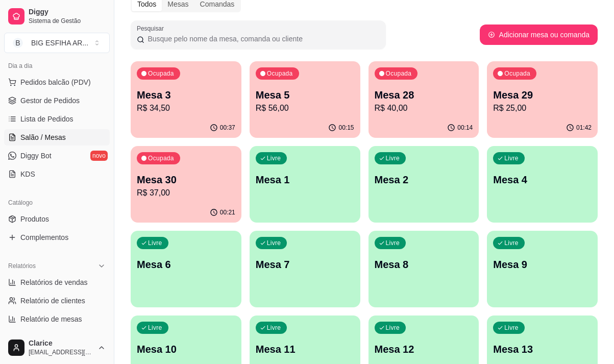
click at [169, 200] on div "Ocupada Mesa 30 R$ 37,00" at bounding box center [186, 174] width 111 height 57
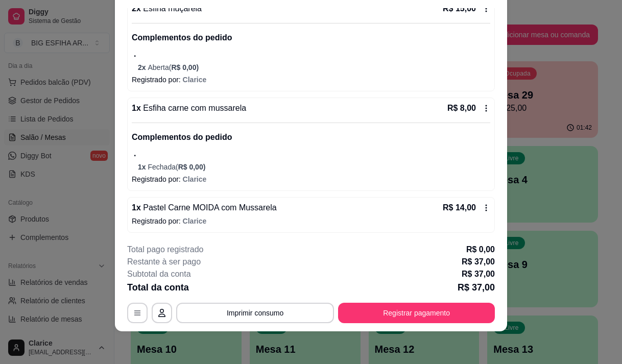
scroll to position [108, 0]
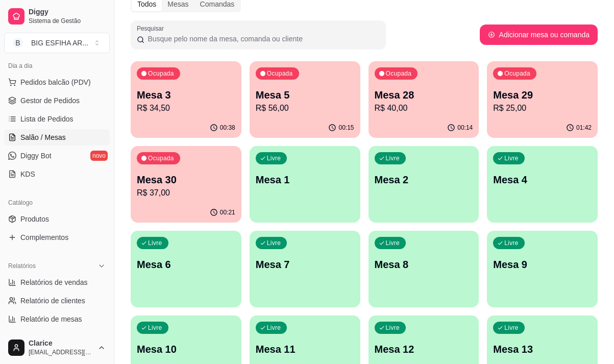
click at [531, 103] on p "R$ 25,00" at bounding box center [542, 108] width 99 height 12
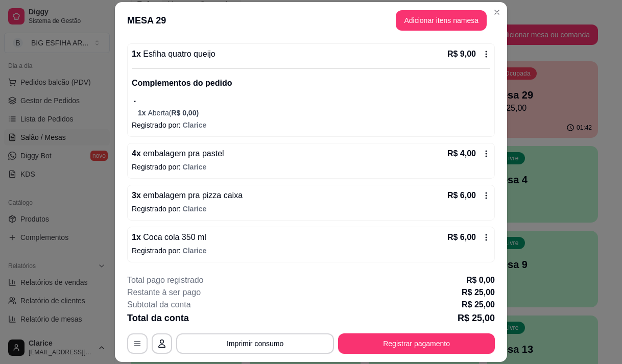
scroll to position [31, 0]
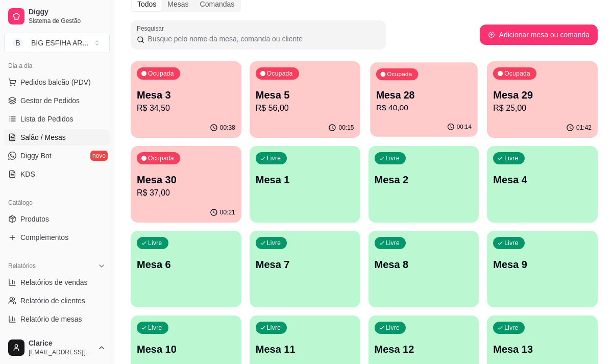
click at [416, 111] on p "R$ 40,00" at bounding box center [423, 108] width 95 height 12
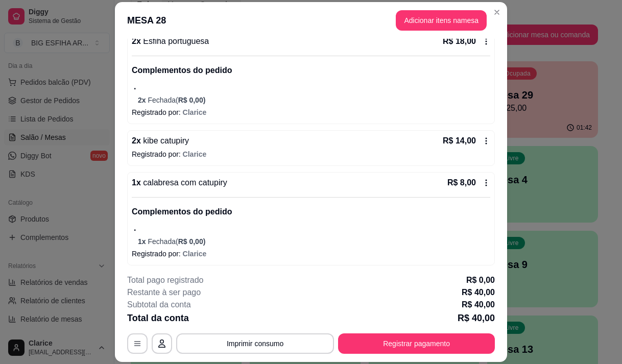
scroll to position [108, 0]
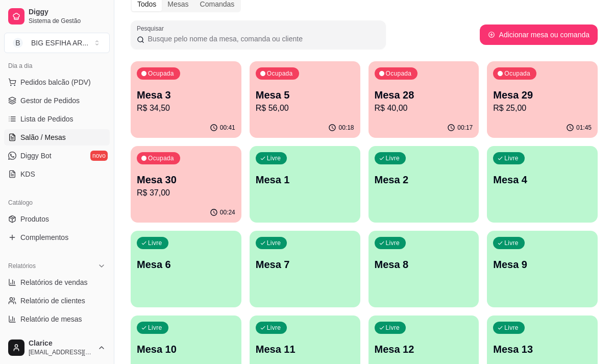
click at [310, 112] on p "R$ 56,00" at bounding box center [305, 108] width 99 height 12
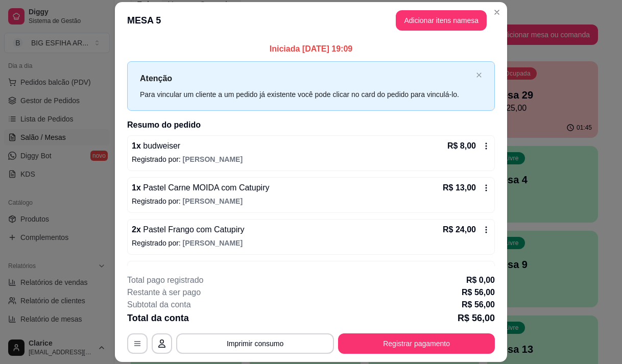
scroll to position [34, 0]
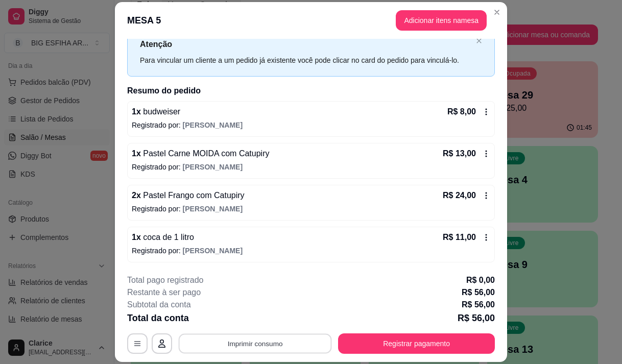
click at [284, 346] on button "Imprimir consumo" at bounding box center [255, 344] width 153 height 20
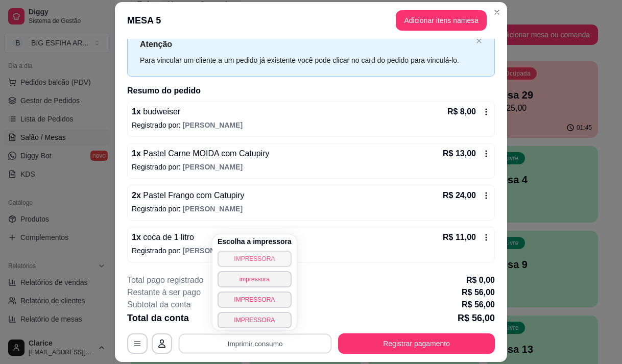
click at [253, 253] on button "IMPRESSORA" at bounding box center [255, 259] width 74 height 16
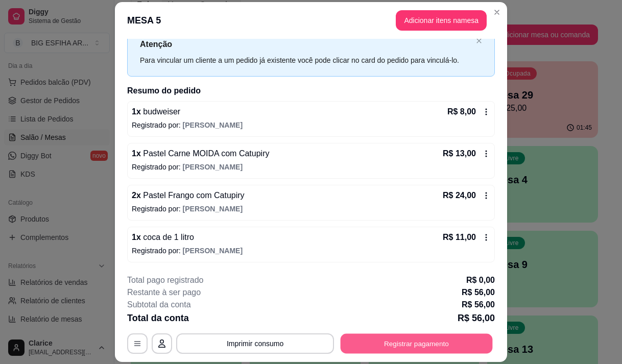
click at [441, 344] on button "Registrar pagamento" at bounding box center [417, 344] width 152 height 20
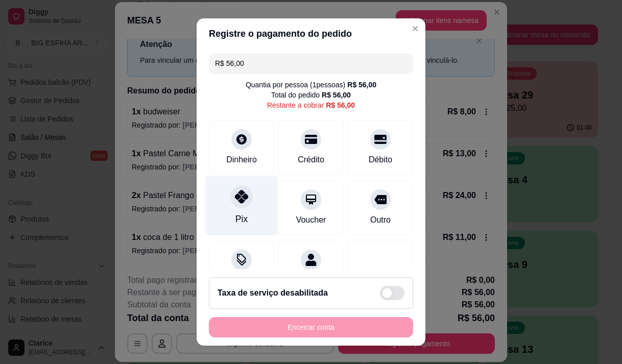
click at [244, 202] on div at bounding box center [241, 196] width 22 height 22
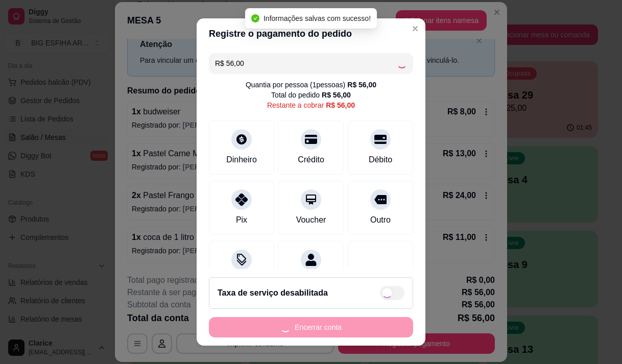
type input "R$ 0,00"
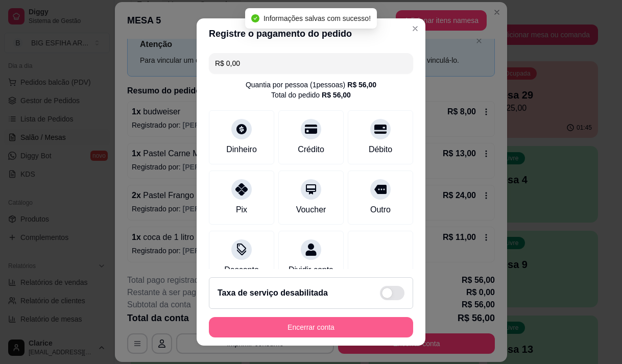
click at [278, 329] on button "Encerrar conta" at bounding box center [311, 327] width 204 height 20
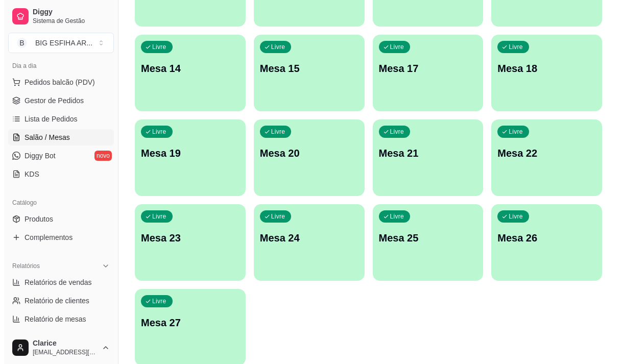
scroll to position [458, 0]
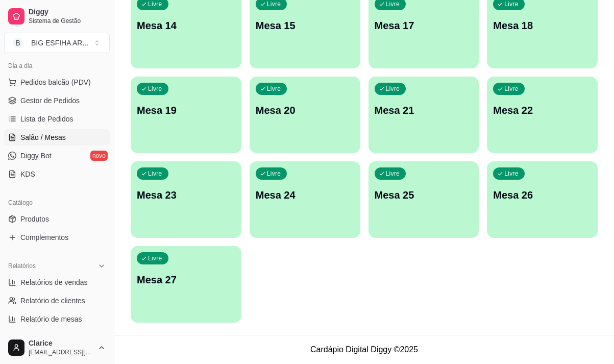
click at [174, 261] on div "Livre Mesa 27" at bounding box center [186, 278] width 111 height 64
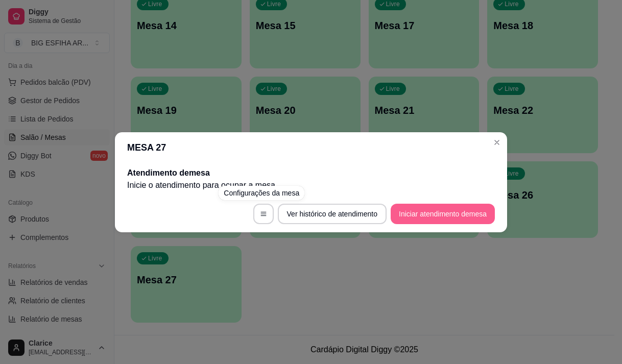
click at [420, 209] on button "Iniciar atendimento de mesa" at bounding box center [443, 214] width 104 height 20
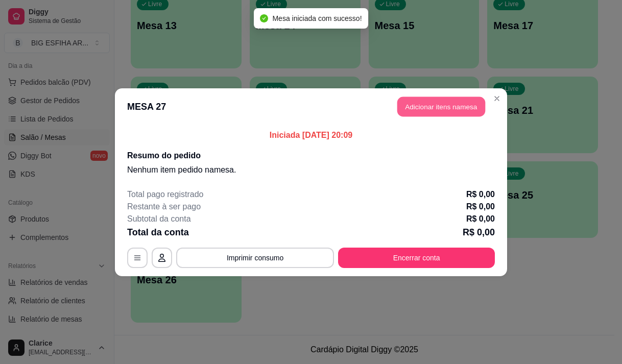
click at [428, 108] on button "Adicionar itens na mesa" at bounding box center [441, 107] width 88 height 20
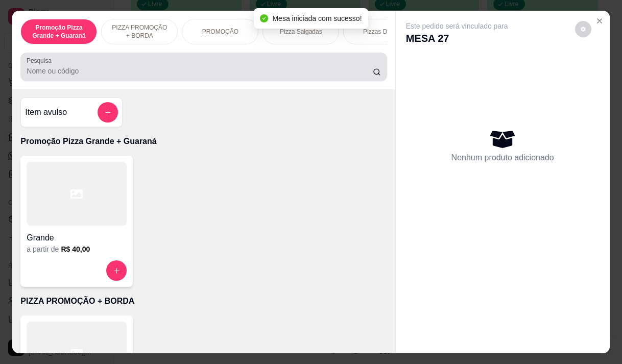
click at [113, 63] on div at bounding box center [204, 67] width 354 height 20
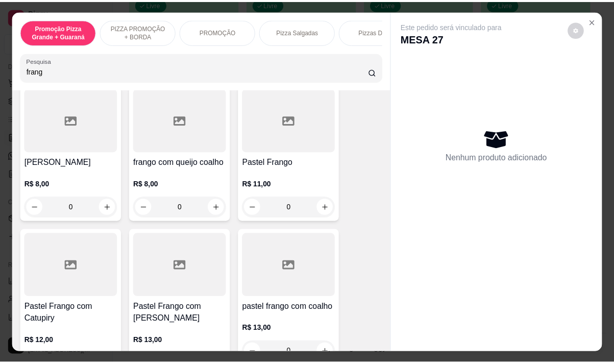
scroll to position [153, 0]
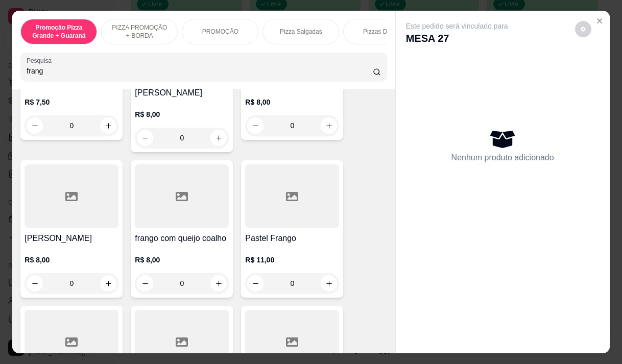
type input "frang"
click at [289, 245] on div "R$ 11,00 0" at bounding box center [292, 269] width 94 height 49
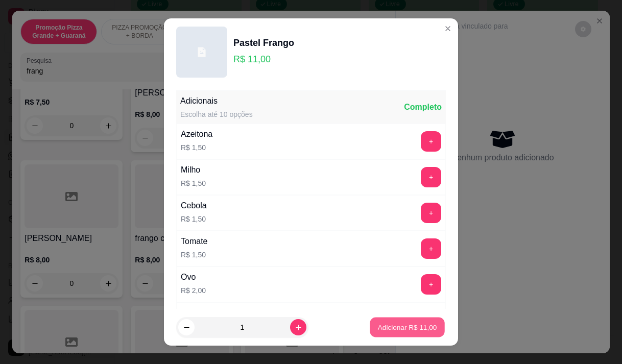
click at [419, 329] on p "Adicionar R$ 11,00" at bounding box center [407, 328] width 59 height 10
type input "1"
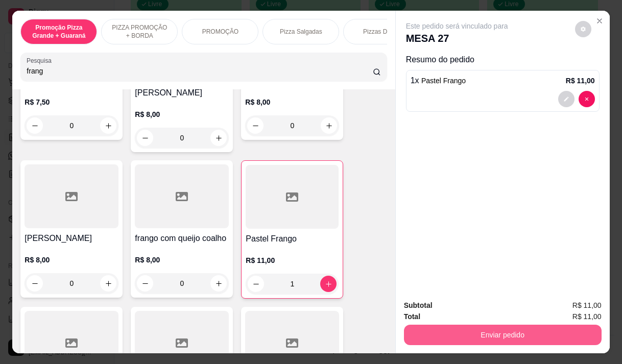
click at [494, 331] on button "Enviar pedido" at bounding box center [503, 335] width 198 height 20
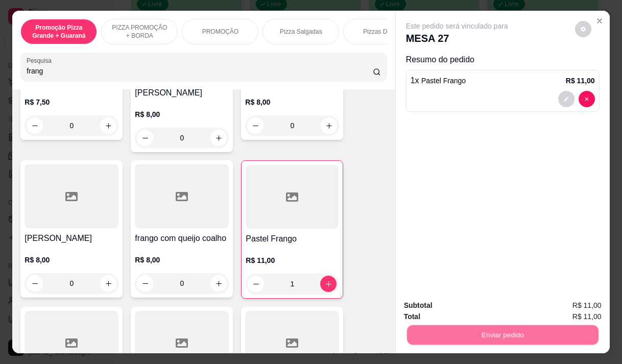
click at [454, 304] on button "Não registrar e enviar pedido" at bounding box center [469, 305] width 106 height 19
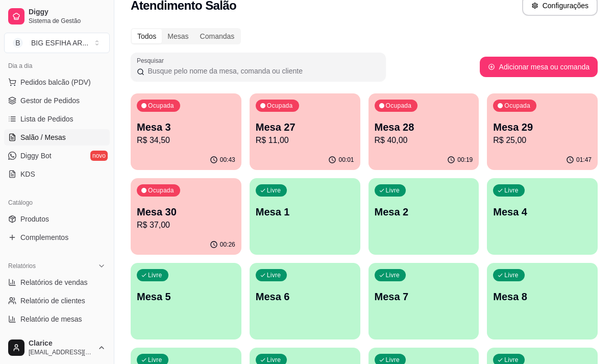
scroll to position [0, 0]
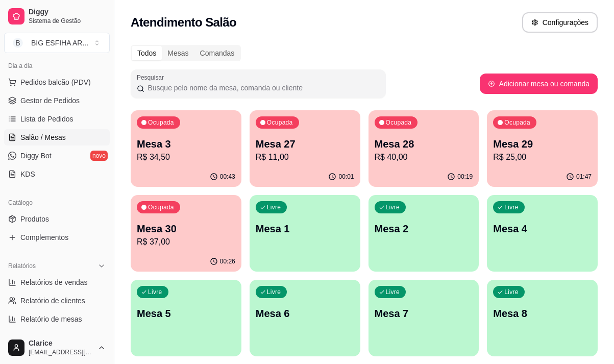
click at [299, 160] on p "R$ 11,00" at bounding box center [305, 157] width 99 height 12
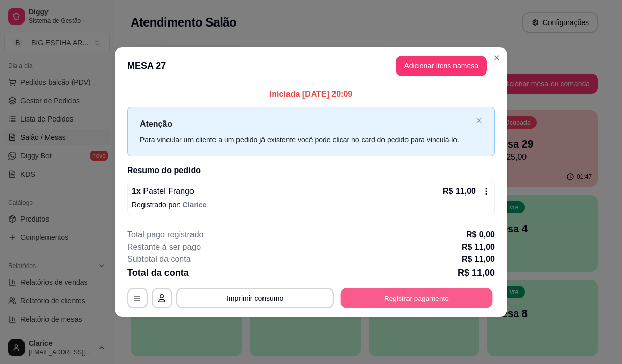
click at [387, 298] on button "Registrar pagamento" at bounding box center [417, 299] width 152 height 20
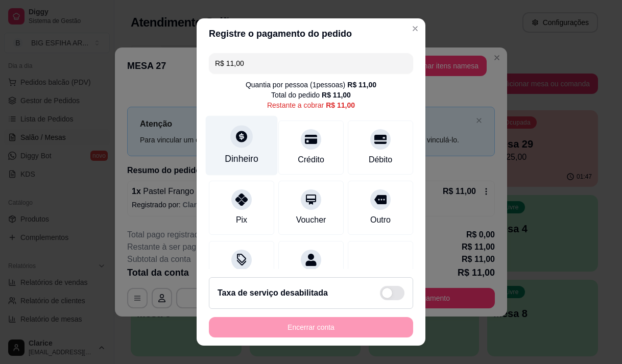
click at [242, 156] on div "Dinheiro" at bounding box center [242, 158] width 34 height 13
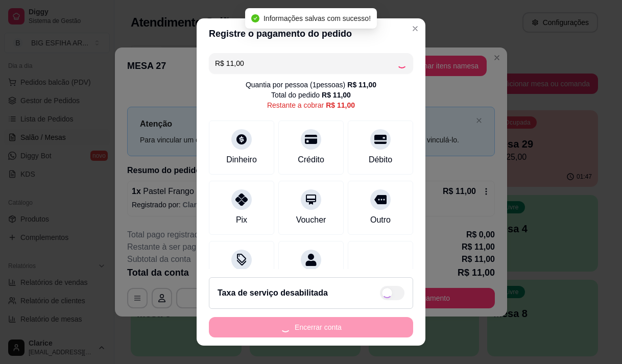
type input "R$ 0,00"
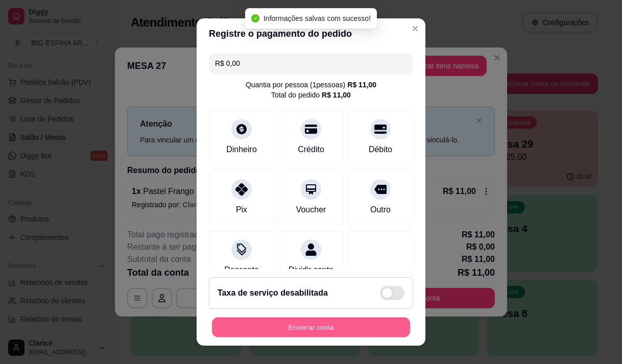
click at [323, 323] on button "Encerrar conta" at bounding box center [311, 328] width 198 height 20
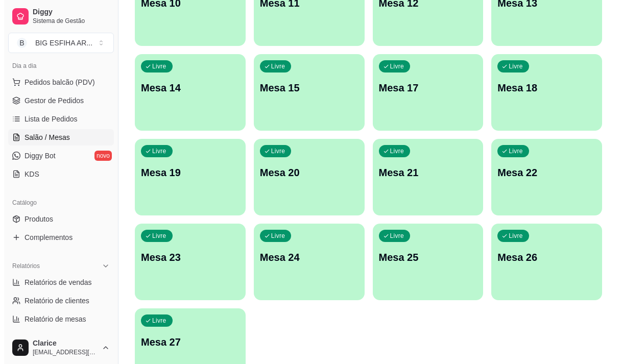
scroll to position [409, 0]
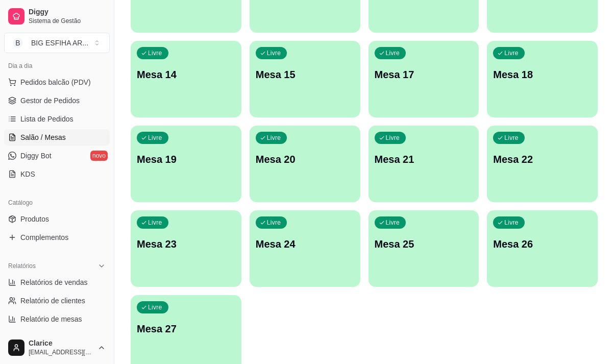
click at [185, 323] on p "Mesa 27" at bounding box center [186, 329] width 99 height 14
click at [199, 343] on div "Livre Mesa 27" at bounding box center [185, 327] width 107 height 62
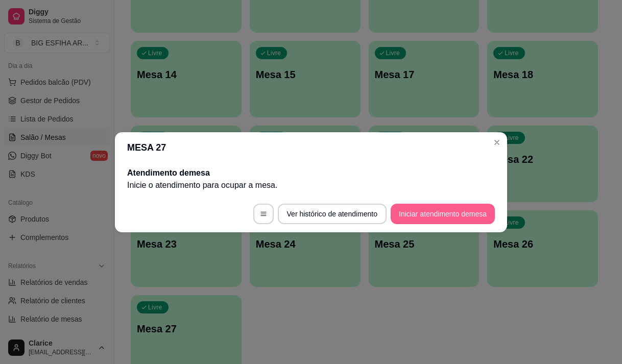
click at [400, 210] on button "Iniciar atendimento de mesa" at bounding box center [443, 214] width 104 height 20
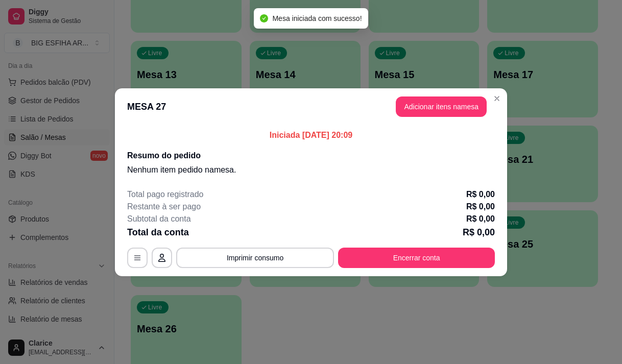
click at [426, 94] on header "MESA 27 Adicionar itens na mesa" at bounding box center [311, 106] width 392 height 37
click at [426, 98] on button "Adicionar itens na mesa" at bounding box center [441, 107] width 91 height 20
click at [417, 104] on div "Nenhum produto adicionado" at bounding box center [508, 144] width 199 height 206
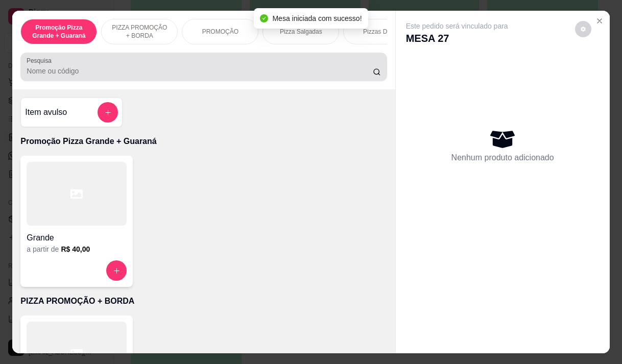
click at [189, 71] on input "Pesquisa" at bounding box center [200, 71] width 346 height 10
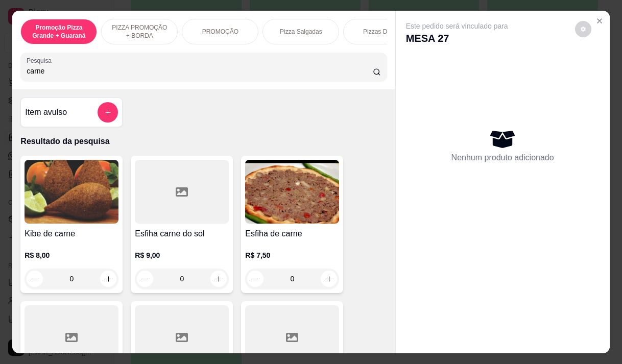
type input "carne"
click at [282, 248] on div "R$ 7,50 0" at bounding box center [292, 264] width 94 height 49
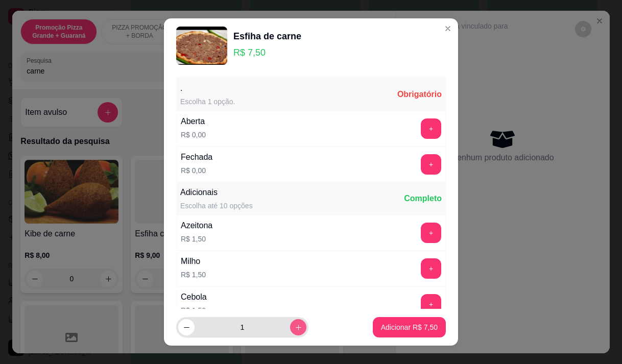
click at [290, 328] on button "increase-product-quantity" at bounding box center [298, 327] width 16 height 16
type input "2"
click at [421, 126] on button "+" at bounding box center [431, 128] width 20 height 20
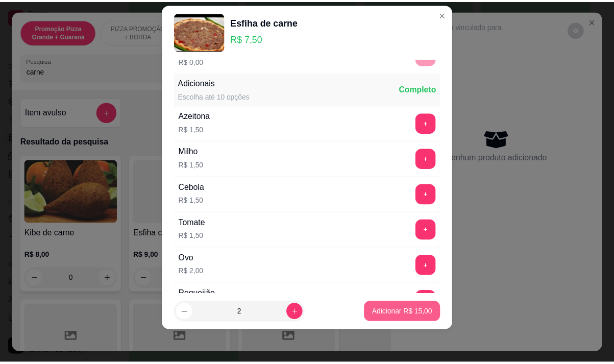
scroll to position [109, 0]
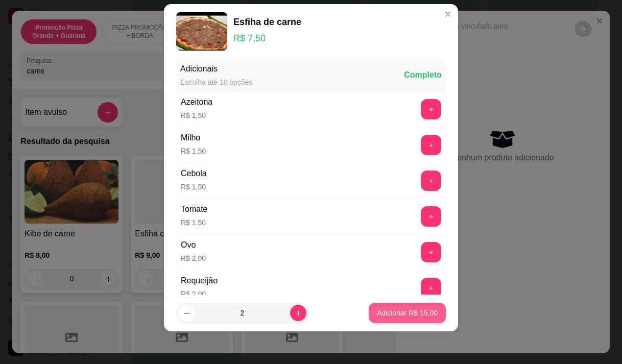
click at [392, 313] on p "Adicionar R$ 15,00" at bounding box center [407, 313] width 61 height 10
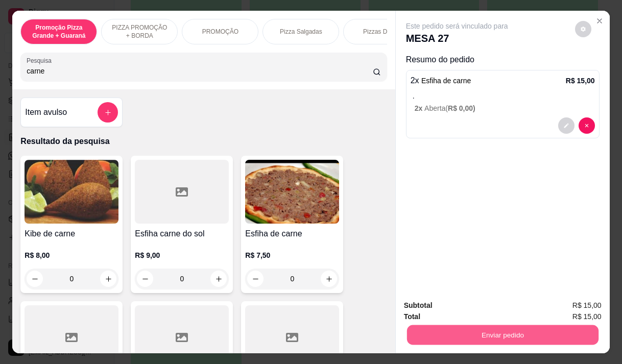
click at [486, 333] on button "Enviar pedido" at bounding box center [501, 335] width 191 height 20
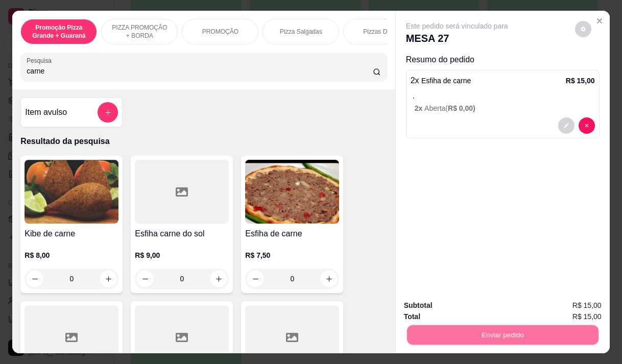
click at [482, 307] on button "Não registrar e enviar pedido" at bounding box center [469, 305] width 106 height 19
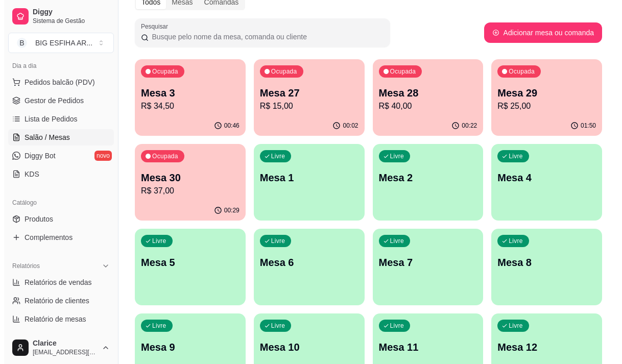
scroll to position [0, 0]
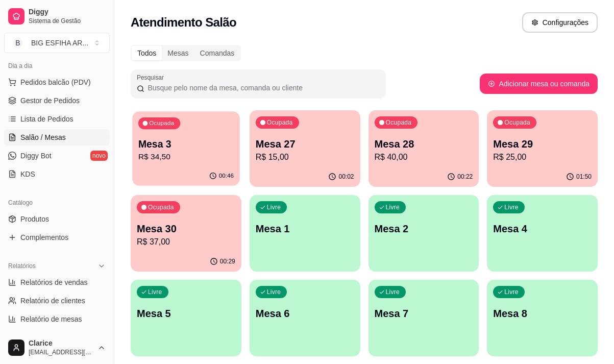
click at [174, 164] on div "Ocupada Mesa 3 R$ 34,50" at bounding box center [185, 138] width 107 height 55
click at [167, 157] on p "R$ 34,50" at bounding box center [185, 157] width 95 height 12
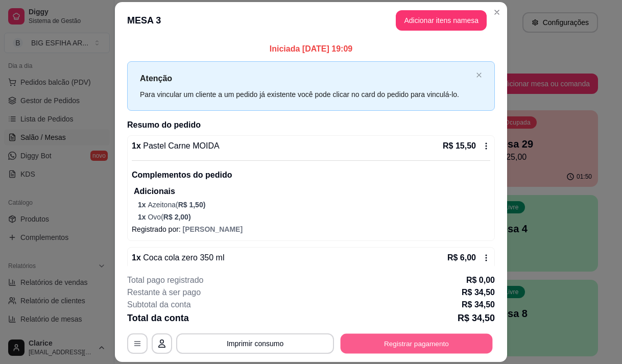
click at [380, 342] on button "Registrar pagamento" at bounding box center [417, 344] width 152 height 20
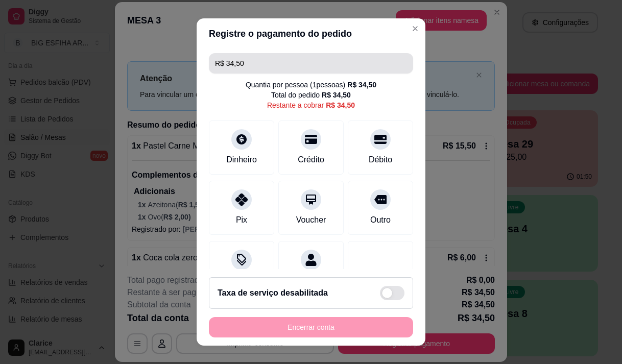
click at [245, 63] on input "R$ 34,50" at bounding box center [311, 63] width 192 height 20
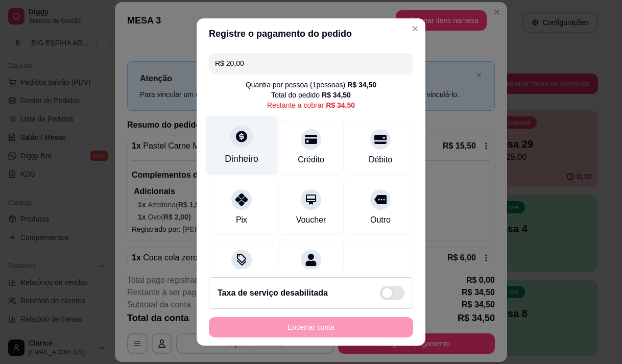
click at [251, 158] on div "Dinheiro" at bounding box center [242, 158] width 34 height 13
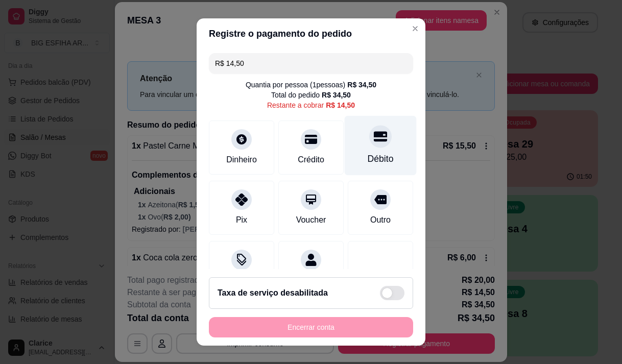
click at [380, 144] on div "Débito" at bounding box center [381, 145] width 72 height 60
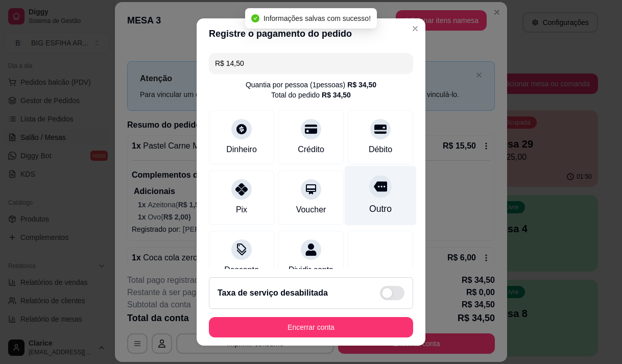
type input "R$ 0,00"
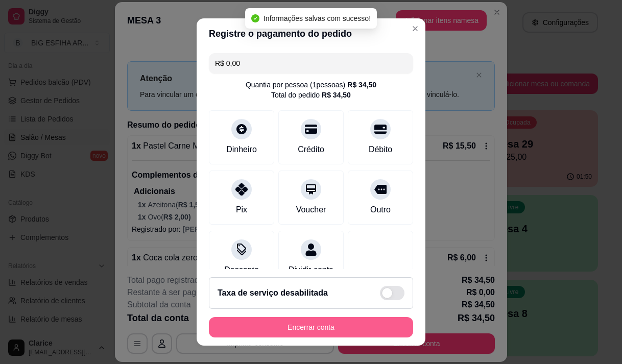
click at [356, 319] on button "Encerrar conta" at bounding box center [311, 327] width 204 height 20
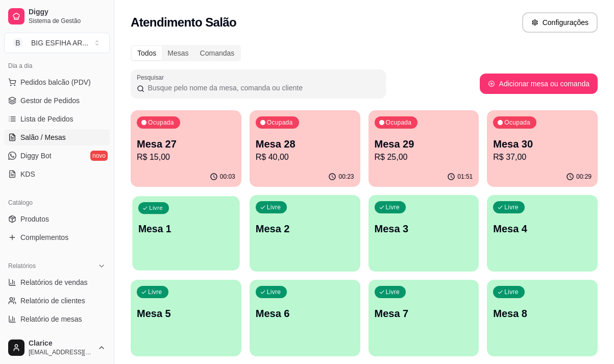
click at [214, 202] on div "Livre Mesa 1" at bounding box center [185, 227] width 107 height 62
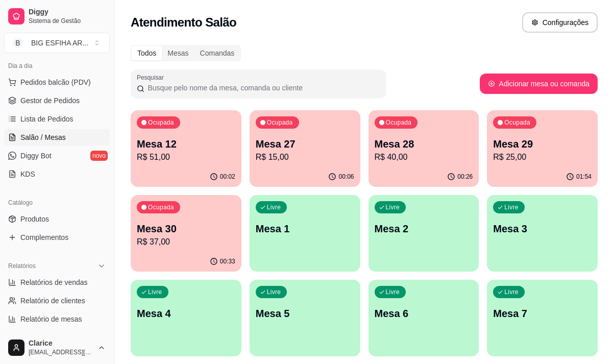
click at [305, 153] on p "R$ 15,00" at bounding box center [305, 157] width 99 height 12
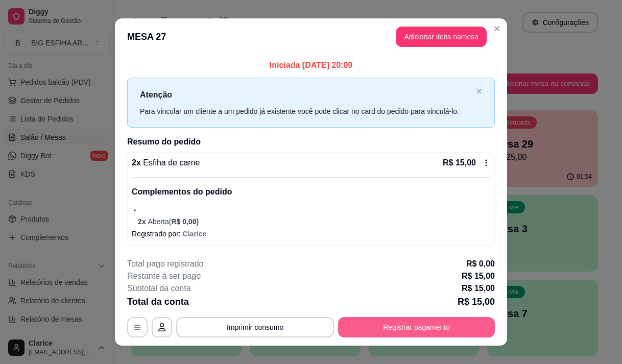
click at [389, 326] on button "Registrar pagamento" at bounding box center [416, 327] width 157 height 20
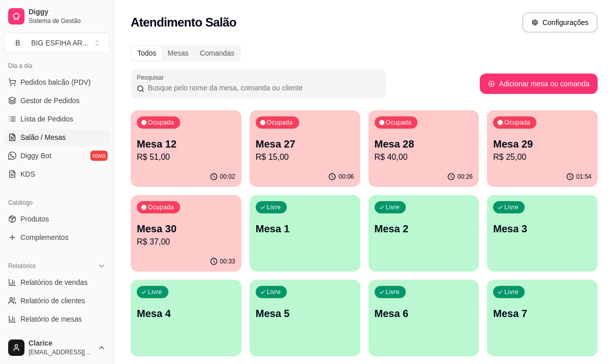
click at [419, 156] on p "R$ 40,00" at bounding box center [424, 157] width 99 height 12
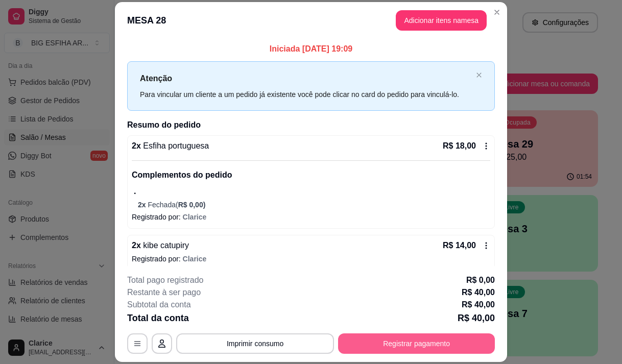
click at [415, 338] on button "Registrar pagamento" at bounding box center [416, 343] width 157 height 20
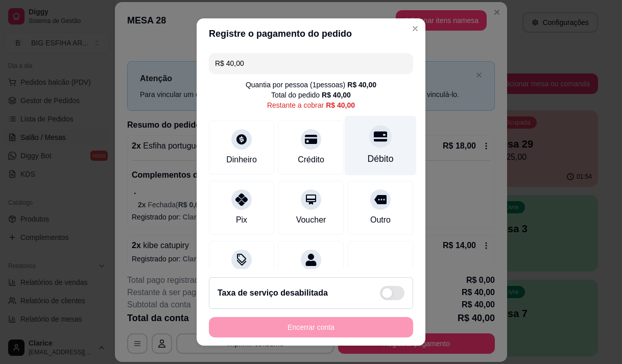
click at [369, 138] on div at bounding box center [380, 136] width 22 height 22
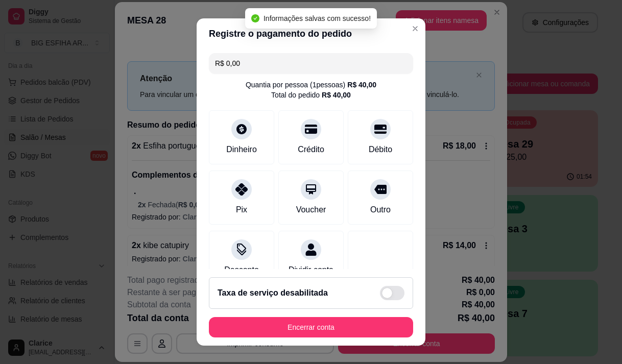
type input "R$ 0,00"
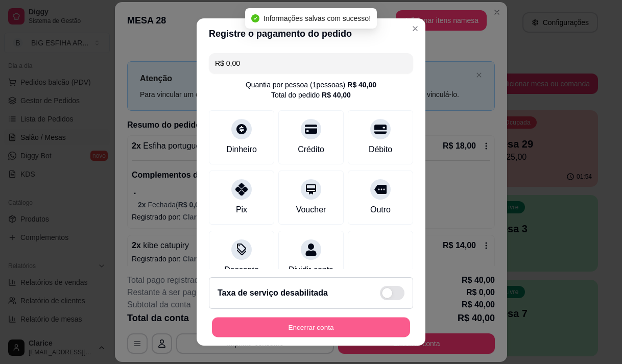
click at [347, 323] on button "Encerrar conta" at bounding box center [311, 328] width 198 height 20
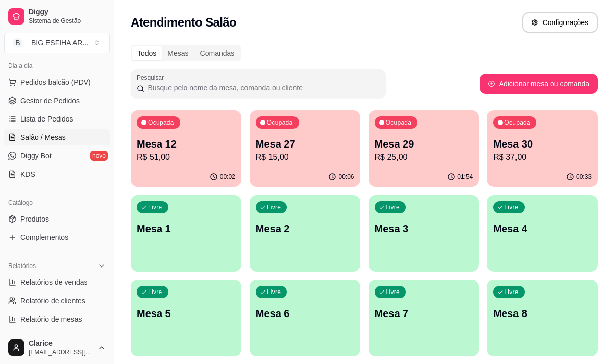
click at [207, 152] on p "R$ 51,00" at bounding box center [186, 157] width 99 height 12
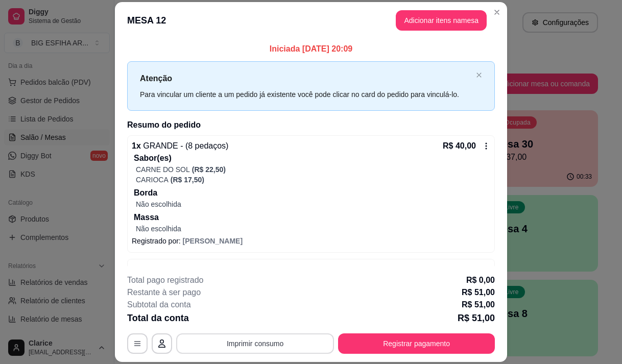
click at [222, 337] on button "Imprimir consumo" at bounding box center [255, 343] width 158 height 20
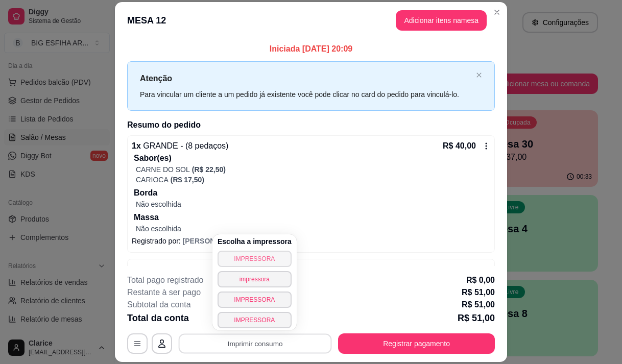
click at [238, 260] on button "IMPRESSORA" at bounding box center [255, 259] width 74 height 16
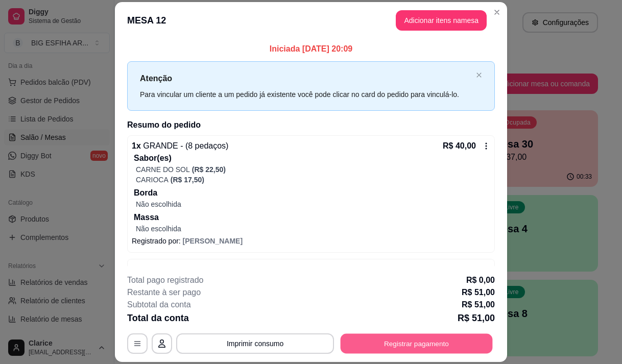
click at [385, 336] on button "Registrar pagamento" at bounding box center [417, 344] width 152 height 20
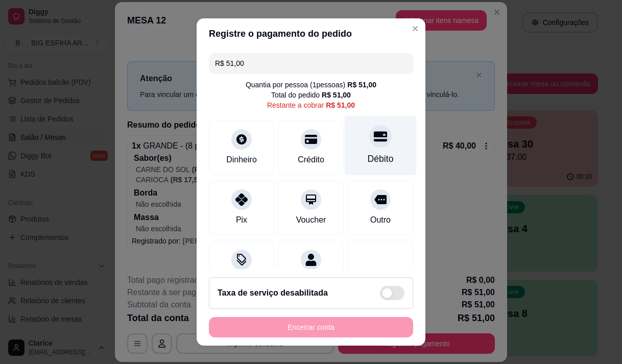
click at [368, 158] on div "Débito" at bounding box center [381, 158] width 26 height 13
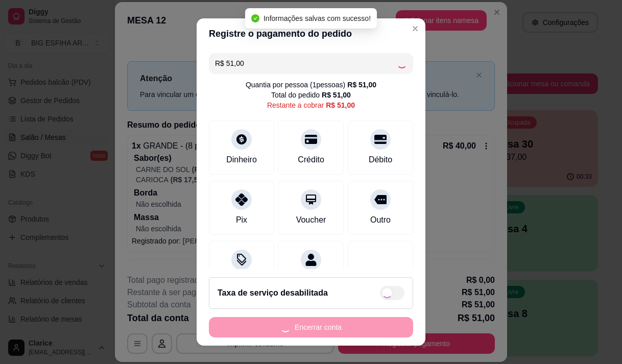
click at [328, 325] on div "Encerrar conta" at bounding box center [311, 327] width 204 height 20
type input "R$ 0,00"
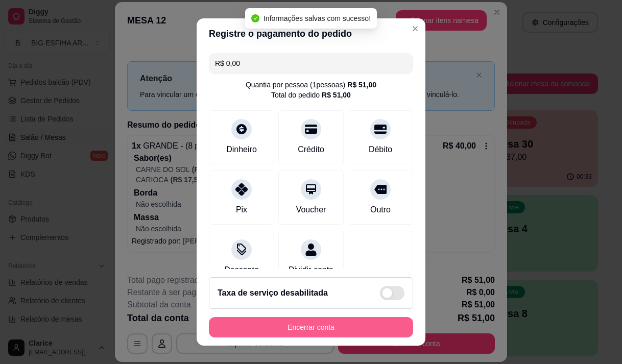
click at [370, 326] on button "Encerrar conta" at bounding box center [311, 327] width 204 height 20
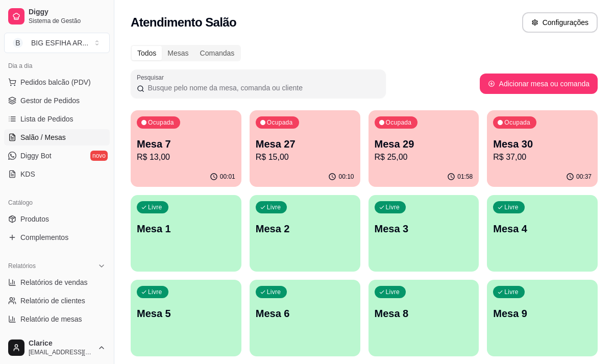
click at [279, 150] on p "Mesa 27" at bounding box center [305, 144] width 99 height 14
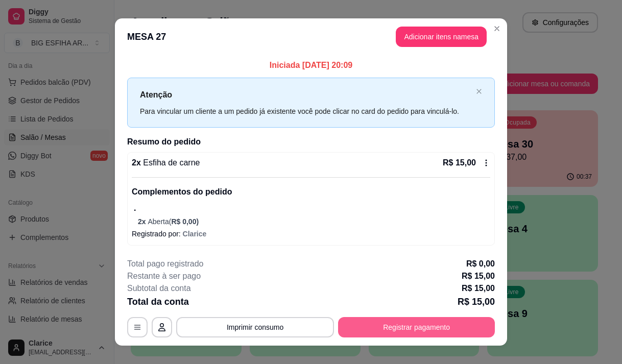
click at [405, 325] on button "Registrar pagamento" at bounding box center [416, 327] width 157 height 20
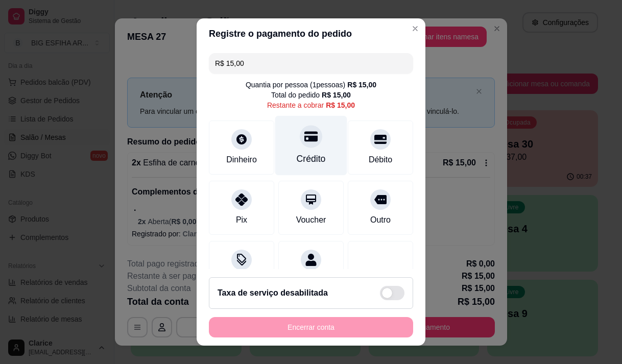
click at [296, 150] on div "Crédito" at bounding box center [311, 145] width 72 height 60
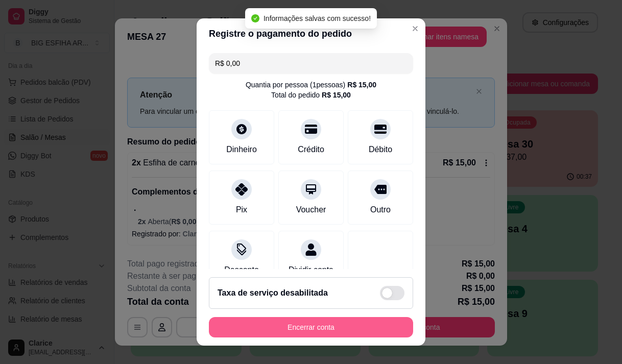
type input "R$ 0,00"
click at [311, 321] on button "Encerrar conta" at bounding box center [311, 327] width 204 height 20
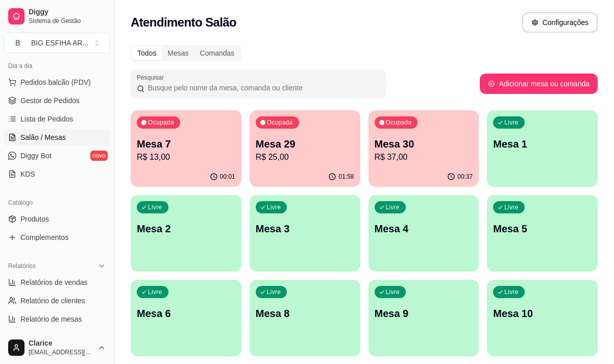
click at [159, 172] on div "00:01" at bounding box center [186, 177] width 111 height 20
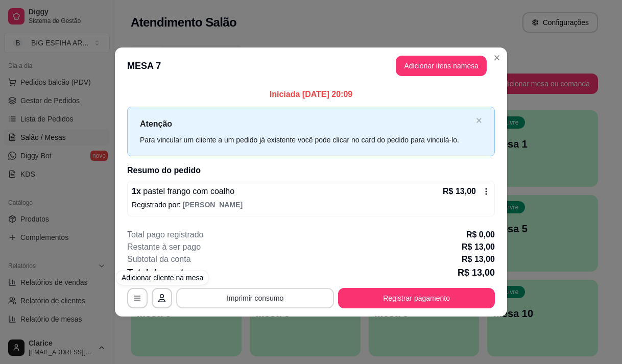
click at [211, 289] on button "Imprimir consumo" at bounding box center [255, 298] width 158 height 20
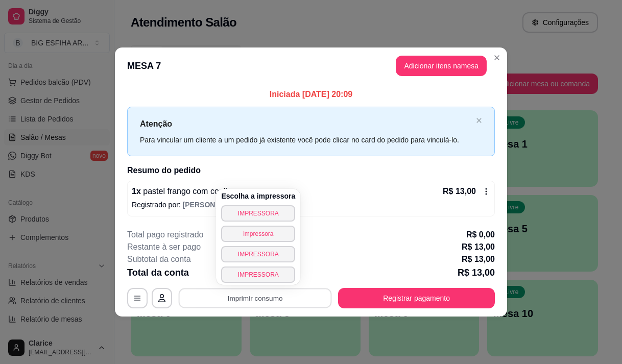
click at [239, 218] on button "IMPRESSORA" at bounding box center [258, 213] width 74 height 16
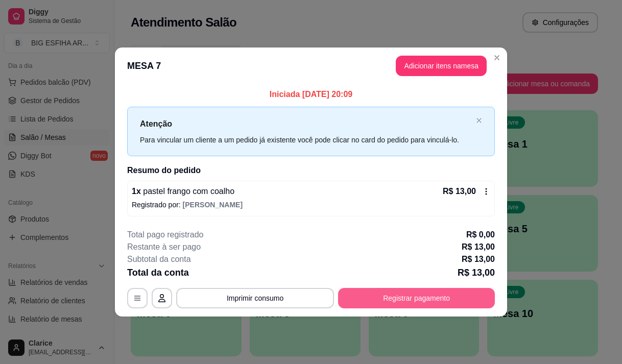
click at [375, 303] on button "Registrar pagamento" at bounding box center [416, 298] width 157 height 20
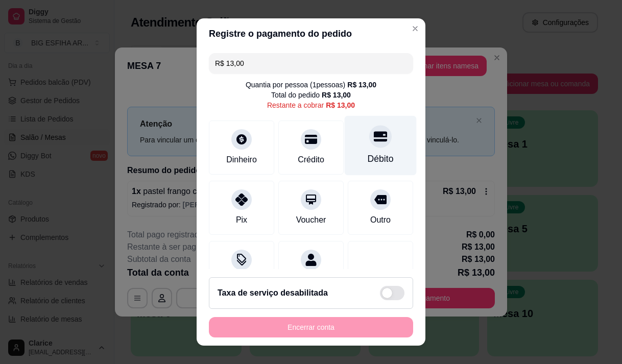
click at [349, 157] on div "Débito" at bounding box center [381, 145] width 72 height 60
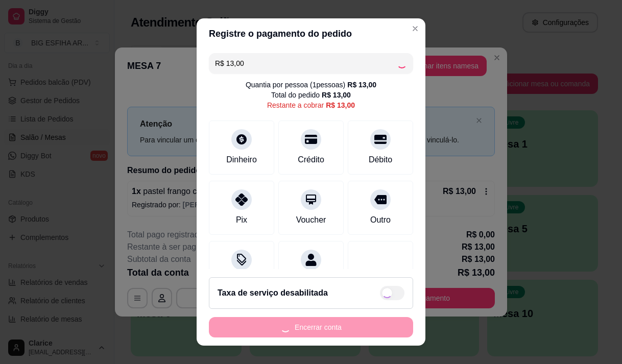
type input "R$ 0,00"
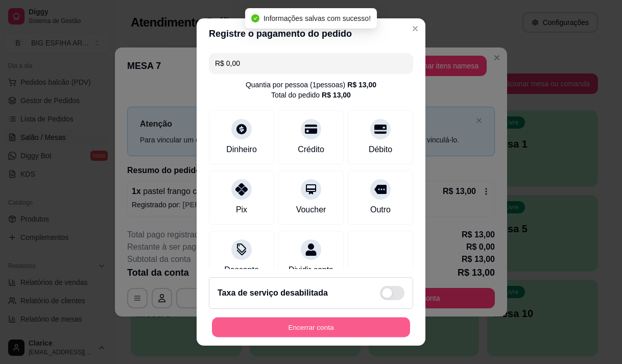
click at [321, 326] on button "Encerrar conta" at bounding box center [311, 328] width 198 height 20
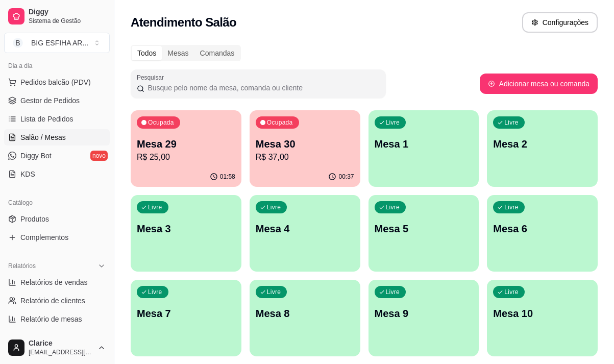
click at [138, 147] on p "Mesa 29" at bounding box center [186, 144] width 99 height 14
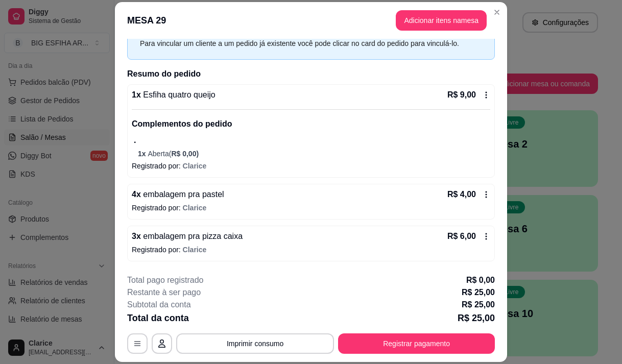
scroll to position [92, 0]
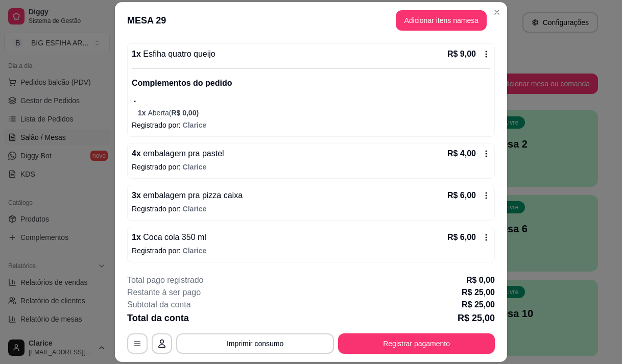
click at [127, 241] on div "1 x Coca cola 350 ml R$ 6,00 Registrado por: Clarice" at bounding box center [311, 245] width 368 height 36
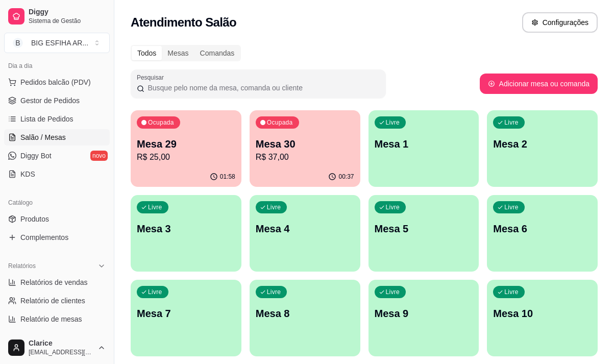
click at [289, 161] on p "R$ 37,00" at bounding box center [305, 157] width 99 height 12
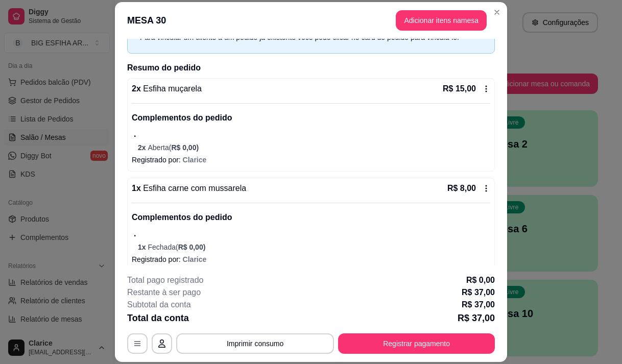
scroll to position [108, 0]
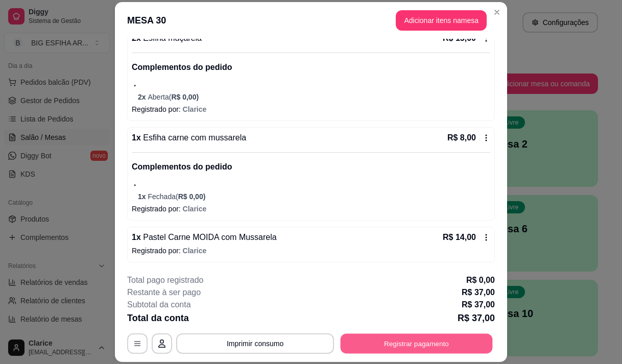
click at [434, 346] on button "Registrar pagamento" at bounding box center [417, 344] width 152 height 20
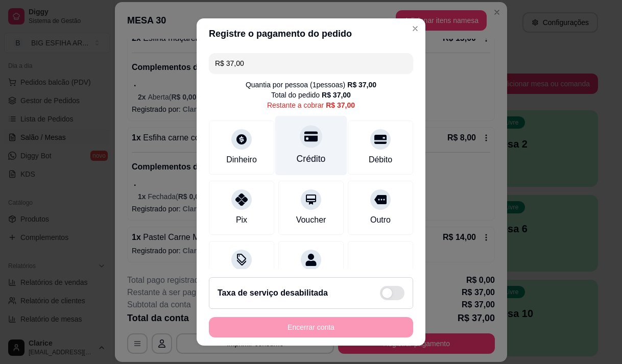
click at [298, 157] on div "Crédito" at bounding box center [311, 158] width 29 height 13
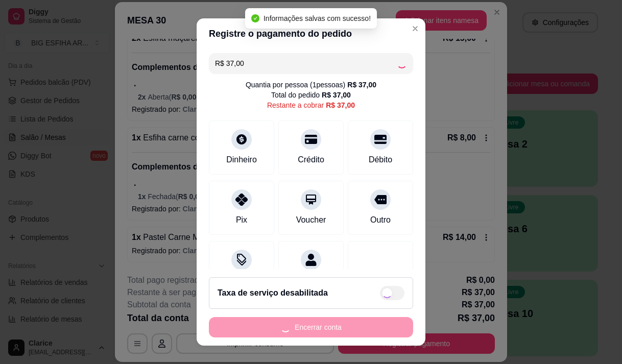
type input "R$ 0,00"
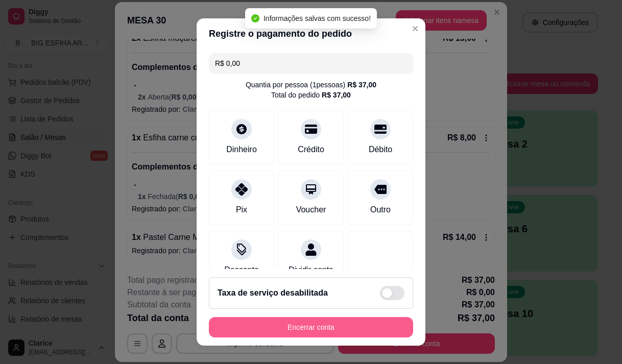
click at [344, 320] on button "Encerrar conta" at bounding box center [311, 327] width 204 height 20
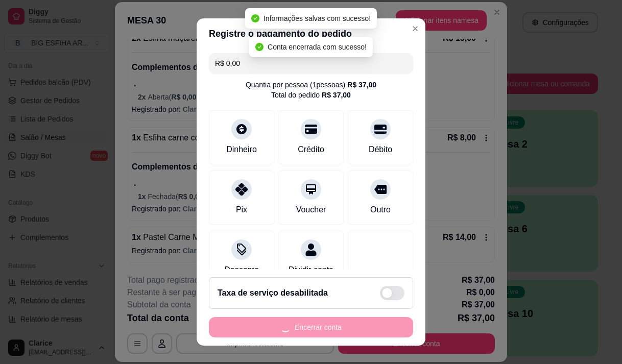
scroll to position [0, 0]
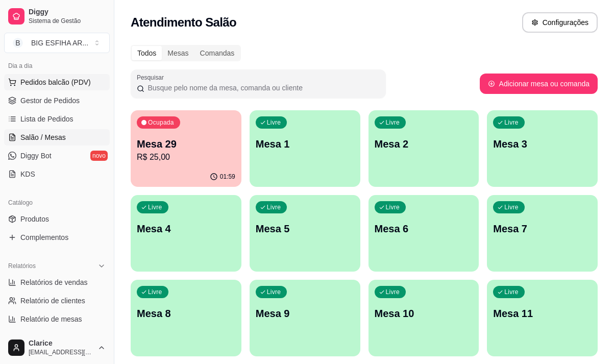
click at [52, 80] on span "Pedidos balcão (PDV)" at bounding box center [55, 82] width 70 height 10
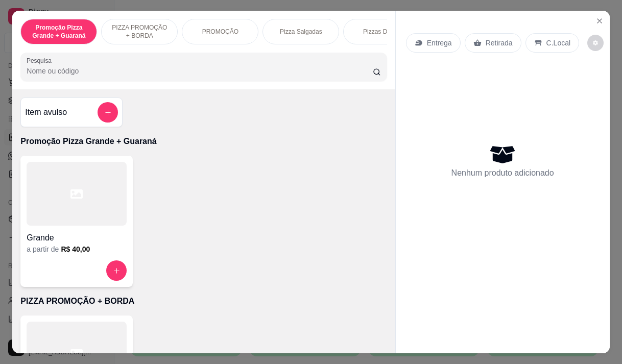
click at [427, 39] on p "Entrega" at bounding box center [439, 43] width 25 height 10
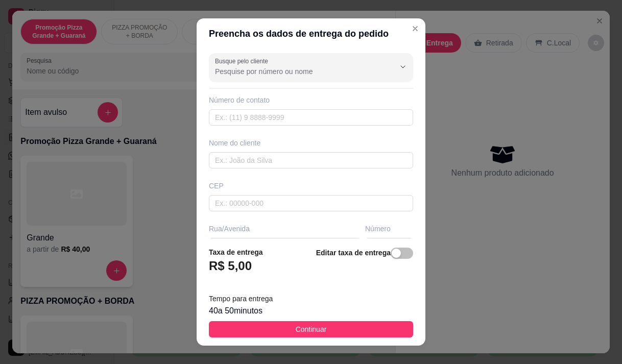
click at [313, 74] on input "Busque pelo cliente" at bounding box center [296, 71] width 163 height 10
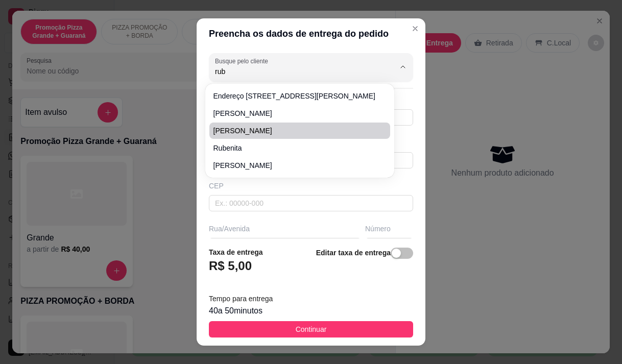
click at [265, 134] on span "rubens" at bounding box center [294, 131] width 162 height 10
type input "rubens"
type input "984181100"
type input "rubens"
type input "Entrega : Rua Azevedo Bolão 1254"
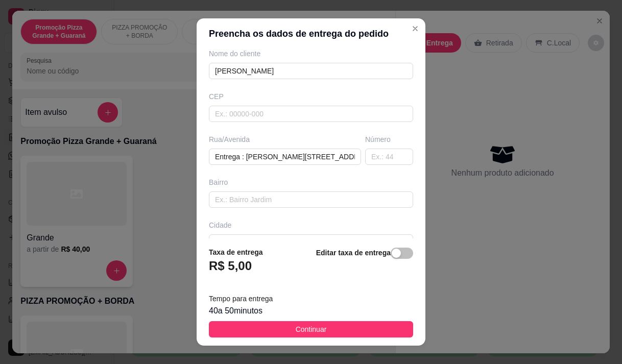
scroll to position [102, 0]
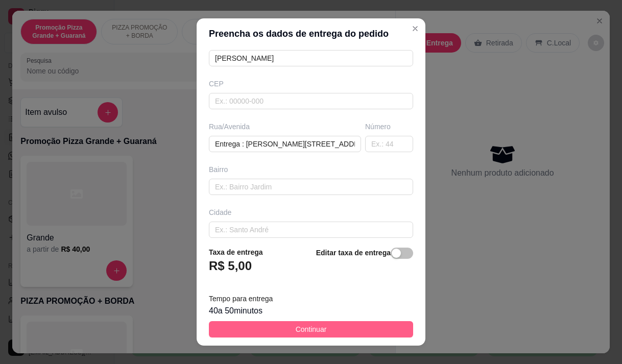
type input "rubens"
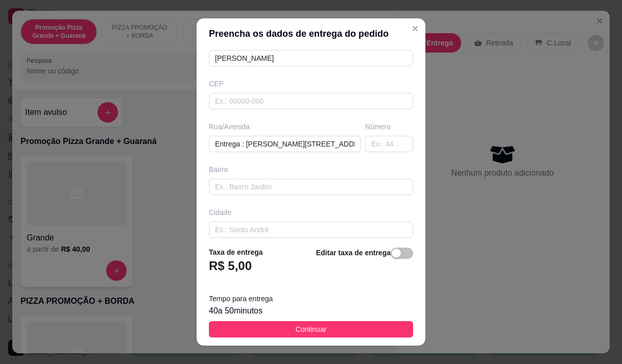
drag, startPoint x: 303, startPoint y: 329, endPoint x: 280, endPoint y: 298, distance: 39.0
click at [304, 329] on span "Continuar" at bounding box center [311, 329] width 31 height 11
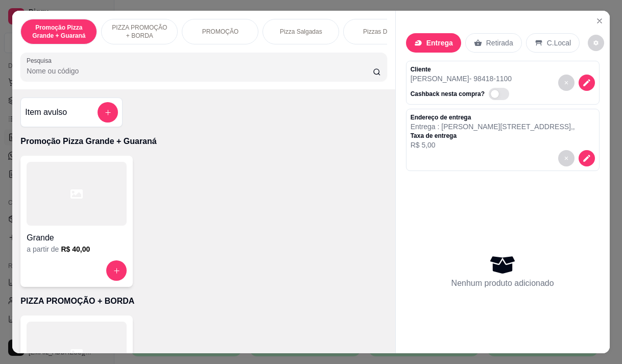
scroll to position [153, 0]
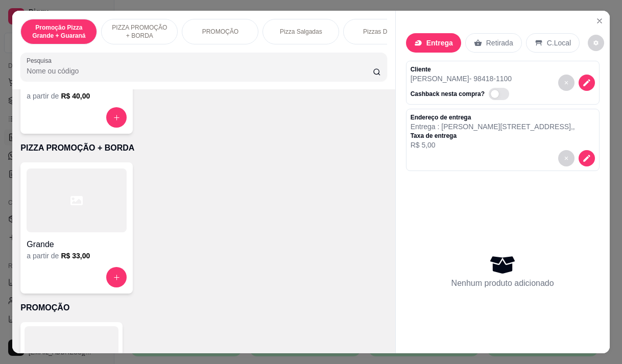
click at [69, 232] on div at bounding box center [77, 201] width 100 height 64
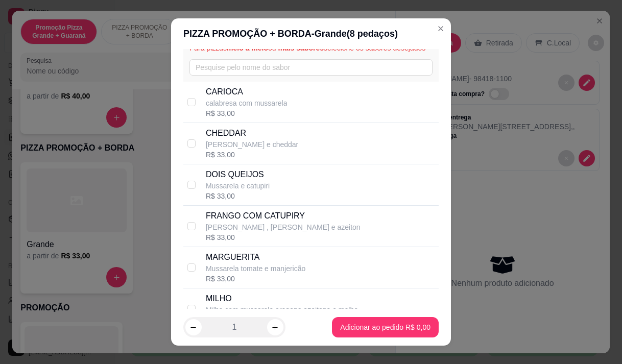
click at [264, 98] on p "CARIOCA" at bounding box center [247, 92] width 82 height 12
checkbox input "true"
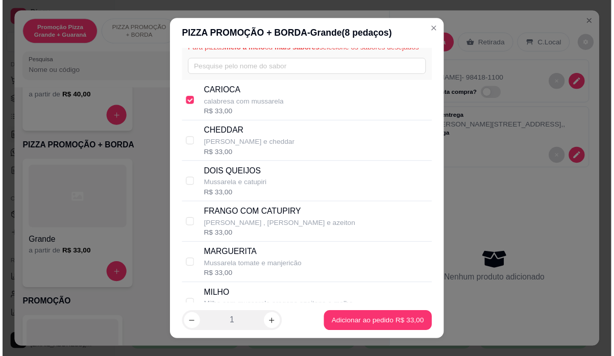
scroll to position [102, 0]
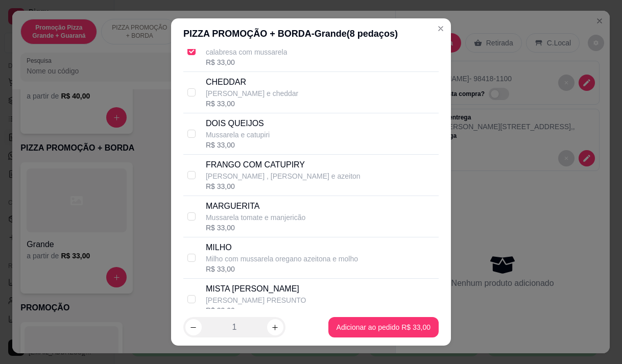
drag, startPoint x: 270, startPoint y: 176, endPoint x: 307, endPoint y: 247, distance: 79.5
click at [286, 196] on div "FRANGO COM CATUPIRY Frango catupiri , mussarela oregano e azeiton R$ 33,00" at bounding box center [310, 175] width 255 height 41
checkbox input "true"
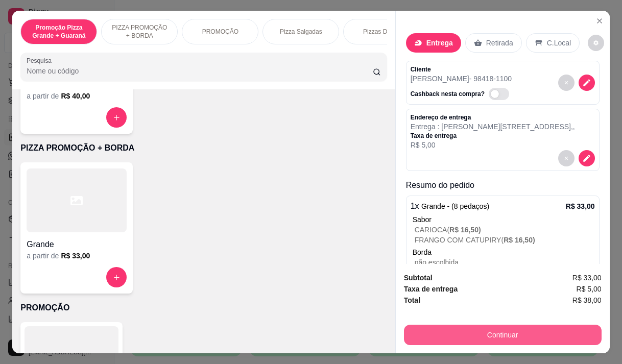
click at [458, 327] on button "Continuar" at bounding box center [503, 335] width 198 height 20
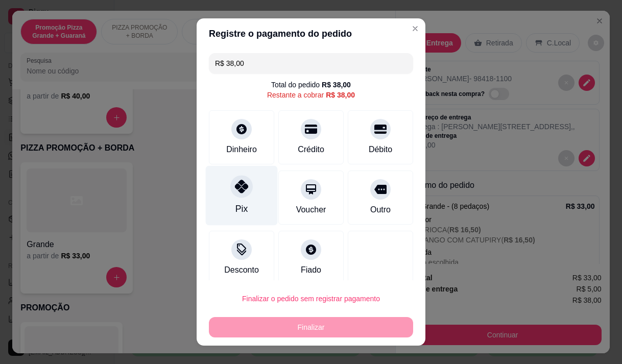
click at [243, 202] on div "Pix" at bounding box center [242, 195] width 72 height 60
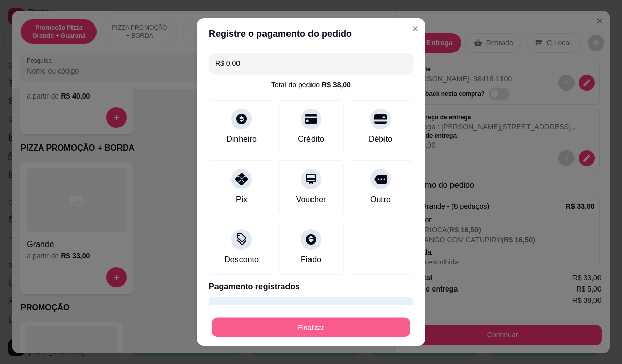
click at [269, 320] on button "Finalizar" at bounding box center [311, 328] width 198 height 20
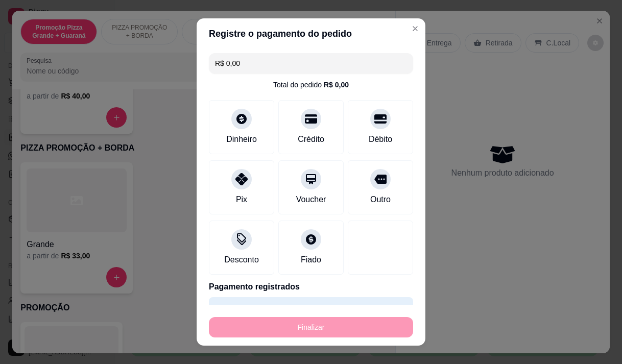
type input "-R$ 38,00"
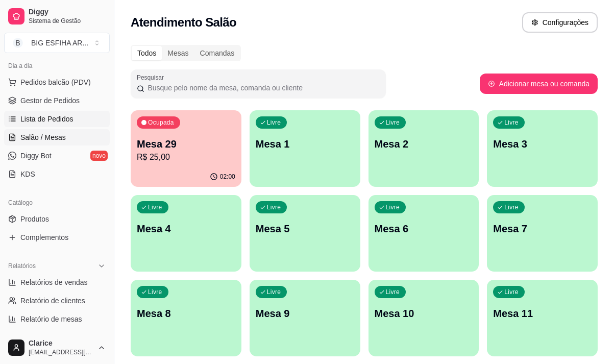
click at [56, 118] on span "Lista de Pedidos" at bounding box center [46, 119] width 53 height 10
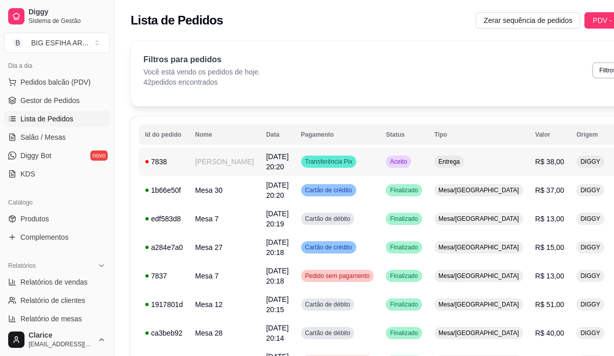
click at [266, 169] on span "09/09/25 às 20:20" at bounding box center [277, 162] width 22 height 18
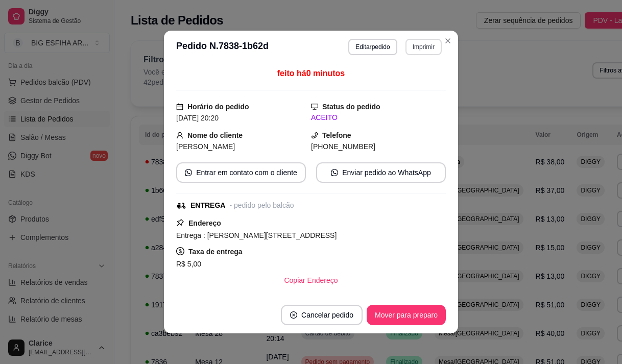
click at [412, 44] on button "Imprimir" at bounding box center [423, 47] width 36 height 16
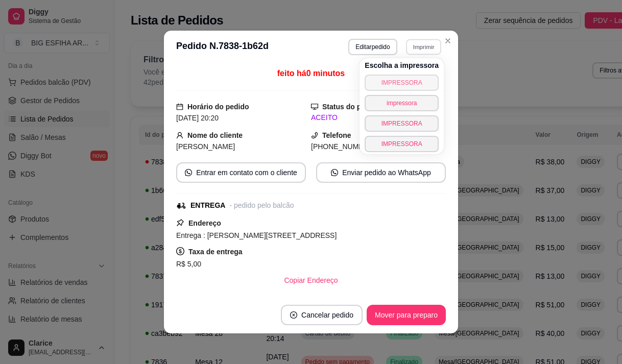
click at [409, 80] on button "IMPRESSORA" at bounding box center [402, 83] width 74 height 16
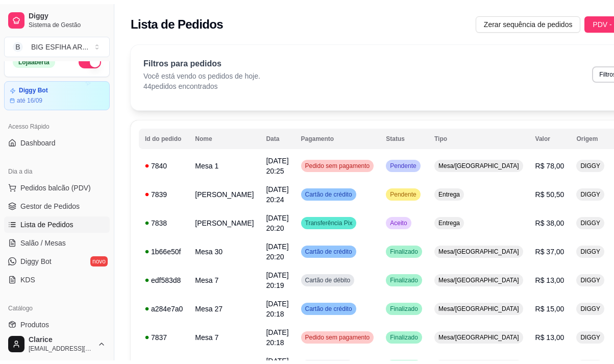
scroll to position [13, 0]
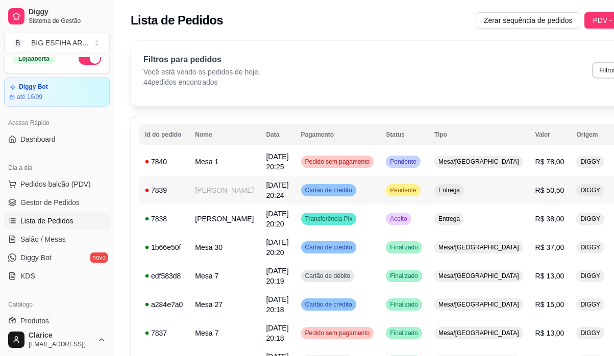
click at [201, 194] on td "Maria Clara" at bounding box center [224, 190] width 71 height 29
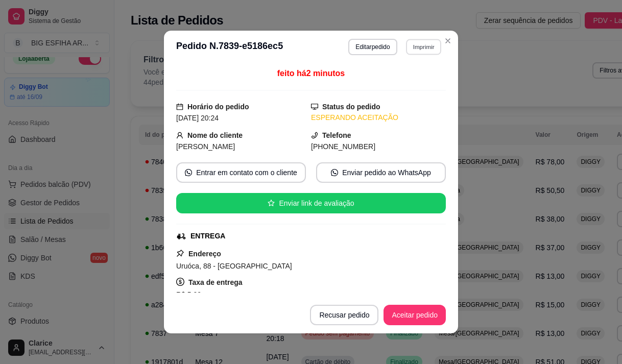
click at [409, 50] on button "Imprimir" at bounding box center [423, 47] width 35 height 16
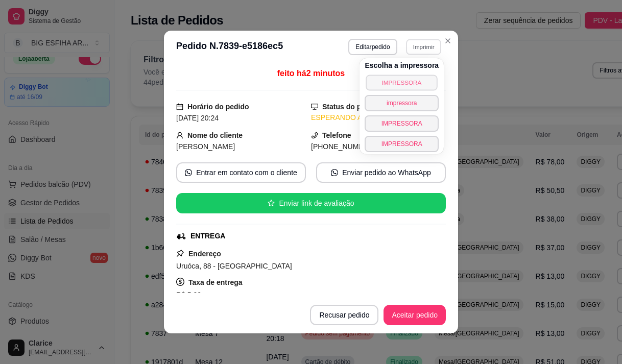
click at [412, 78] on button "IMPRESSORA" at bounding box center [401, 83] width 71 height 16
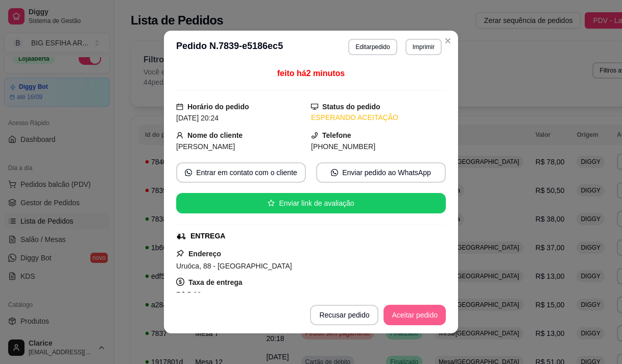
click at [414, 312] on button "Aceitar pedido" at bounding box center [414, 315] width 62 height 20
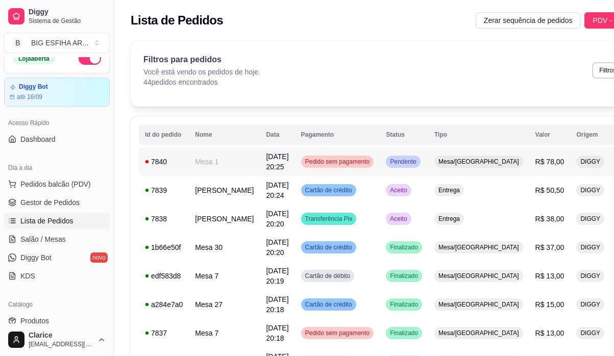
click at [197, 163] on td "Mesa 1" at bounding box center [224, 162] width 71 height 29
click at [63, 240] on span "Salão / Mesas" at bounding box center [42, 239] width 45 height 10
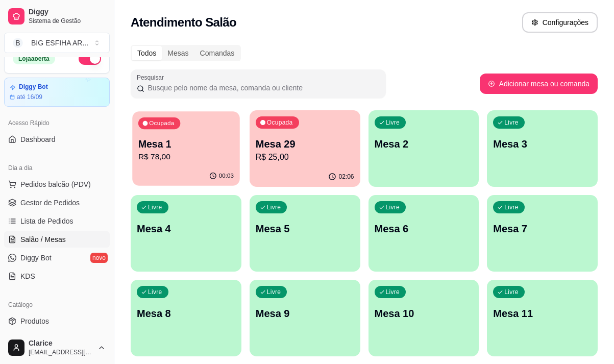
click at [205, 155] on p "R$ 78,00" at bounding box center [185, 157] width 95 height 12
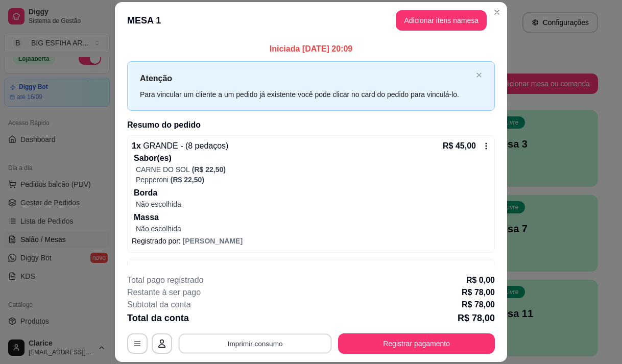
click at [249, 344] on button "Imprimir consumo" at bounding box center [255, 344] width 153 height 20
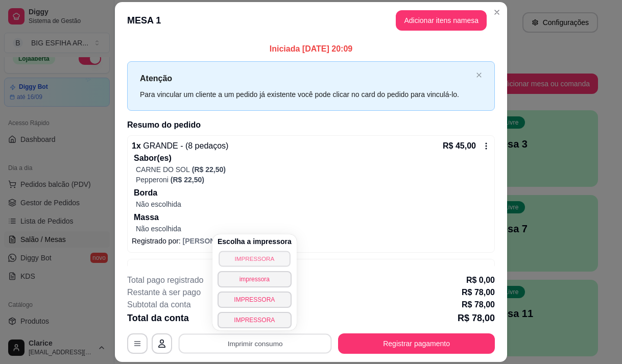
click at [258, 259] on button "IMPRESSORA" at bounding box center [254, 259] width 71 height 16
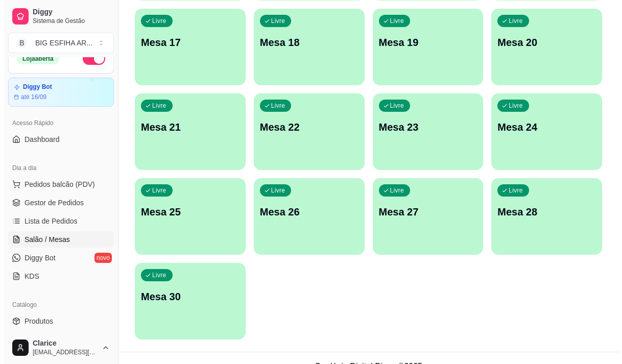
scroll to position [458, 0]
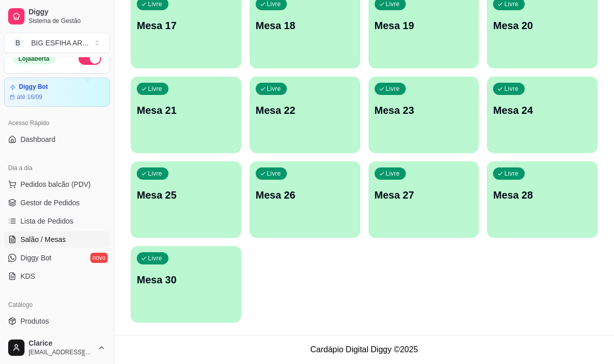
click at [200, 300] on div "Livre Mesa 30" at bounding box center [186, 278] width 111 height 64
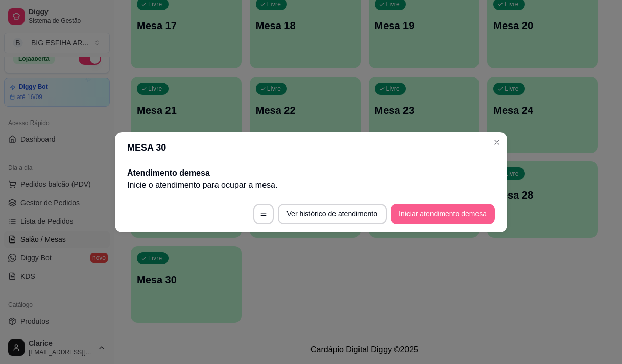
click at [472, 210] on button "Iniciar atendimento de mesa" at bounding box center [443, 214] width 104 height 20
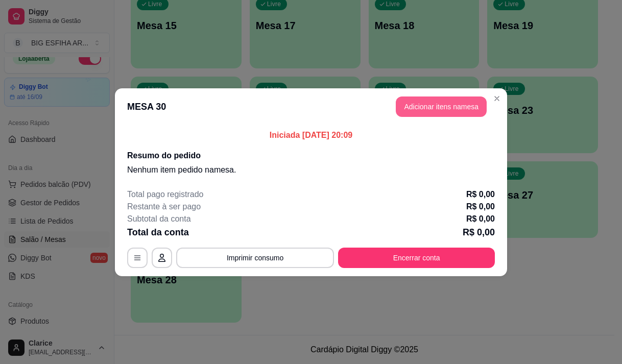
click at [436, 107] on button "Adicionar itens na mesa" at bounding box center [441, 107] width 91 height 20
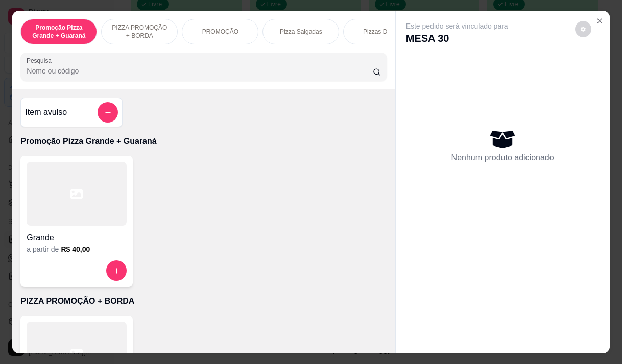
click at [370, 39] on div "Pizzas Doces" at bounding box center [381, 32] width 77 height 26
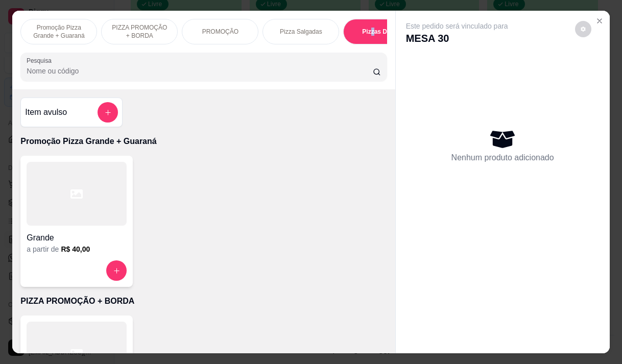
scroll to position [26, 0]
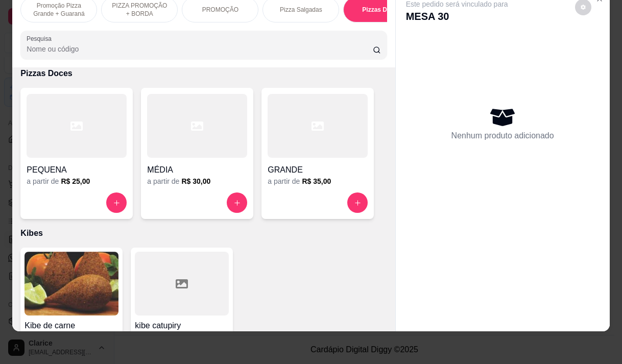
click at [309, 29] on div "Promoção Pizza Grande + Guaraná PIZZA PROMOÇÃO + BORDA PROMOÇÃO Pizza Salgadas …" at bounding box center [203, 28] width 382 height 79
click at [297, 6] on p "Pizza Salgadas" at bounding box center [301, 10] width 42 height 8
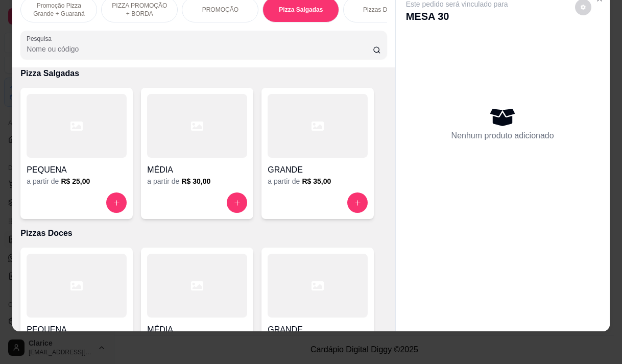
click at [191, 161] on div "MÉDIA" at bounding box center [197, 167] width 100 height 18
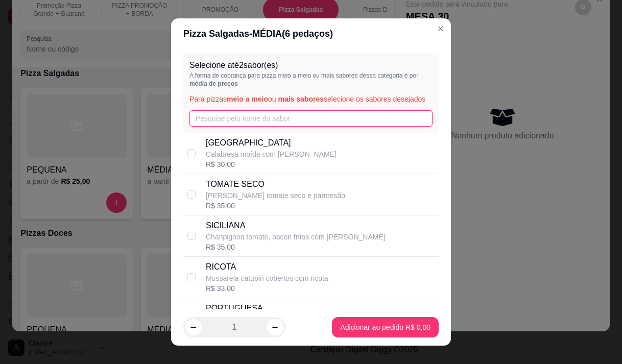
click at [214, 127] on input "text" at bounding box center [310, 118] width 243 height 16
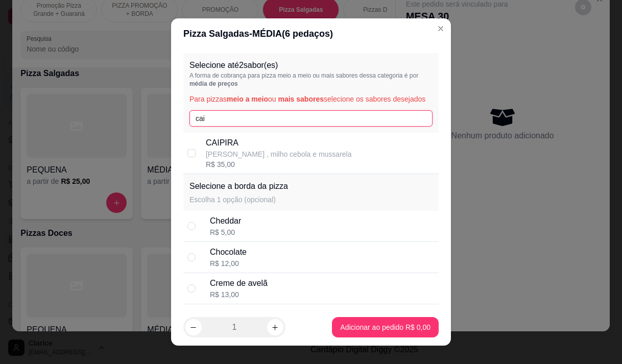
type input "cai"
click at [242, 159] on p "frango temperado , milho cebola e mussarela" at bounding box center [279, 154] width 146 height 10
checkbox input "true"
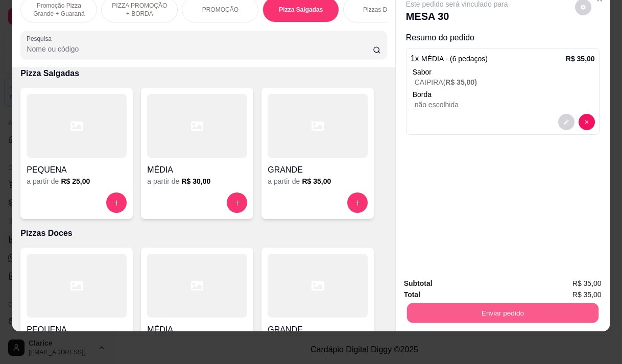
click at [503, 307] on button "Enviar pedido" at bounding box center [501, 313] width 191 height 20
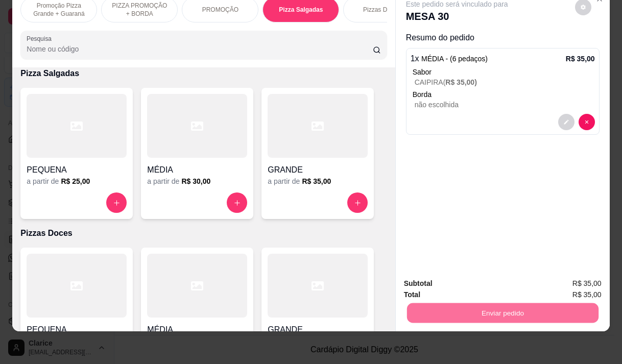
click at [493, 282] on button "Não registrar e enviar pedido" at bounding box center [469, 280] width 106 height 19
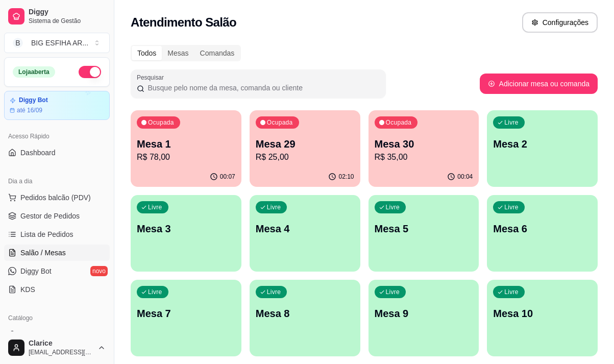
click at [166, 150] on p "Mesa 1" at bounding box center [186, 144] width 99 height 14
